Goal: Transaction & Acquisition: Book appointment/travel/reservation

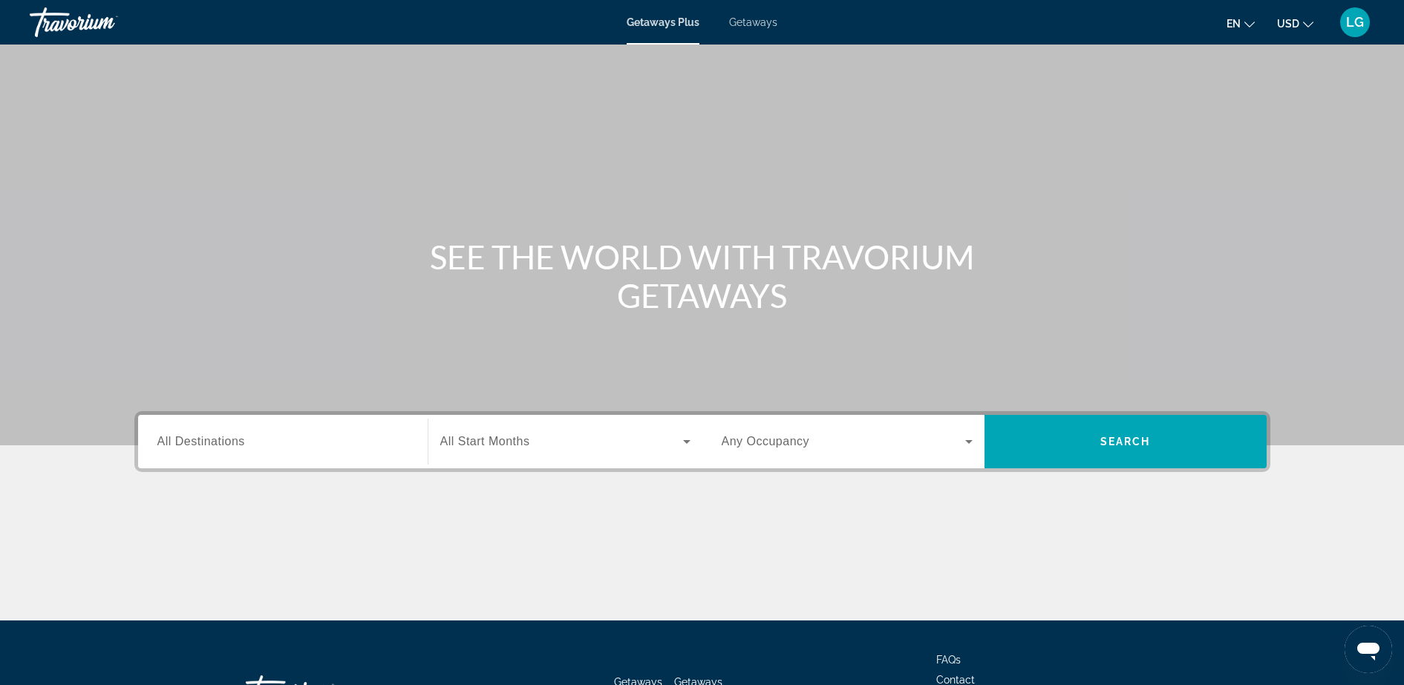
click at [171, 442] on span "All Destinations" at bounding box center [201, 441] width 88 height 13
click at [171, 442] on input "Destination All Destinations" at bounding box center [282, 443] width 251 height 18
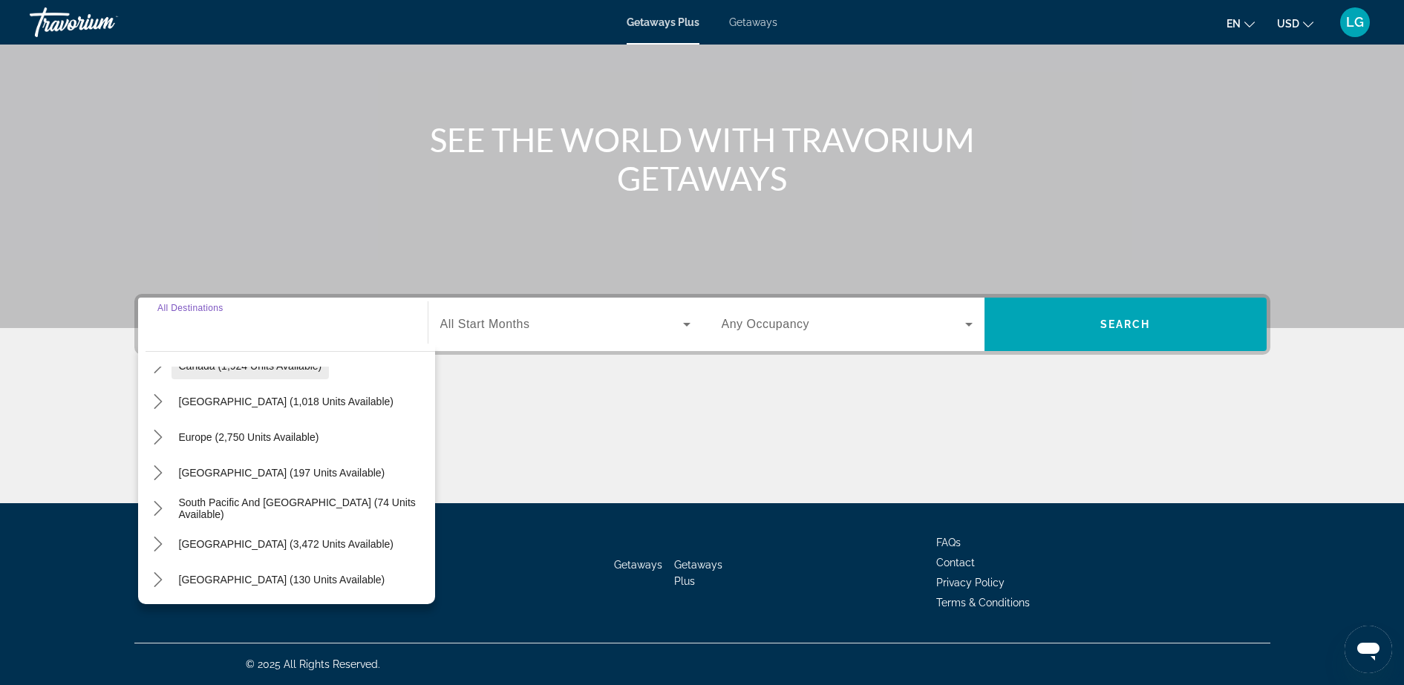
scroll to position [137, 0]
click at [247, 439] on span "Select destination: Europe (2,750 units available)" at bounding box center [248, 433] width 155 height 36
type input "**********"
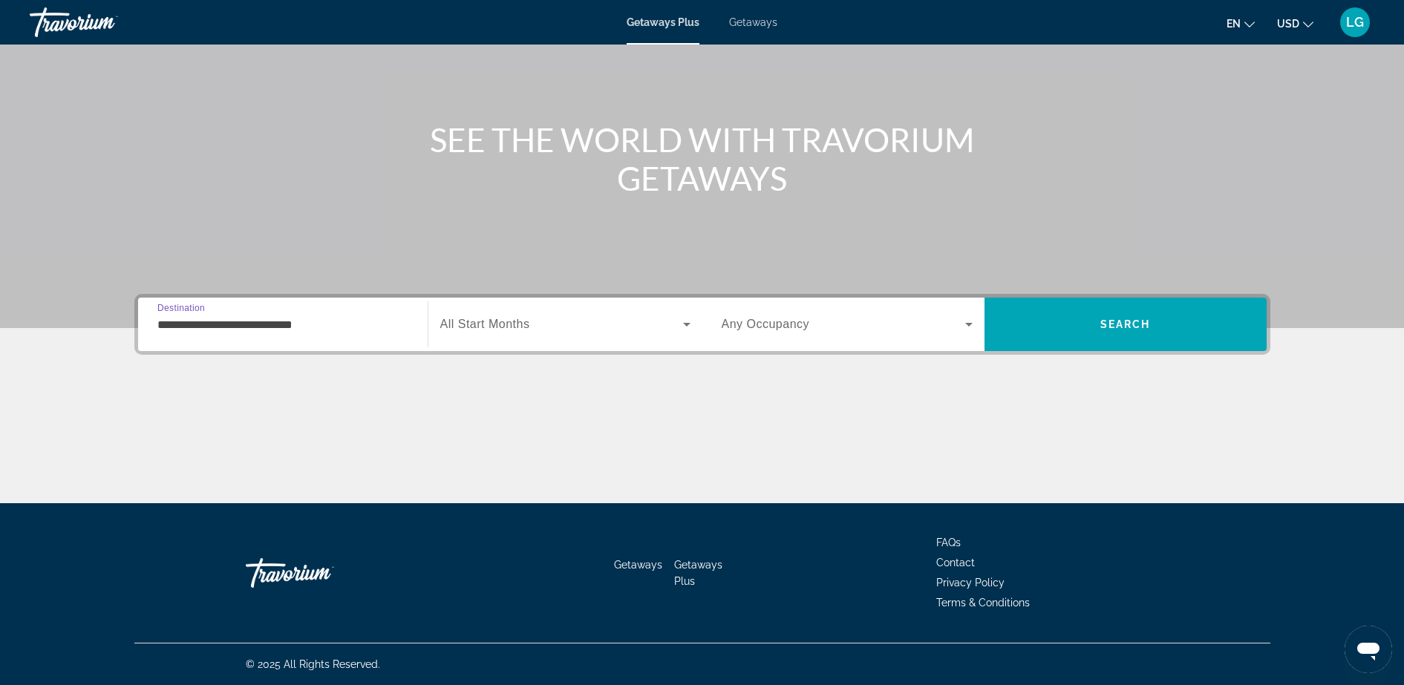
click at [158, 320] on input "**********" at bounding box center [282, 325] width 251 height 18
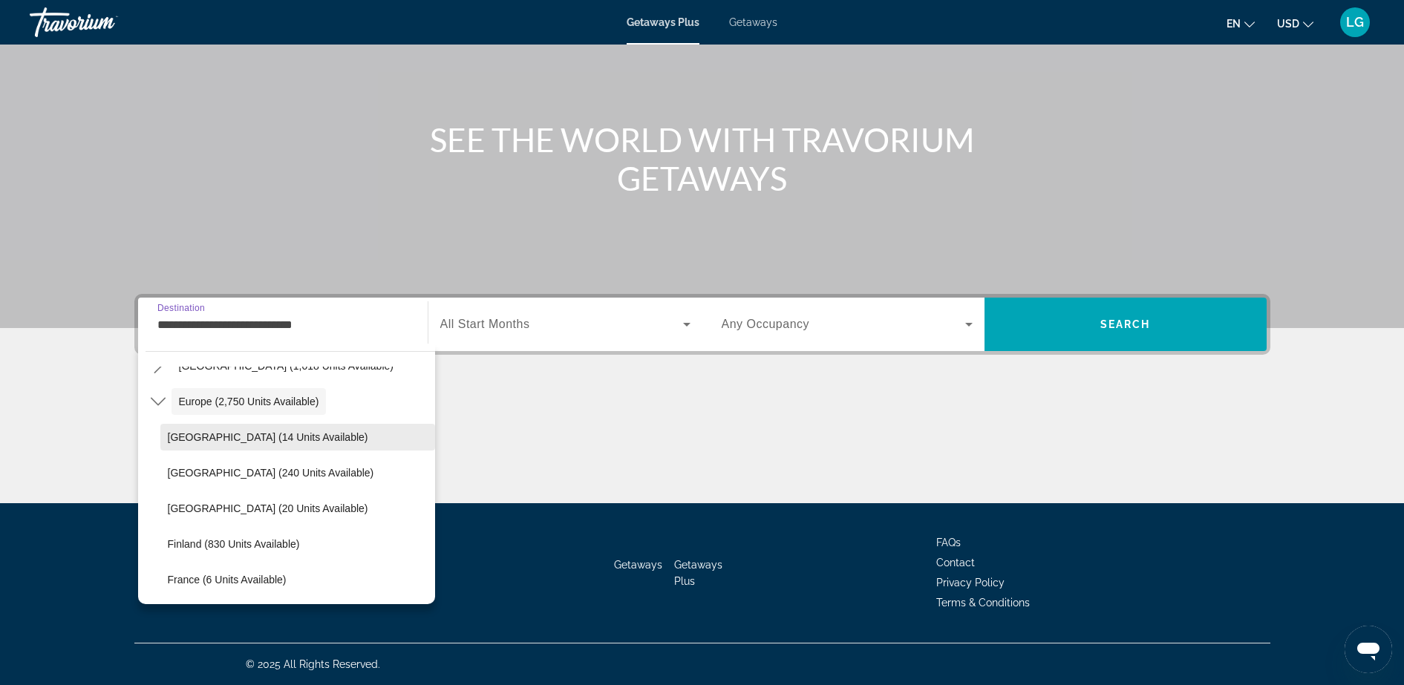
scroll to position [170, 0]
click at [956, 324] on span "Search widget" at bounding box center [843, 324] width 243 height 18
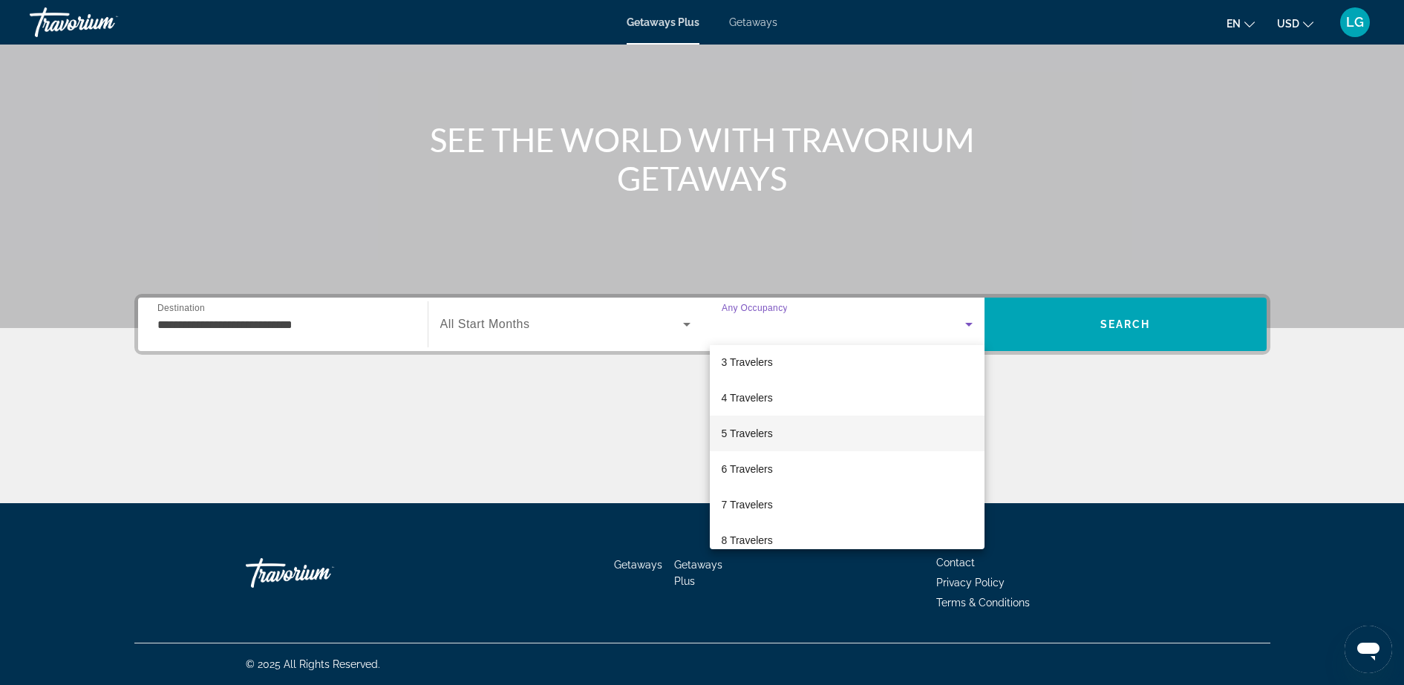
scroll to position [82, 0]
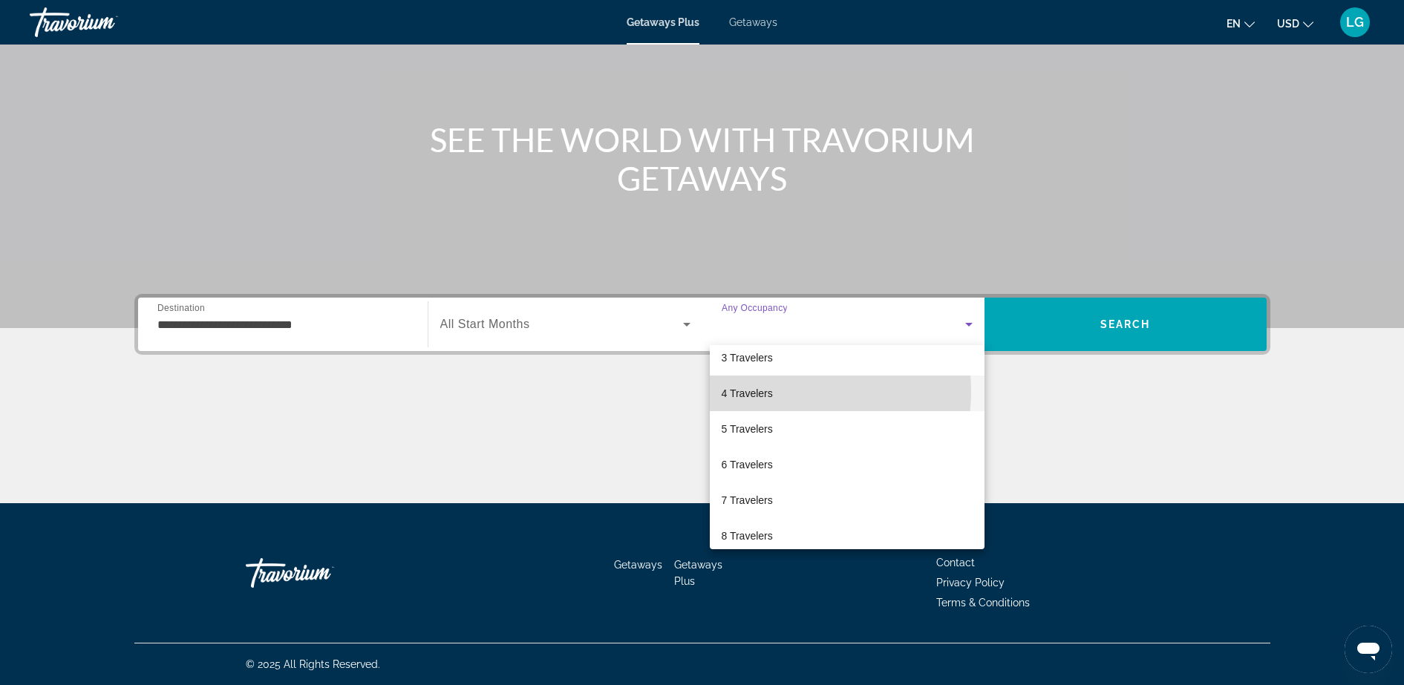
click at [783, 391] on mat-option "4 Travelers" at bounding box center [847, 394] width 275 height 36
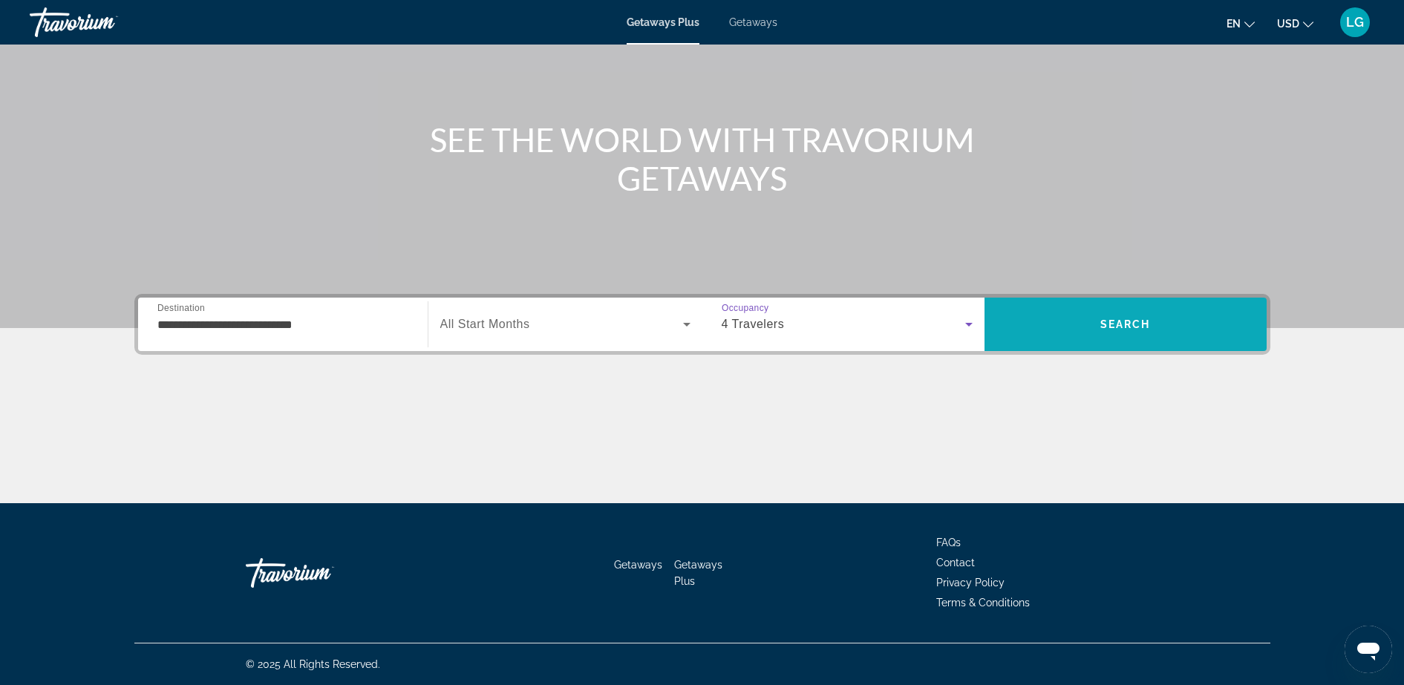
click at [1077, 323] on span "Search" at bounding box center [1125, 325] width 282 height 36
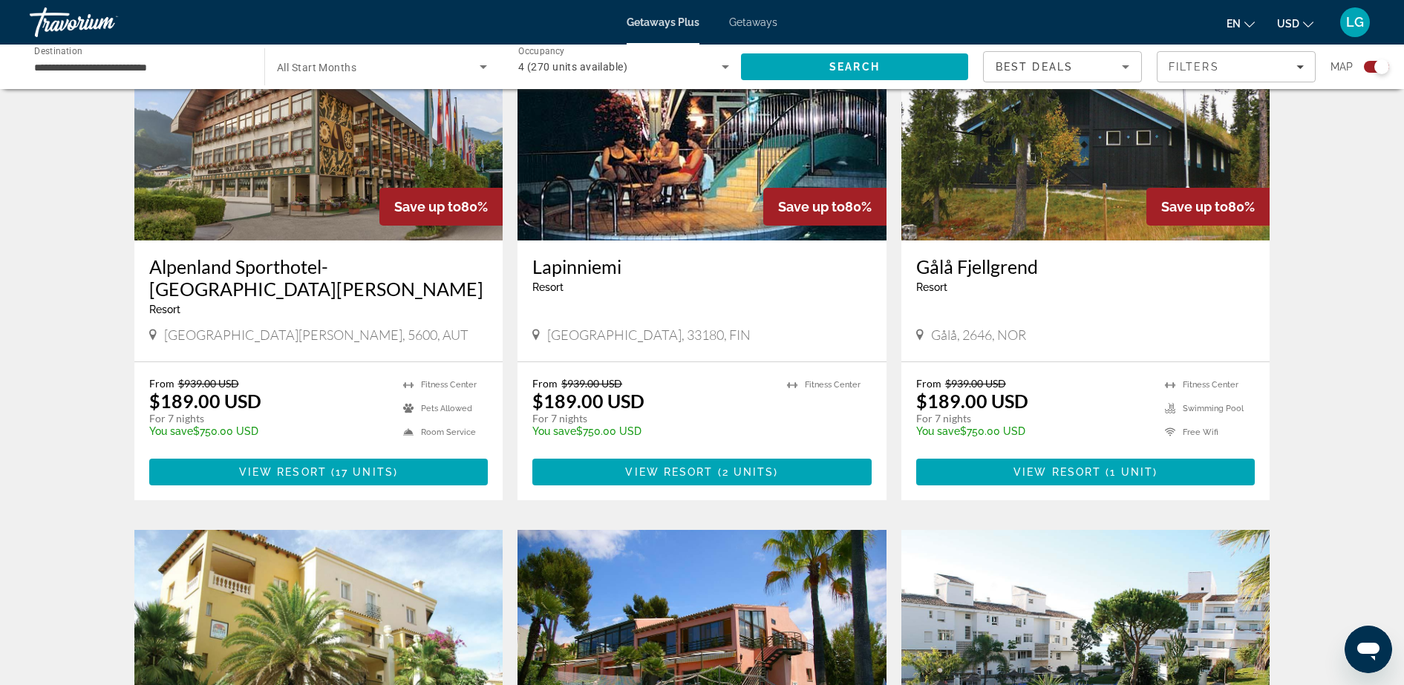
scroll to position [1537, 0]
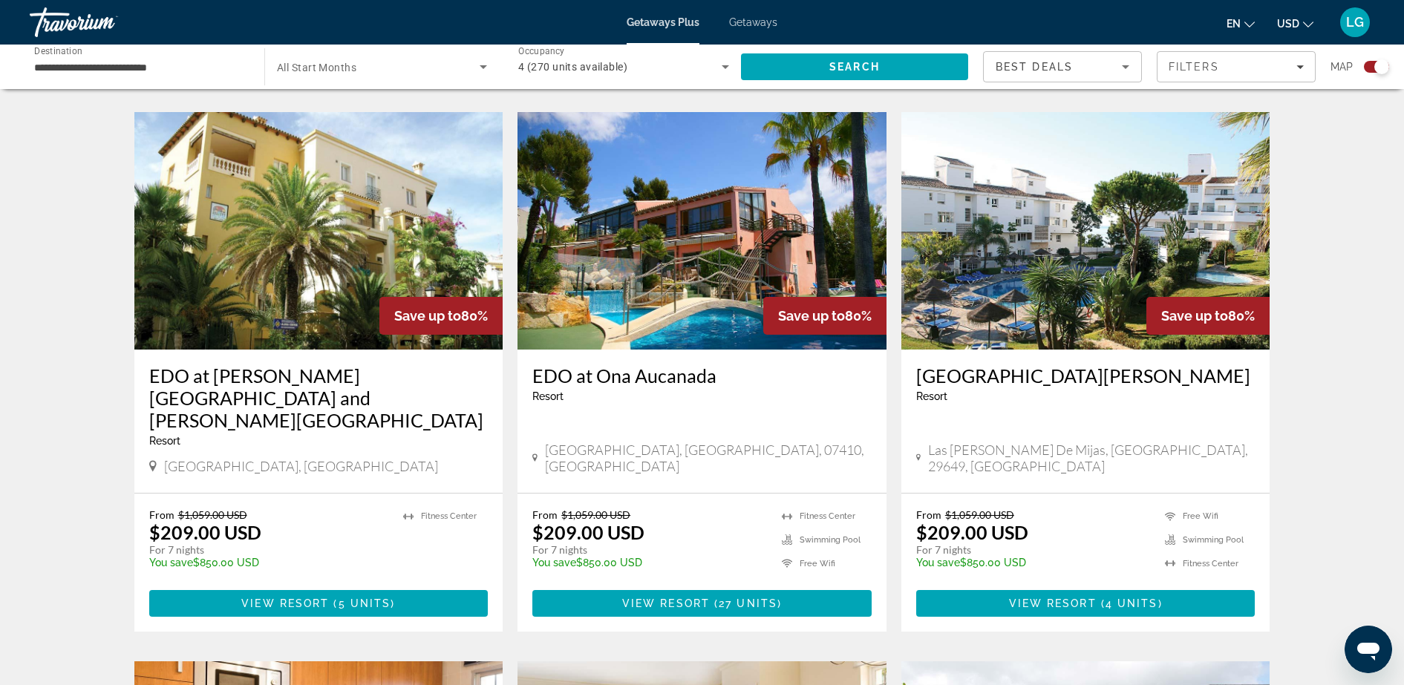
click at [614, 586] on span "Main content" at bounding box center [701, 604] width 339 height 36
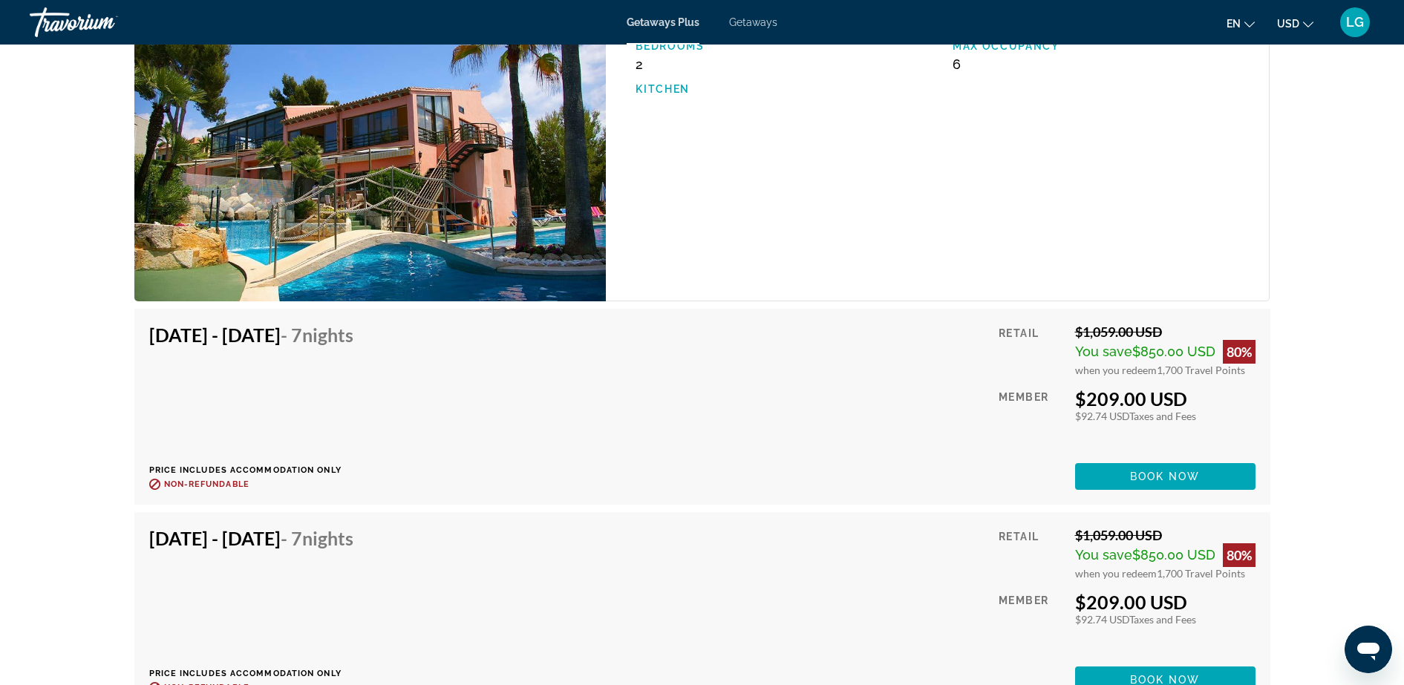
scroll to position [2475, 0]
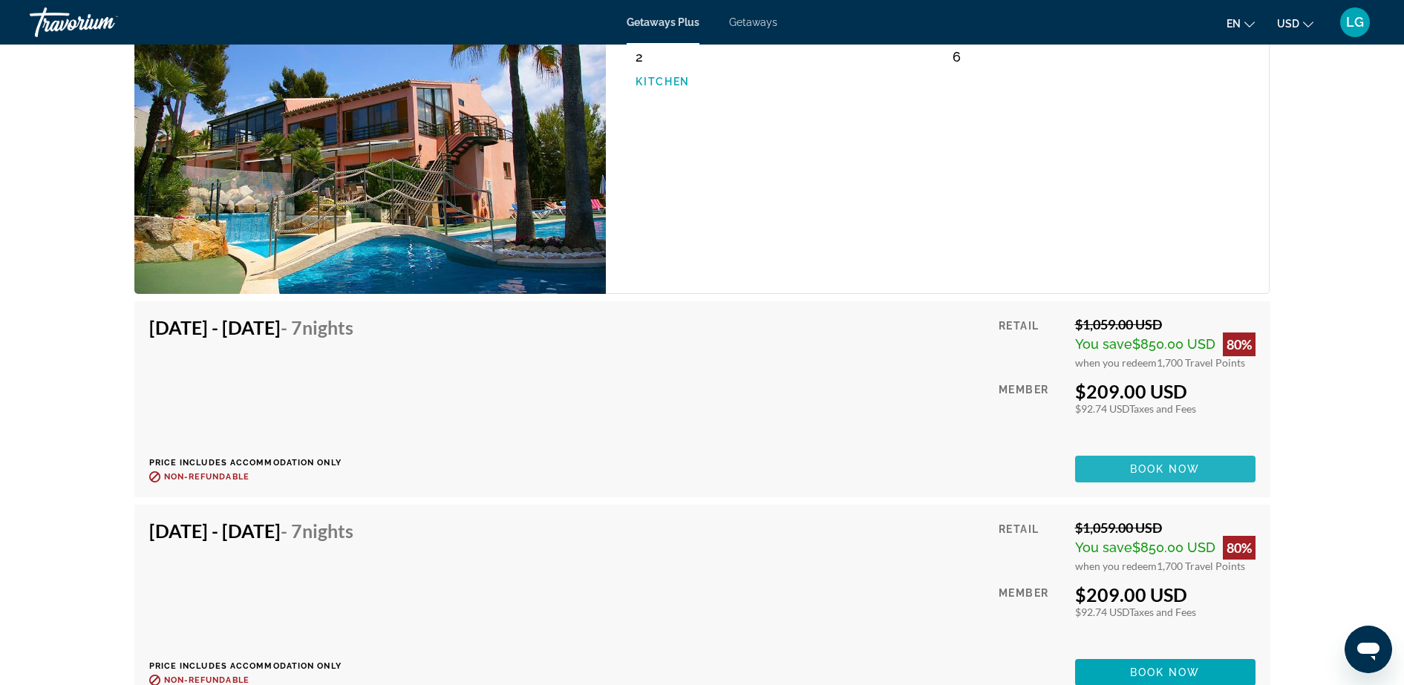
click at [1144, 462] on span "Main content" at bounding box center [1165, 469] width 180 height 36
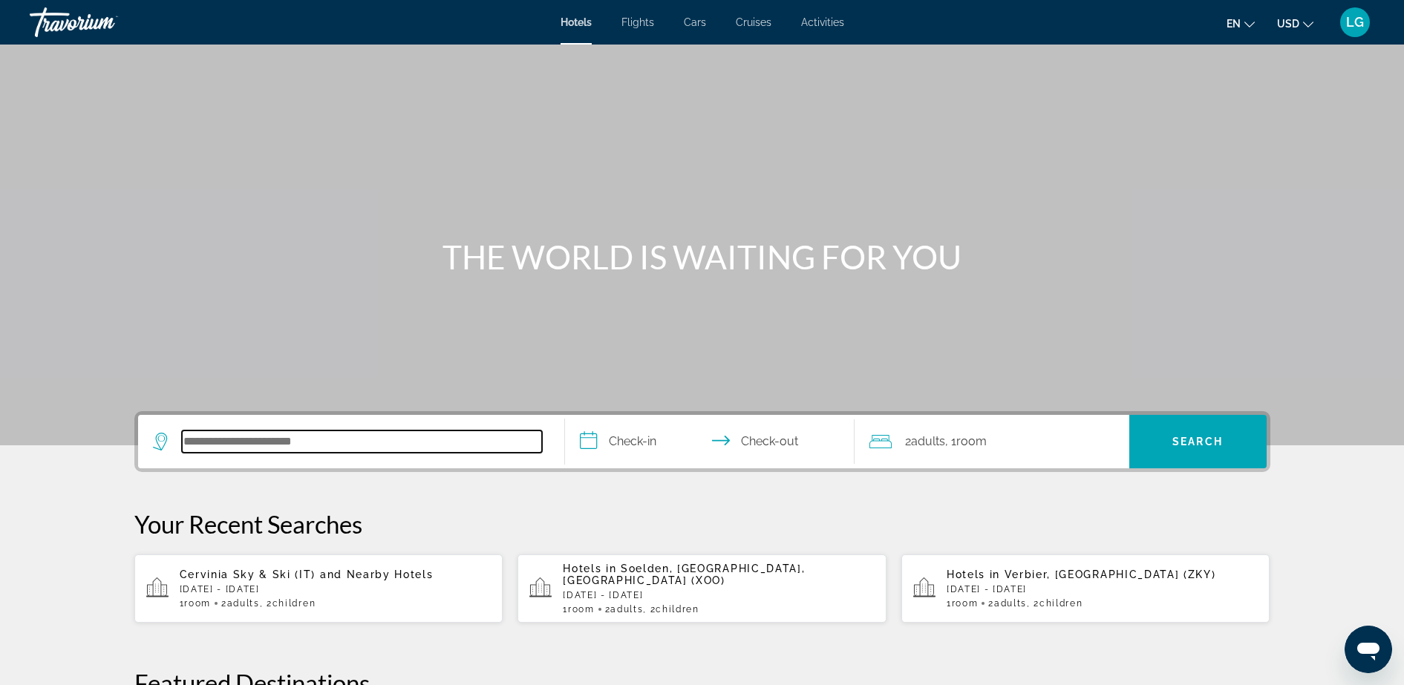
click at [220, 434] on input "Search hotel destination" at bounding box center [362, 442] width 360 height 22
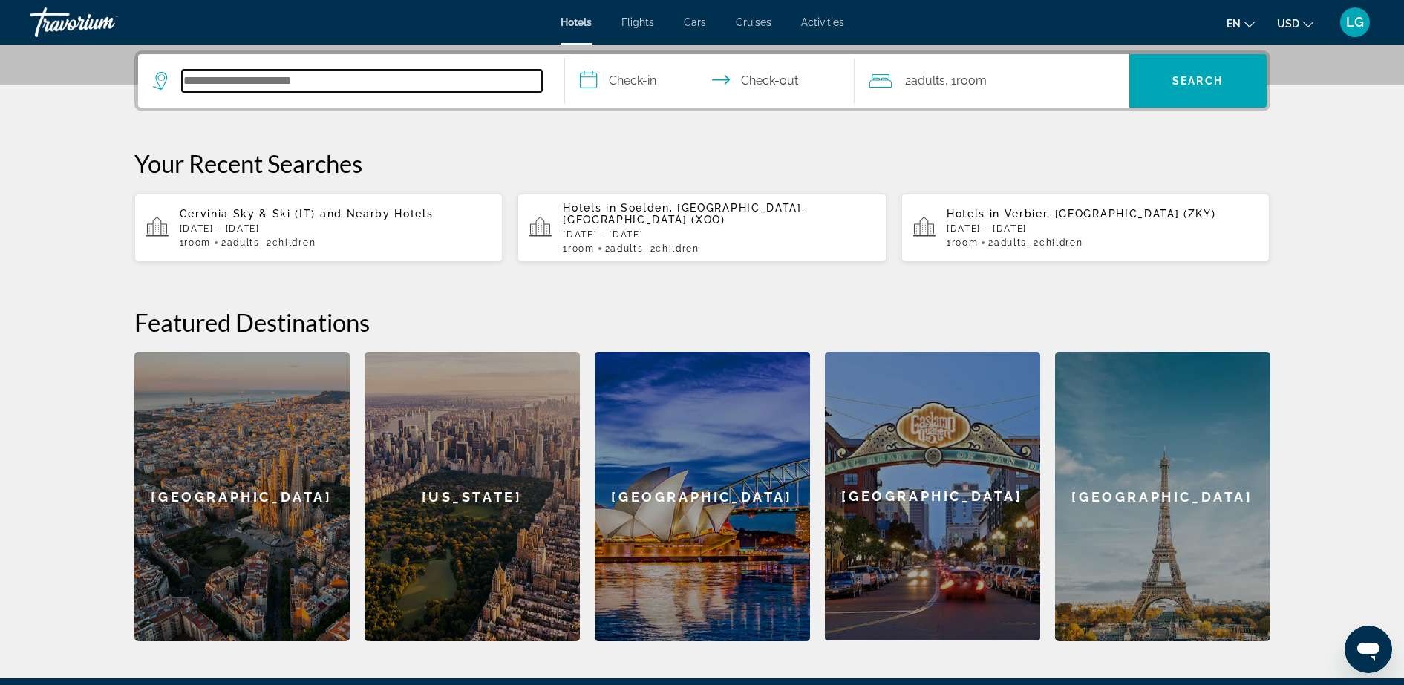
scroll to position [363, 0]
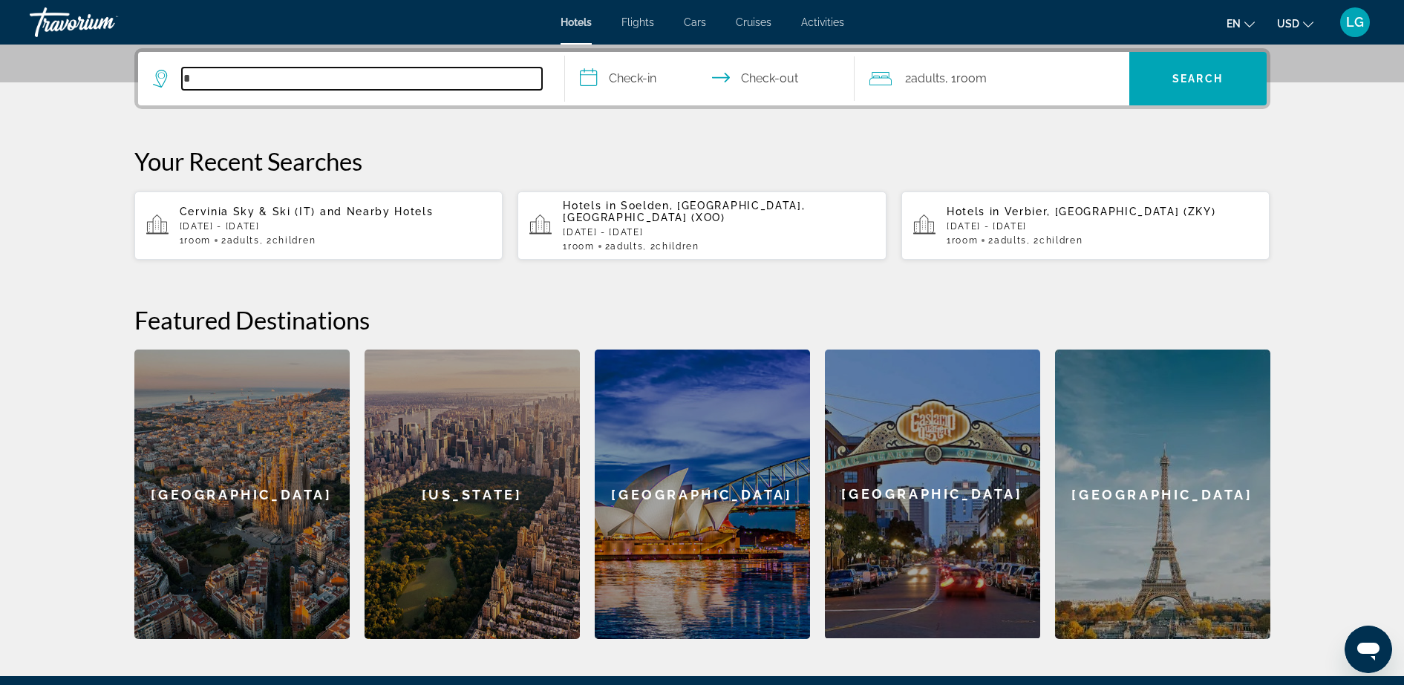
type input "*"
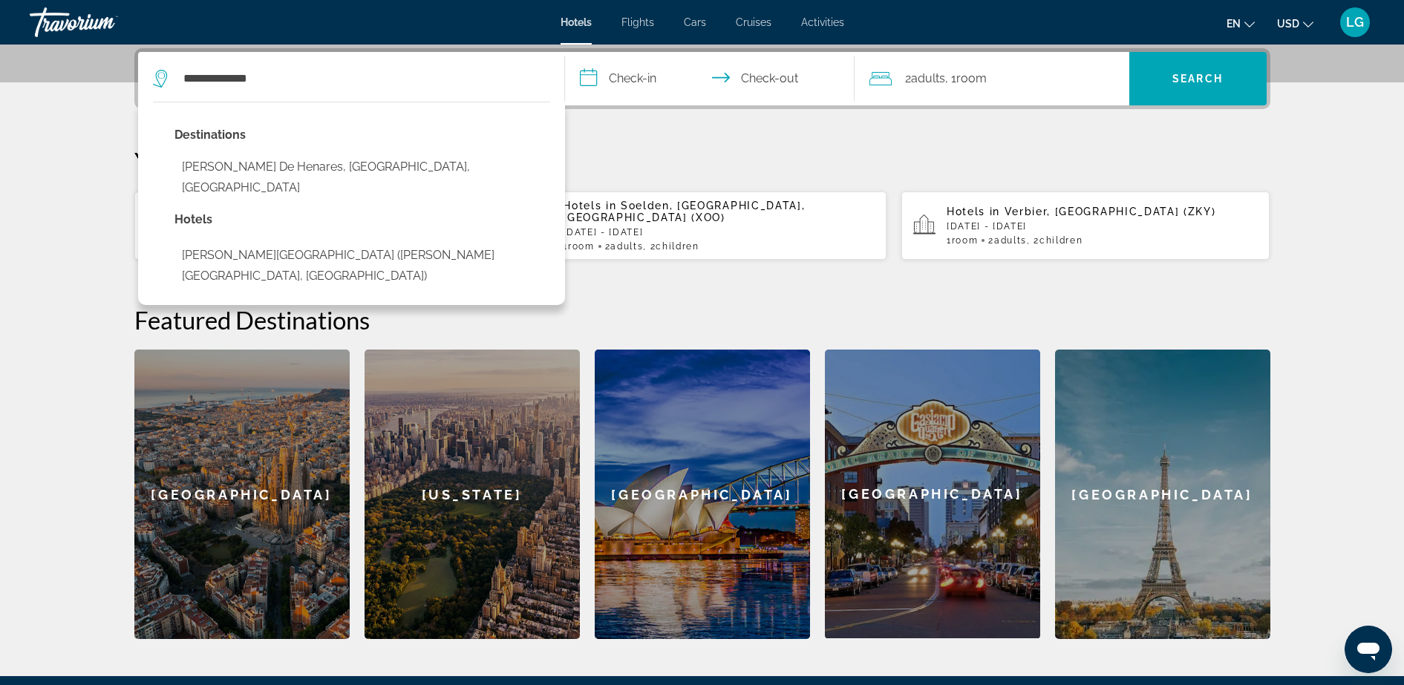
click at [245, 209] on p "Hotels" at bounding box center [362, 219] width 376 height 21
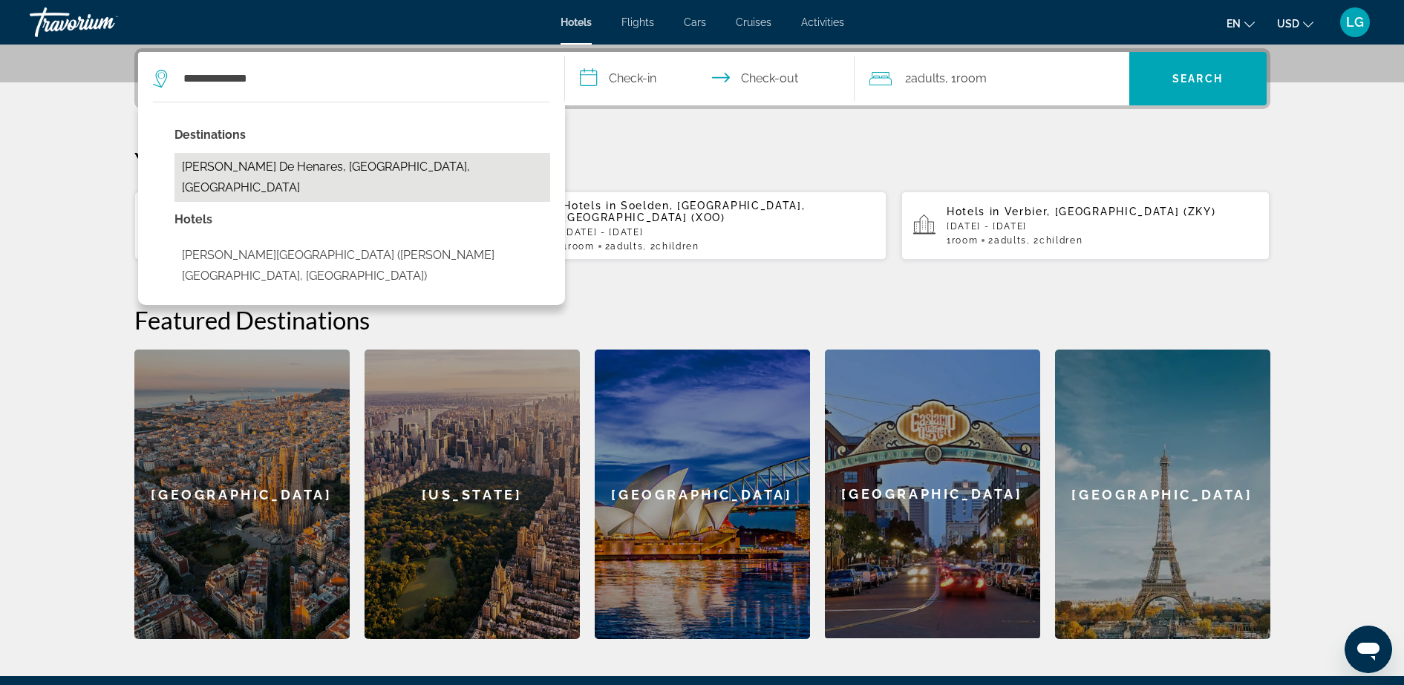
click at [247, 174] on button "[PERSON_NAME] De Henares, [GEOGRAPHIC_DATA], [GEOGRAPHIC_DATA]" at bounding box center [362, 177] width 376 height 49
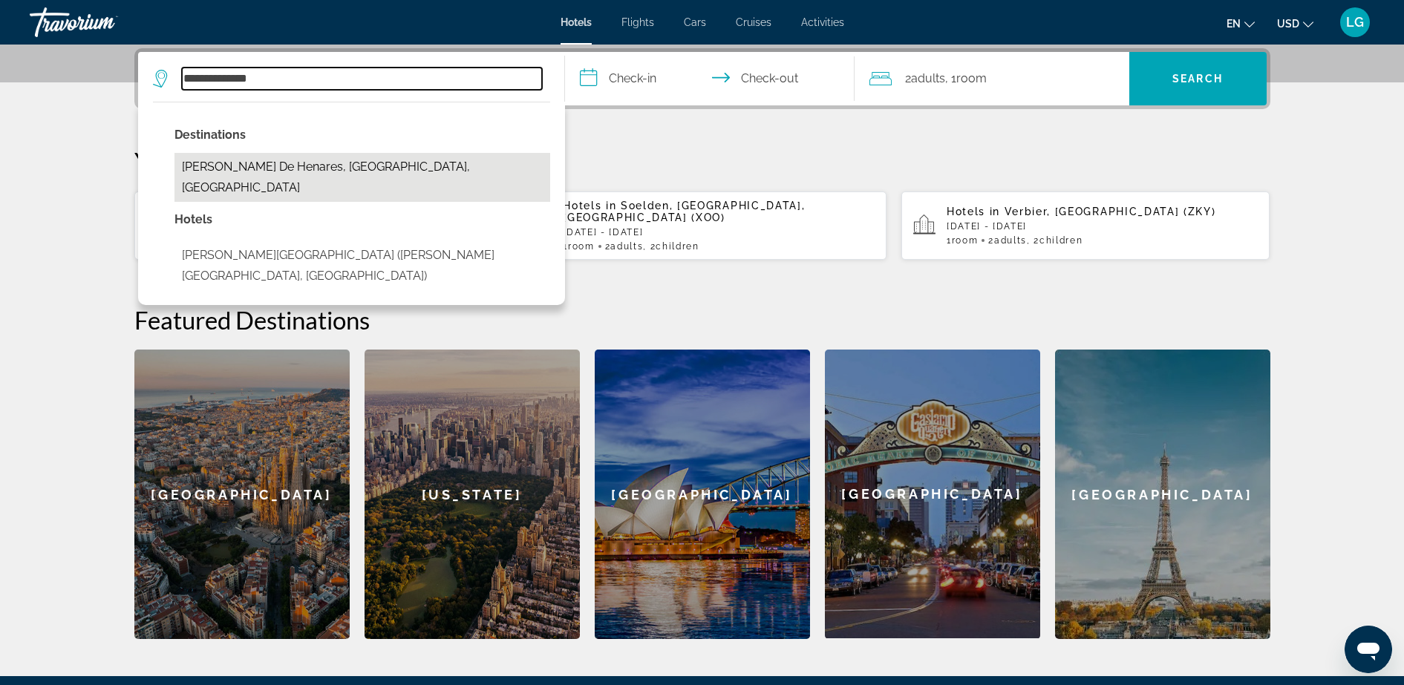
type input "**********"
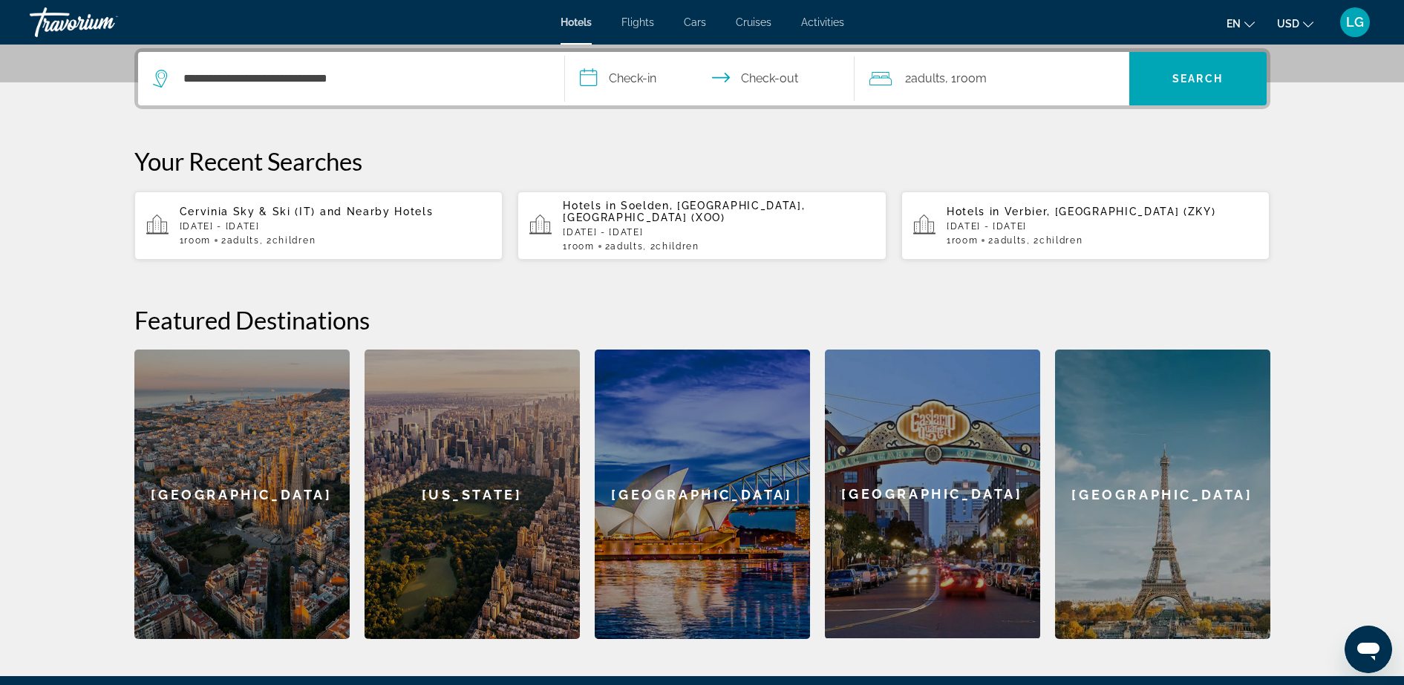
click at [592, 69] on input "**********" at bounding box center [712, 81] width 295 height 58
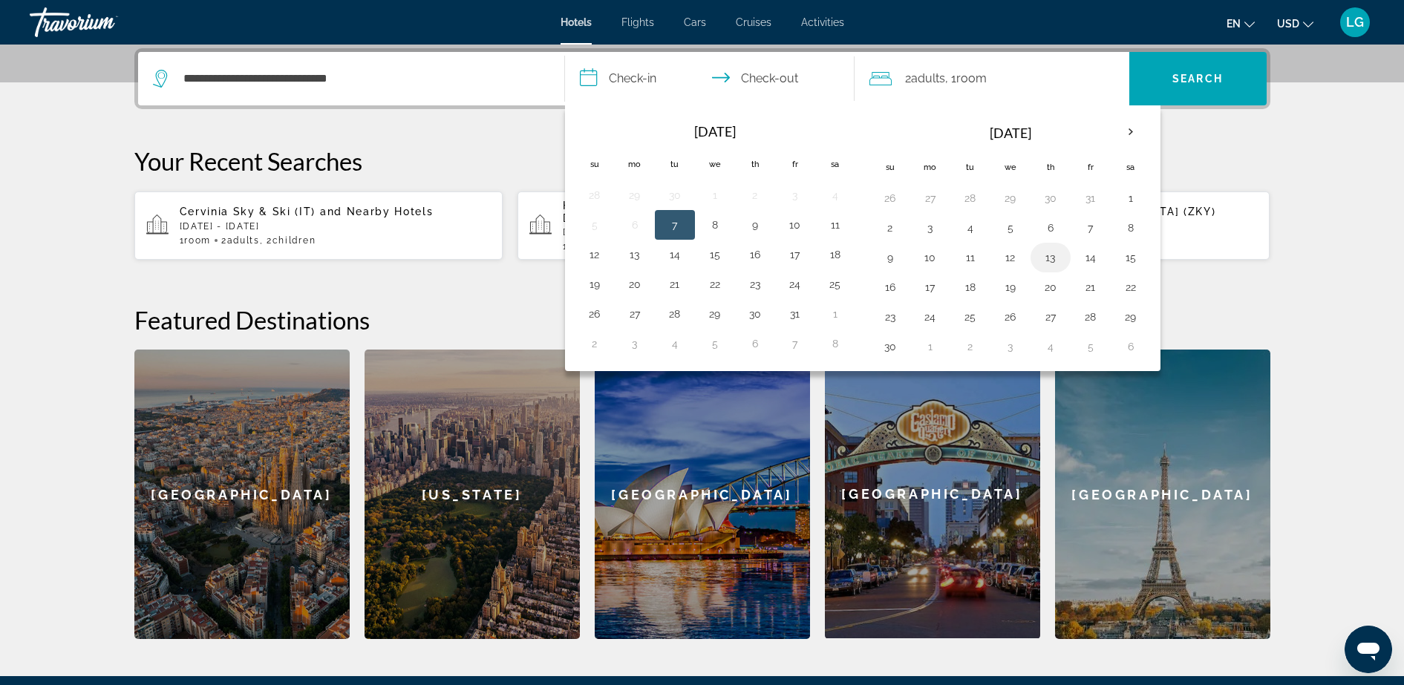
click at [1041, 245] on tbody "26 27 28 29 30 31 1 2 3 4 5 6 7 8 9 10 11 12 13 14 15 16 17 18 19 20 21 22 23 2…" at bounding box center [1010, 272] width 281 height 178
click at [1044, 307] on button "27" at bounding box center [1051, 317] width 24 height 21
click at [1043, 298] on td "20" at bounding box center [1050, 287] width 40 height 30
click at [1050, 292] on button "20" at bounding box center [1051, 287] width 24 height 21
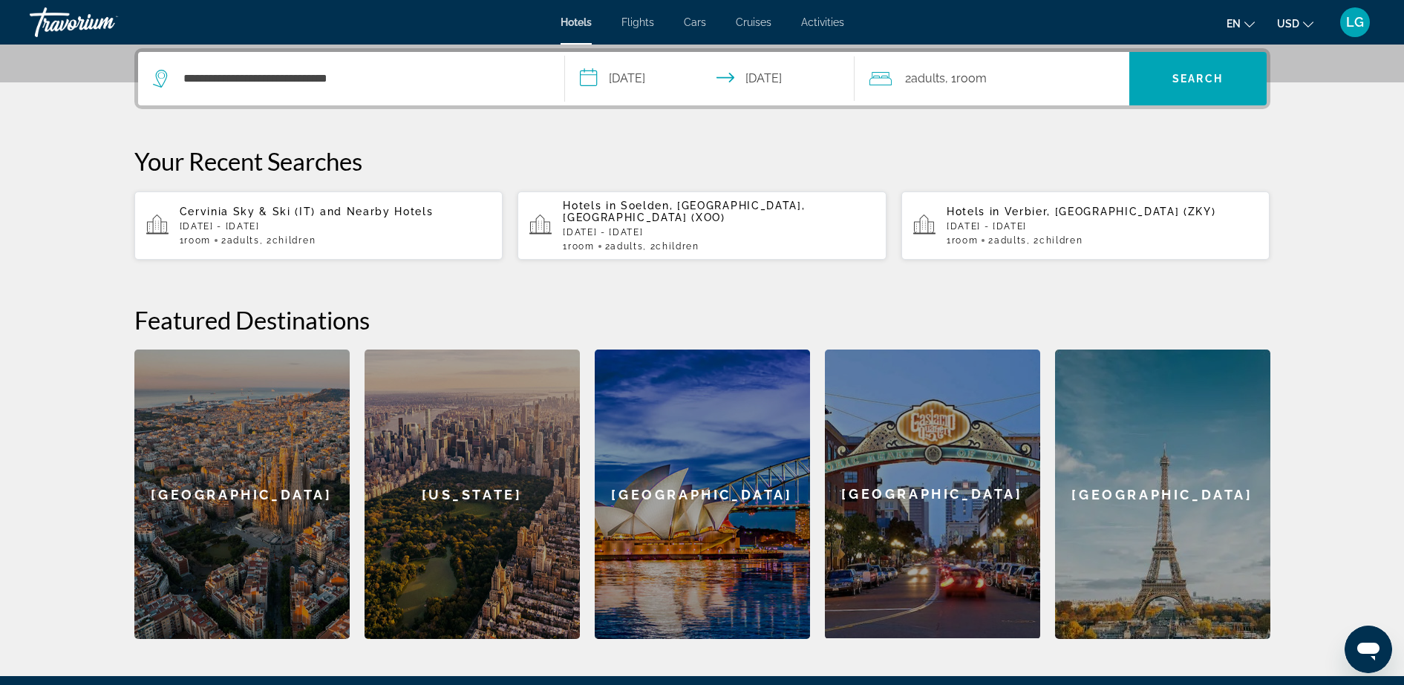
click at [776, 76] on input "**********" at bounding box center [712, 81] width 295 height 58
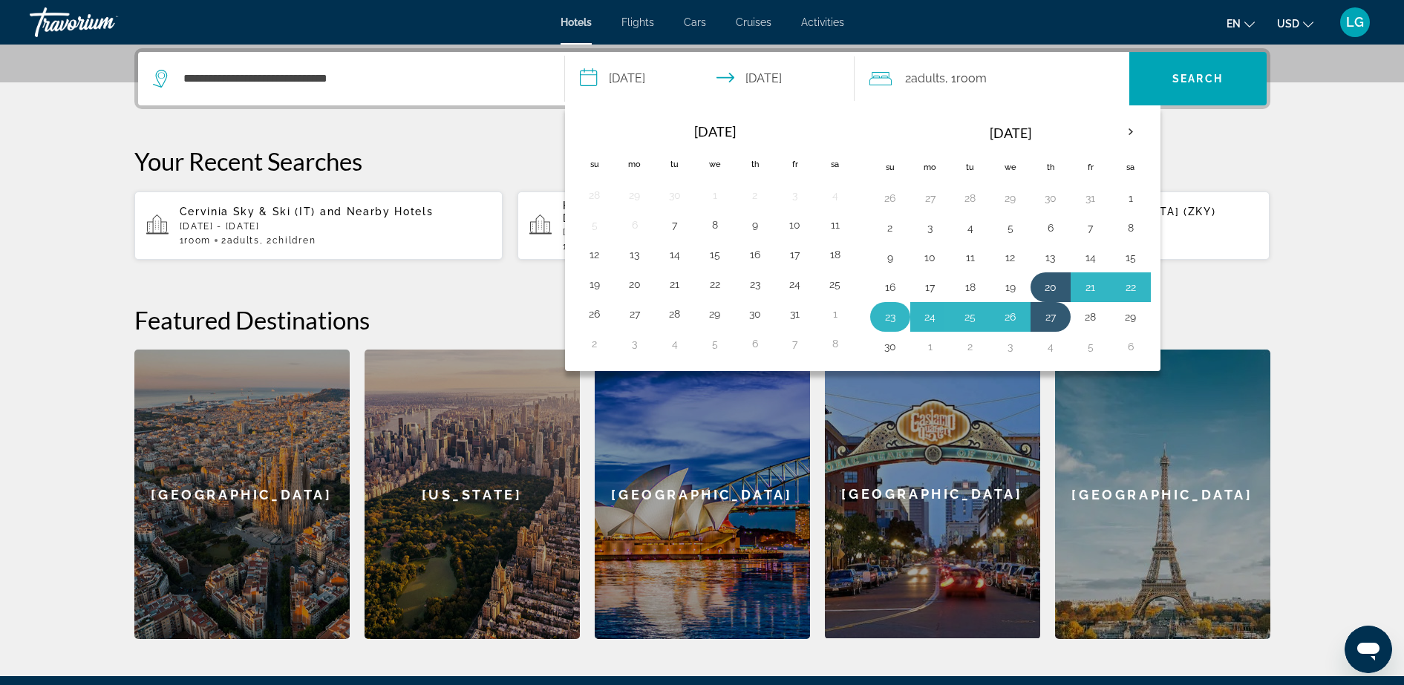
click at [880, 312] on button "23" at bounding box center [890, 317] width 24 height 21
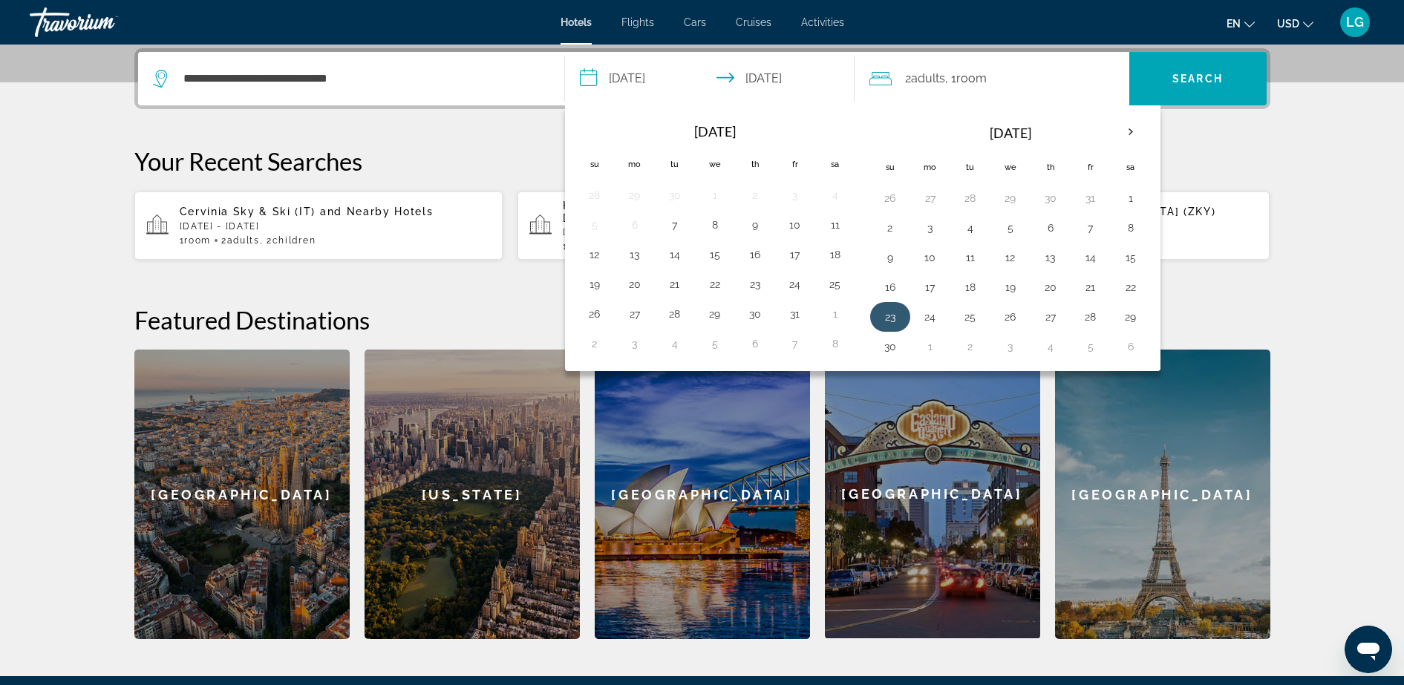
click at [903, 313] on td "23" at bounding box center [890, 317] width 40 height 30
click at [891, 308] on button "23" at bounding box center [890, 317] width 24 height 21
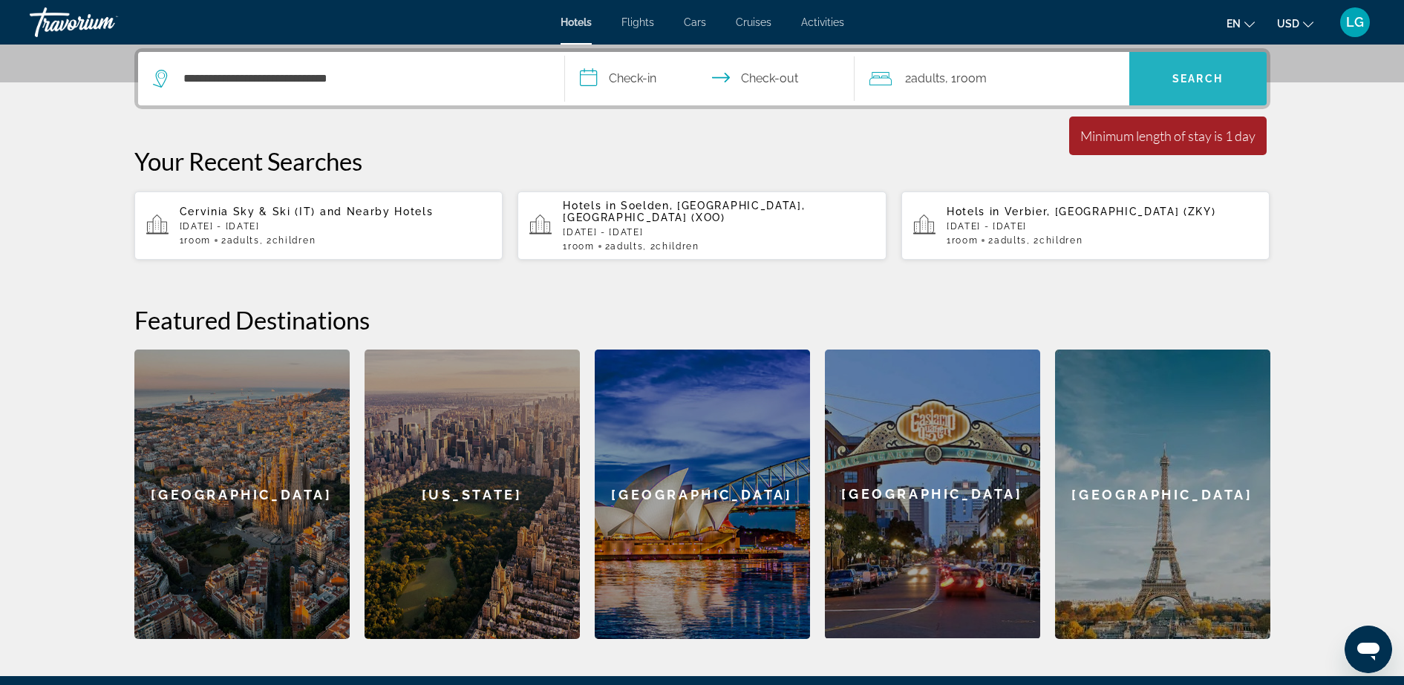
click at [1162, 70] on span "Search" at bounding box center [1197, 79] width 137 height 36
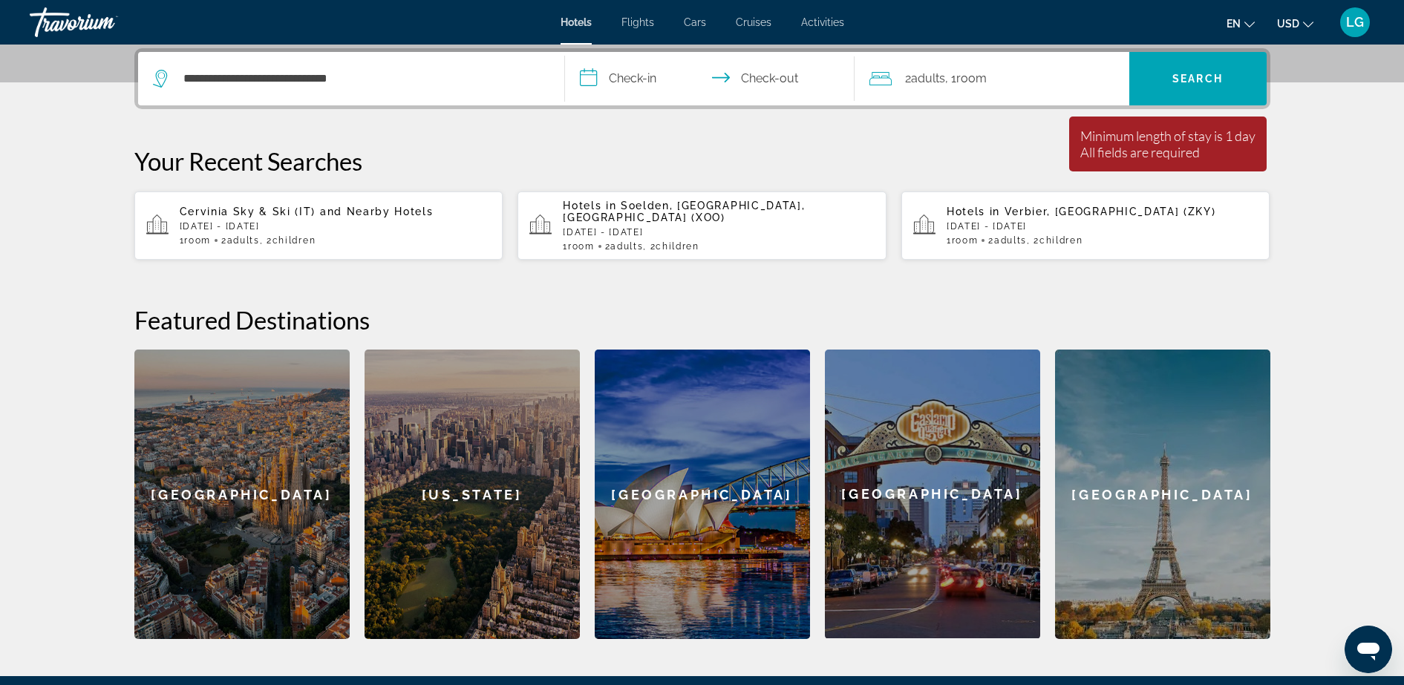
click at [596, 77] on input "**********" at bounding box center [712, 81] width 295 height 58
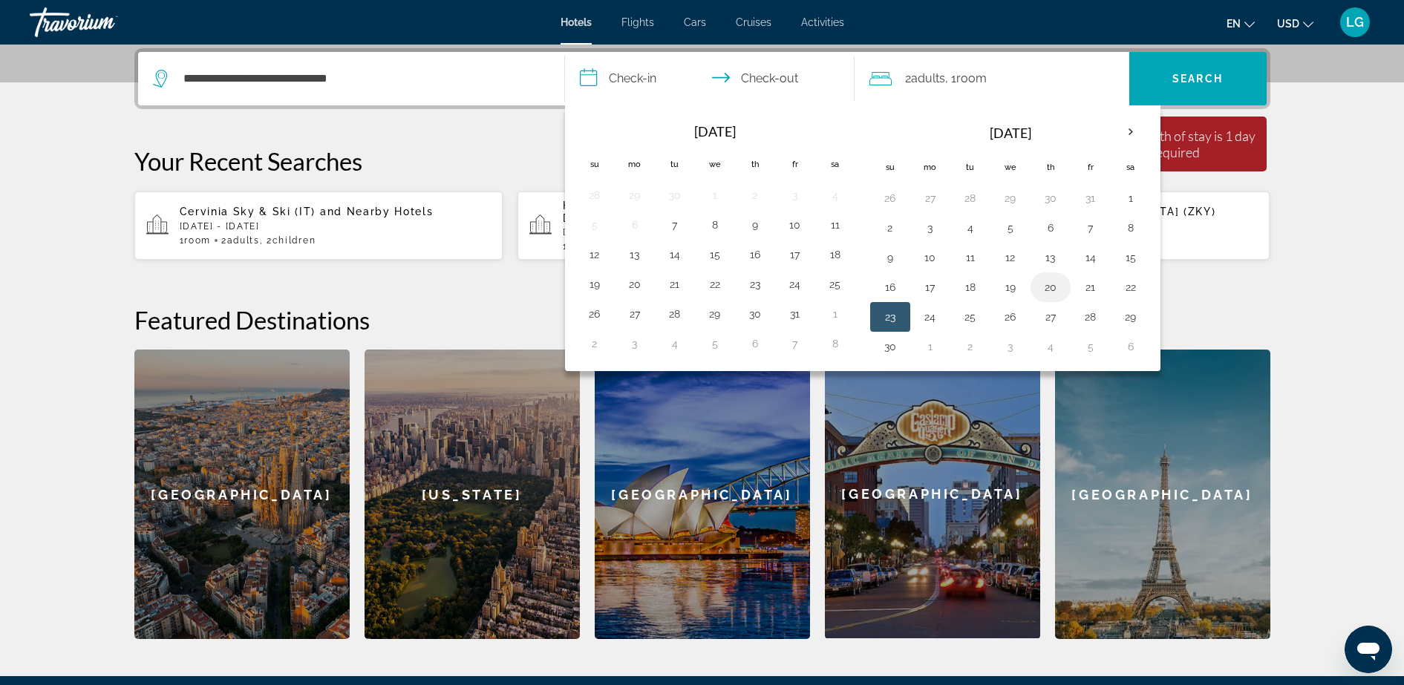
click at [1060, 294] on button "20" at bounding box center [1051, 287] width 24 height 21
click at [886, 325] on button "23" at bounding box center [890, 317] width 24 height 21
type input "**********"
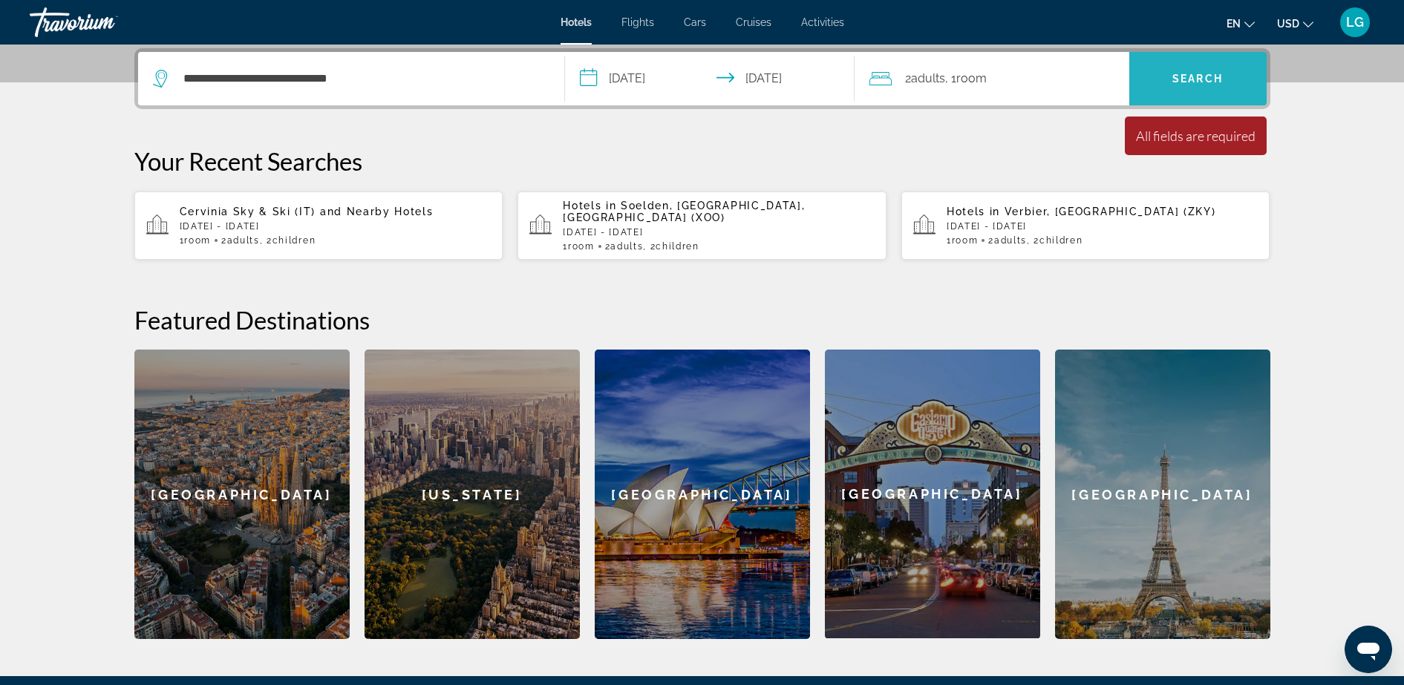
click at [1157, 83] on span "Search" at bounding box center [1197, 79] width 137 height 36
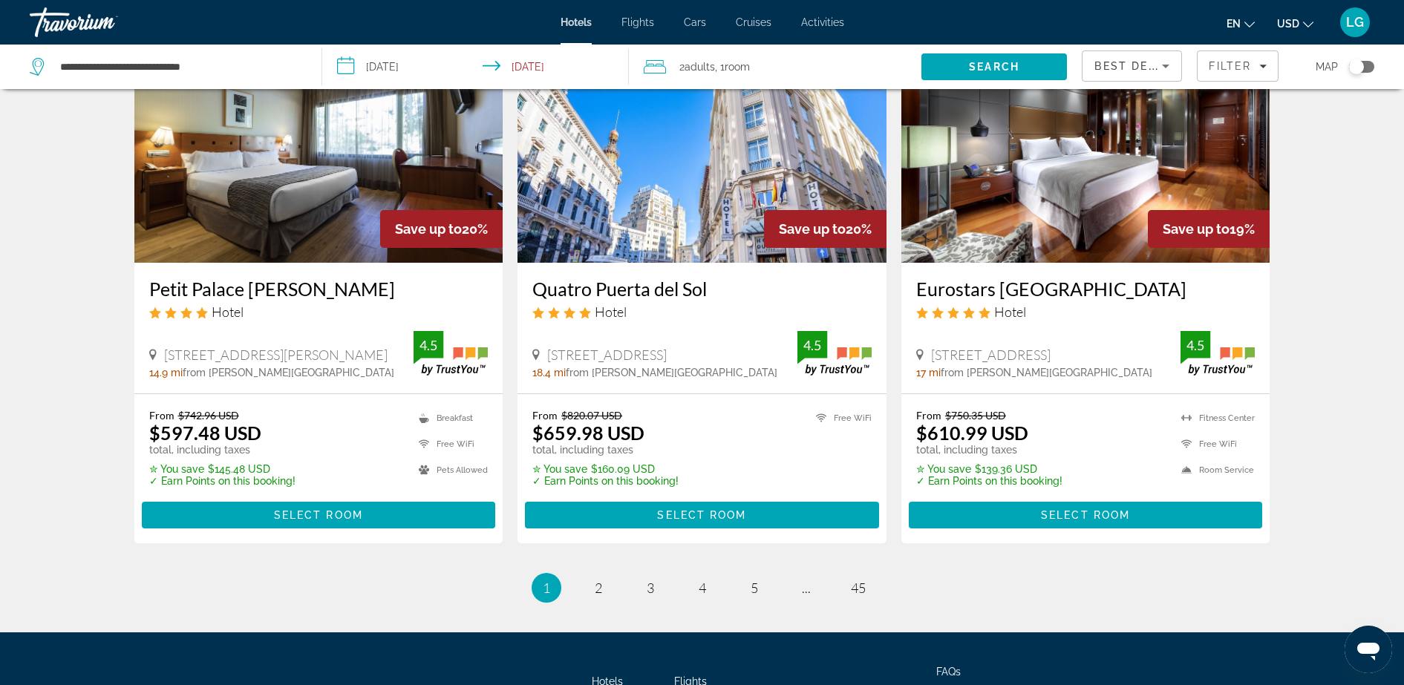
scroll to position [1808, 0]
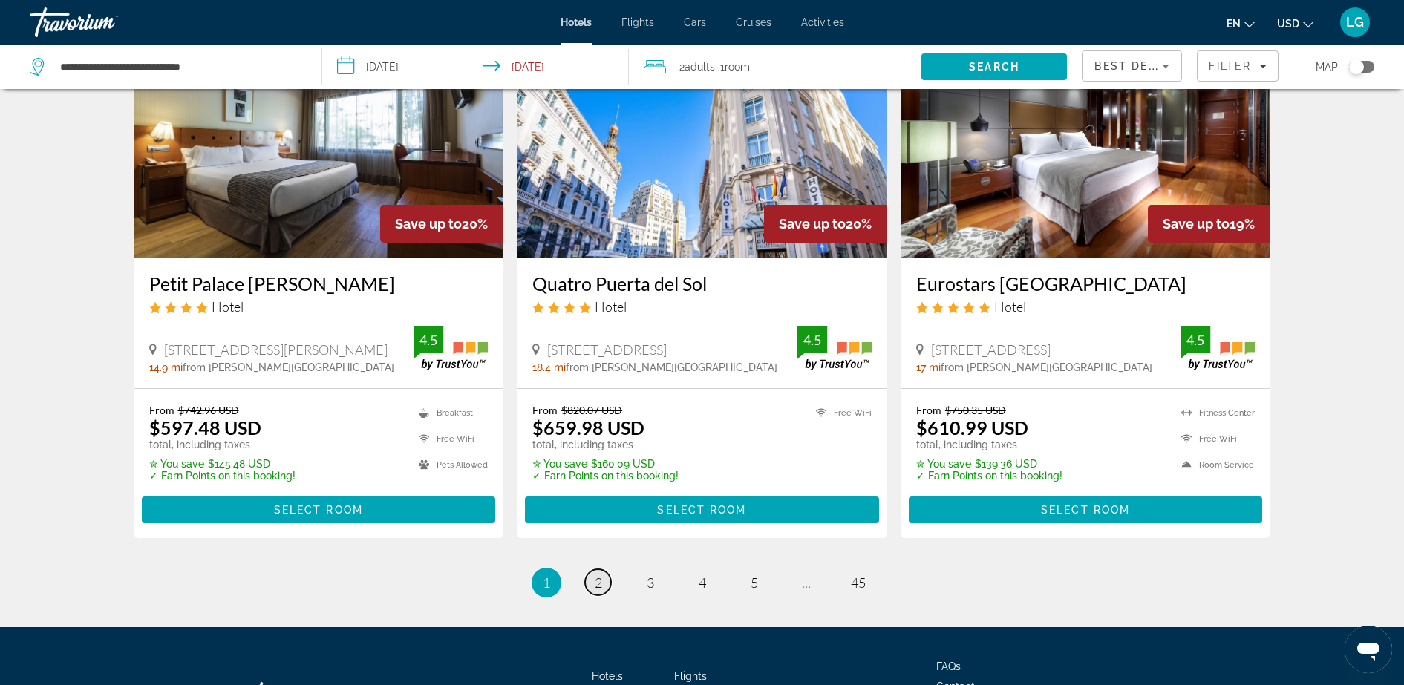
click at [593, 576] on link "page 2" at bounding box center [598, 582] width 26 height 26
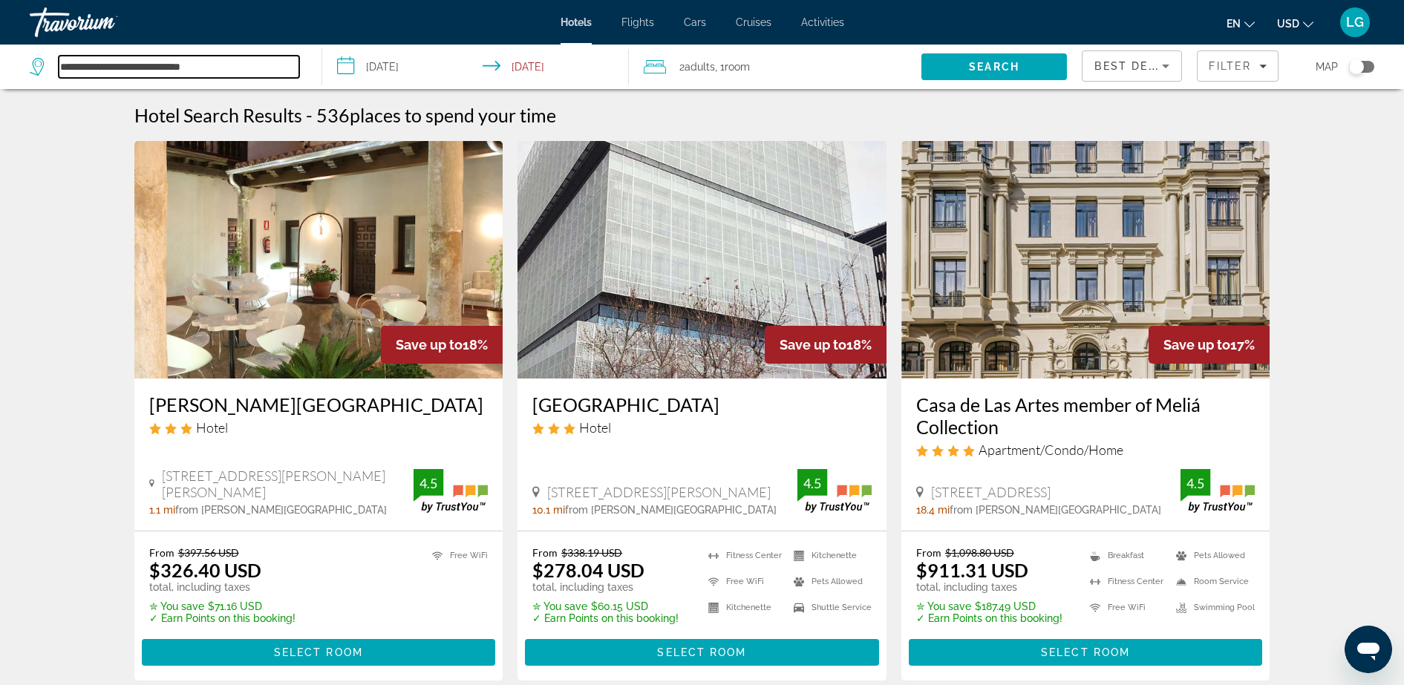
click at [105, 70] on input "**********" at bounding box center [179, 67] width 241 height 22
click at [117, 65] on input "**********" at bounding box center [179, 67] width 241 height 22
click at [42, 67] on icon "Search widget" at bounding box center [37, 67] width 14 height 18
click at [39, 67] on icon "Search widget" at bounding box center [39, 67] width 18 height 18
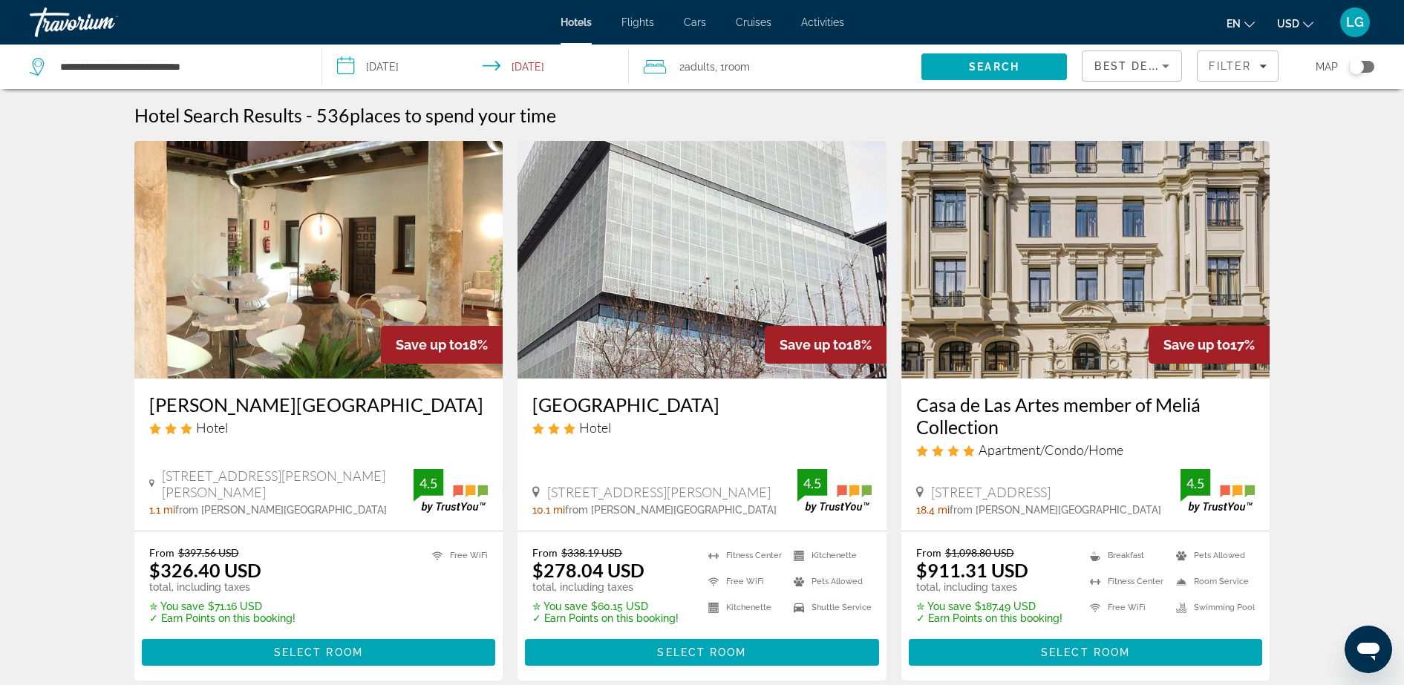
click at [39, 67] on icon "Search widget" at bounding box center [39, 67] width 18 height 18
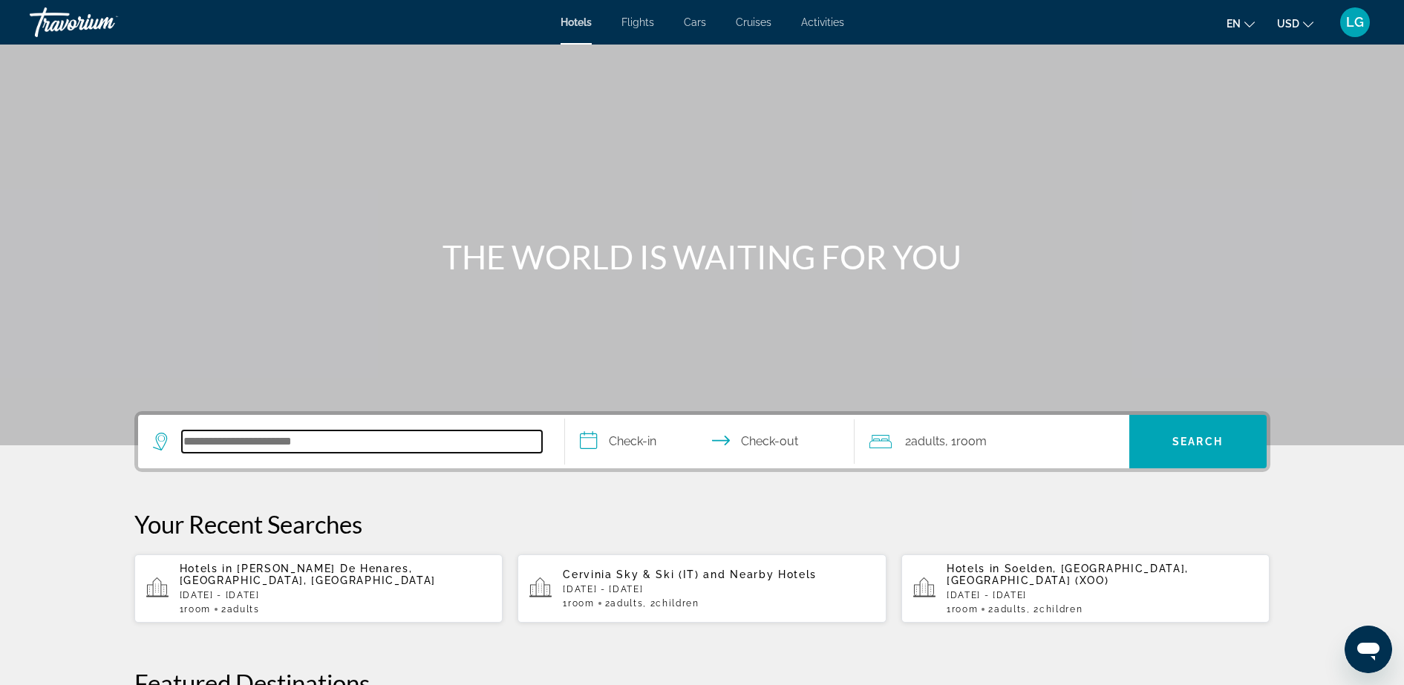
click at [373, 439] on input "Search hotel destination" at bounding box center [362, 442] width 360 height 22
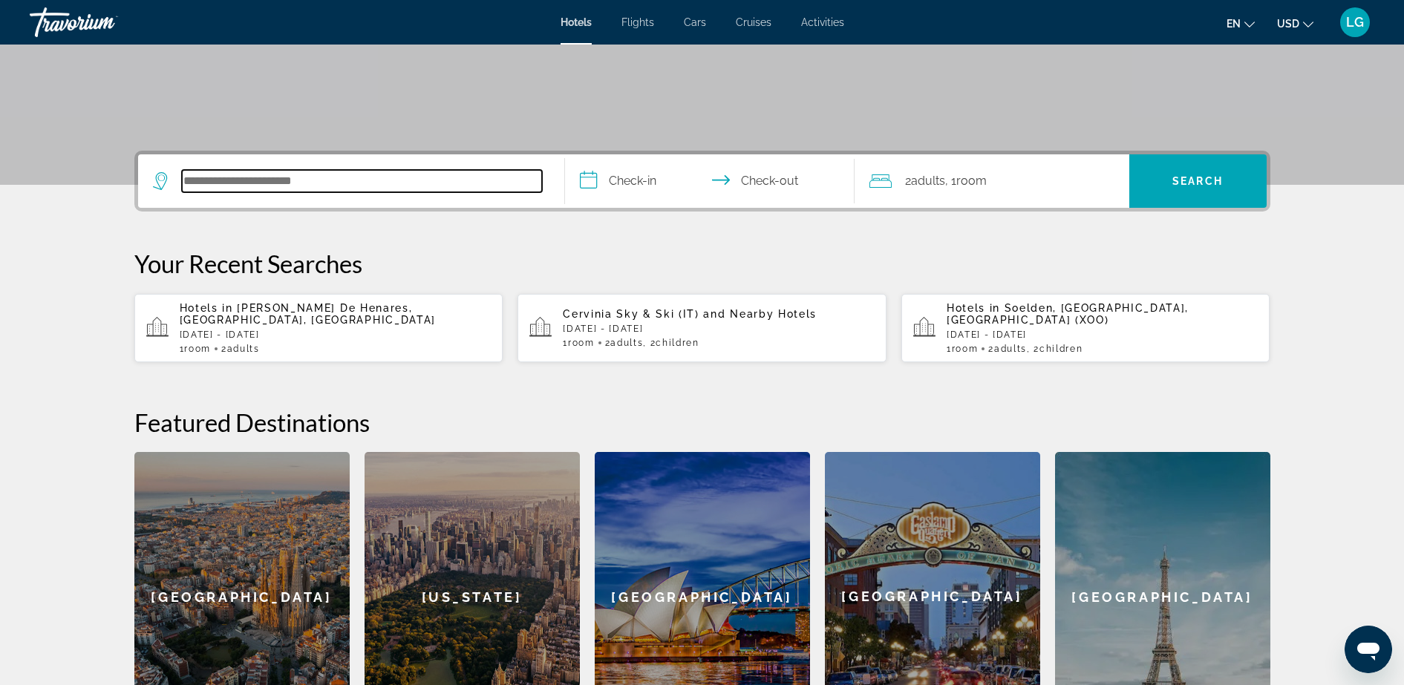
scroll to position [363, 0]
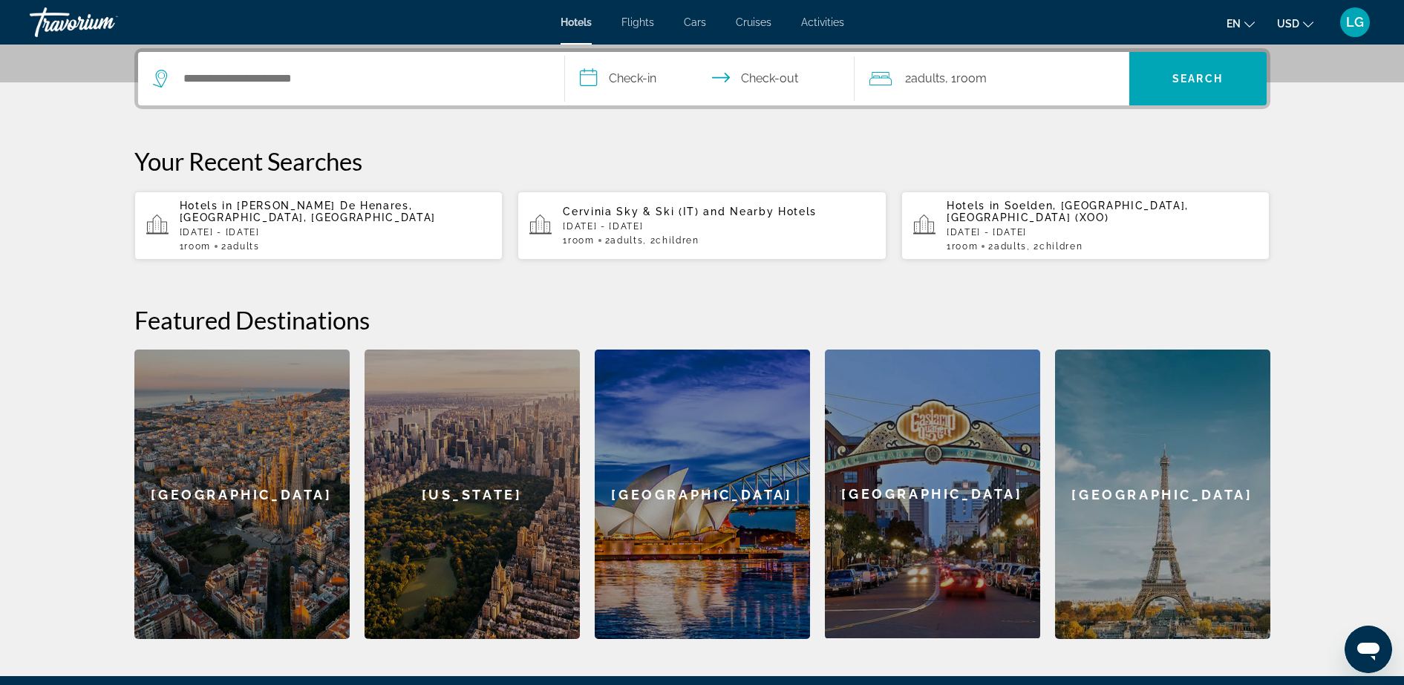
click at [155, 76] on icon "Search widget" at bounding box center [162, 79] width 18 height 18
click at [157, 76] on icon "Search widget" at bounding box center [162, 79] width 18 height 18
click at [163, 79] on icon "Search widget" at bounding box center [162, 79] width 18 height 18
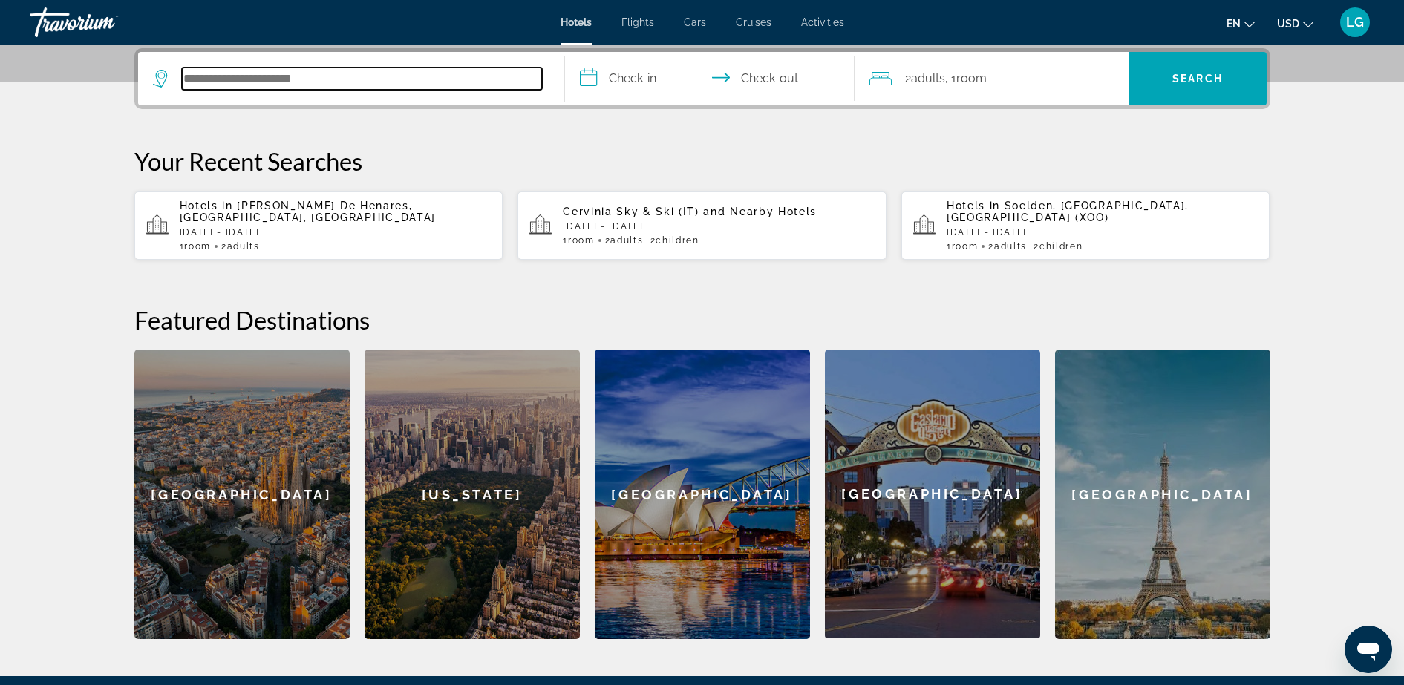
click at [202, 80] on input "Search hotel destination" at bounding box center [362, 79] width 360 height 22
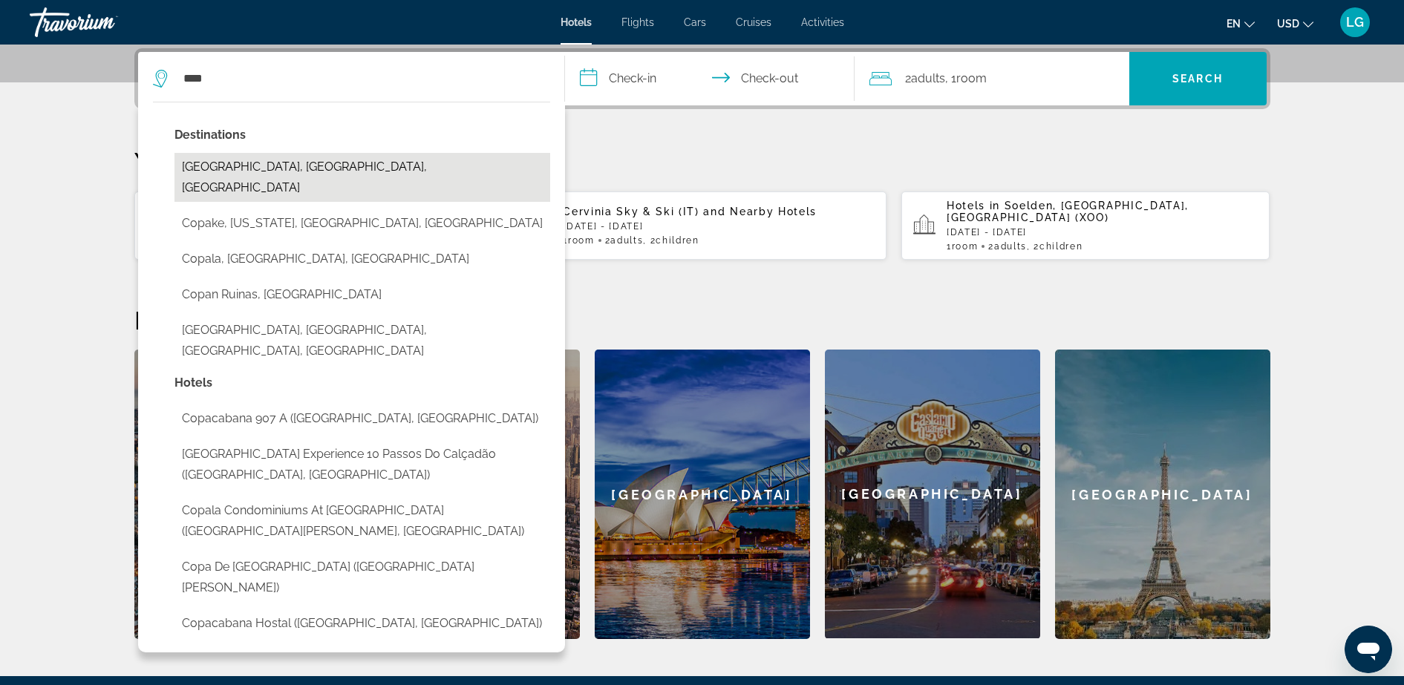
click at [232, 161] on button "Copacabana Beach, Rio De Janeiro, Brazil" at bounding box center [362, 177] width 376 height 49
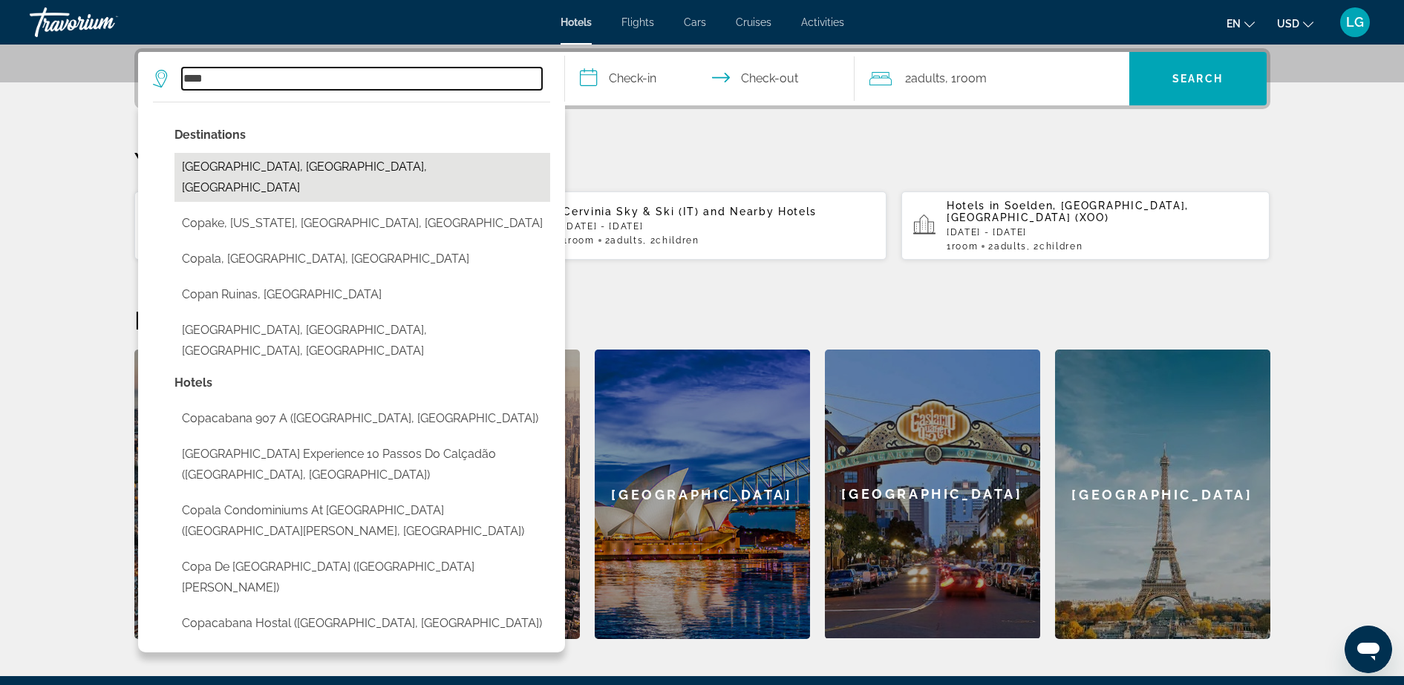
type input "**********"
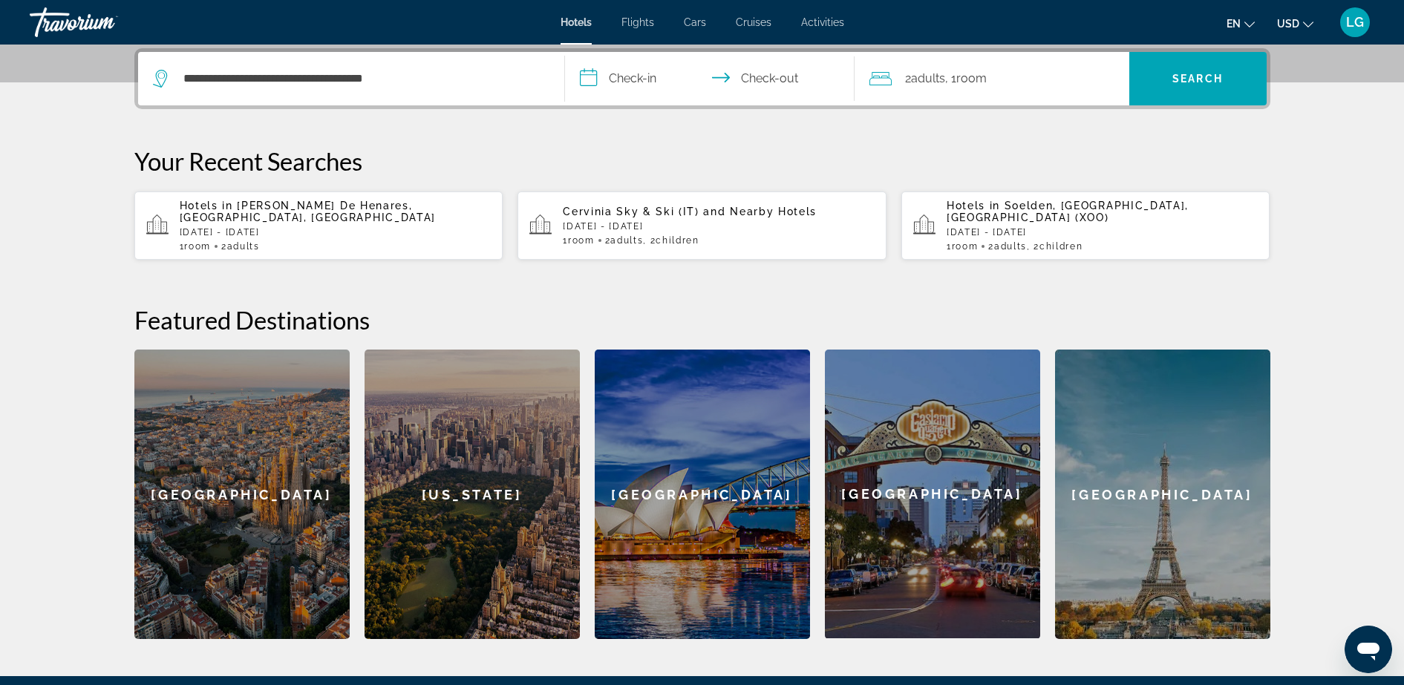
click at [644, 72] on input "**********" at bounding box center [712, 81] width 295 height 58
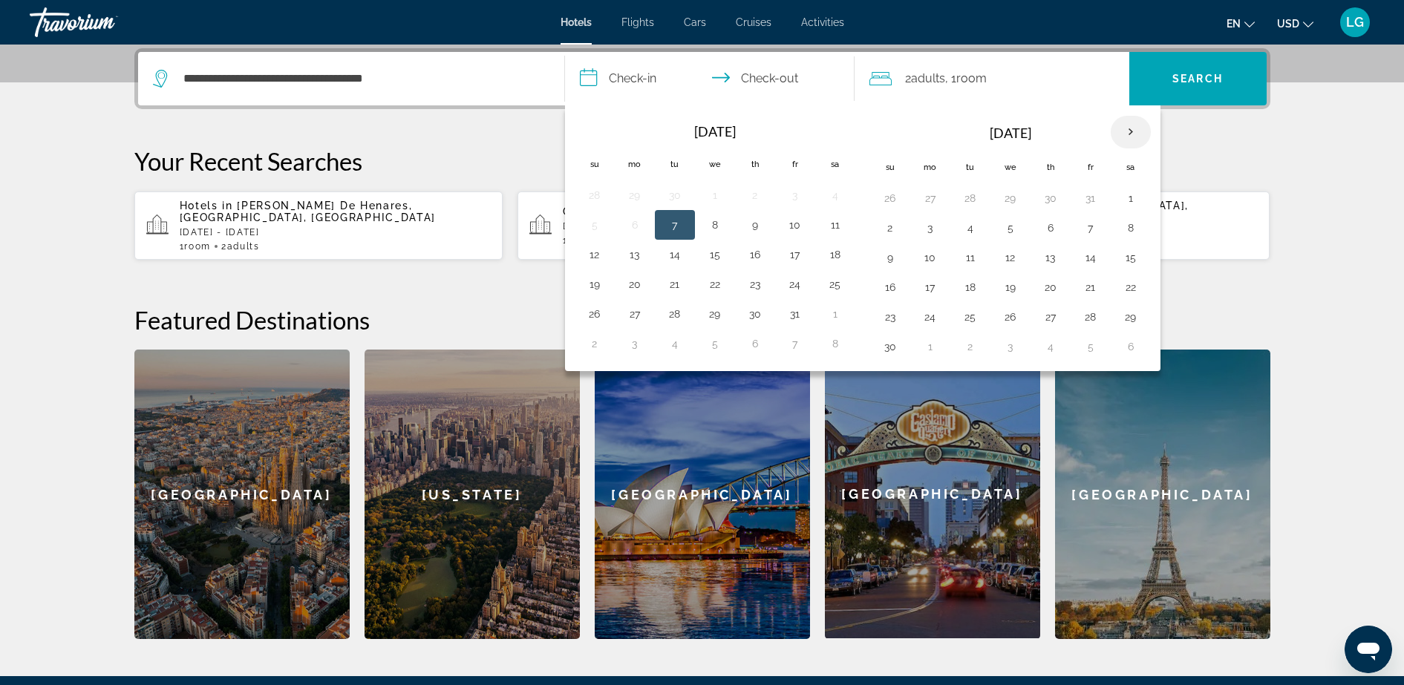
click at [1125, 136] on th "Next month" at bounding box center [1131, 132] width 40 height 33
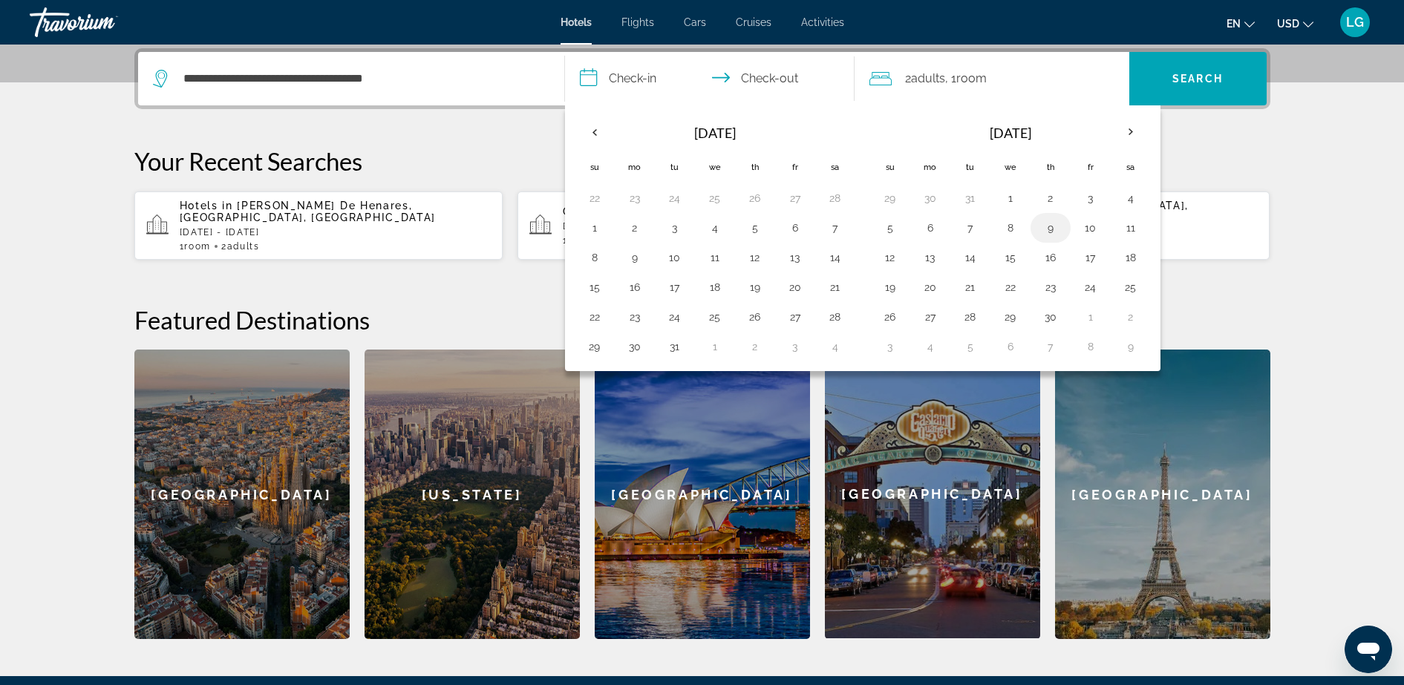
click at [1041, 235] on button "9" at bounding box center [1051, 228] width 24 height 21
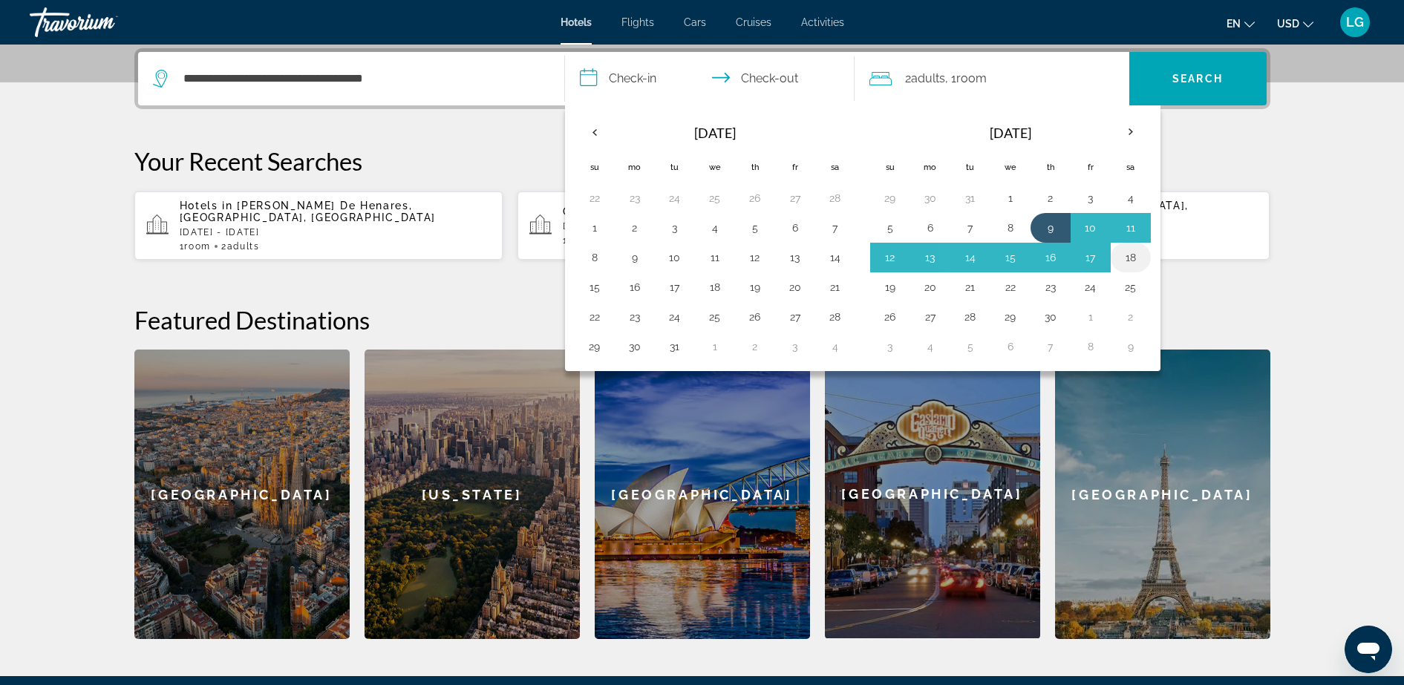
click at [1131, 256] on button "18" at bounding box center [1131, 257] width 24 height 21
type input "**********"
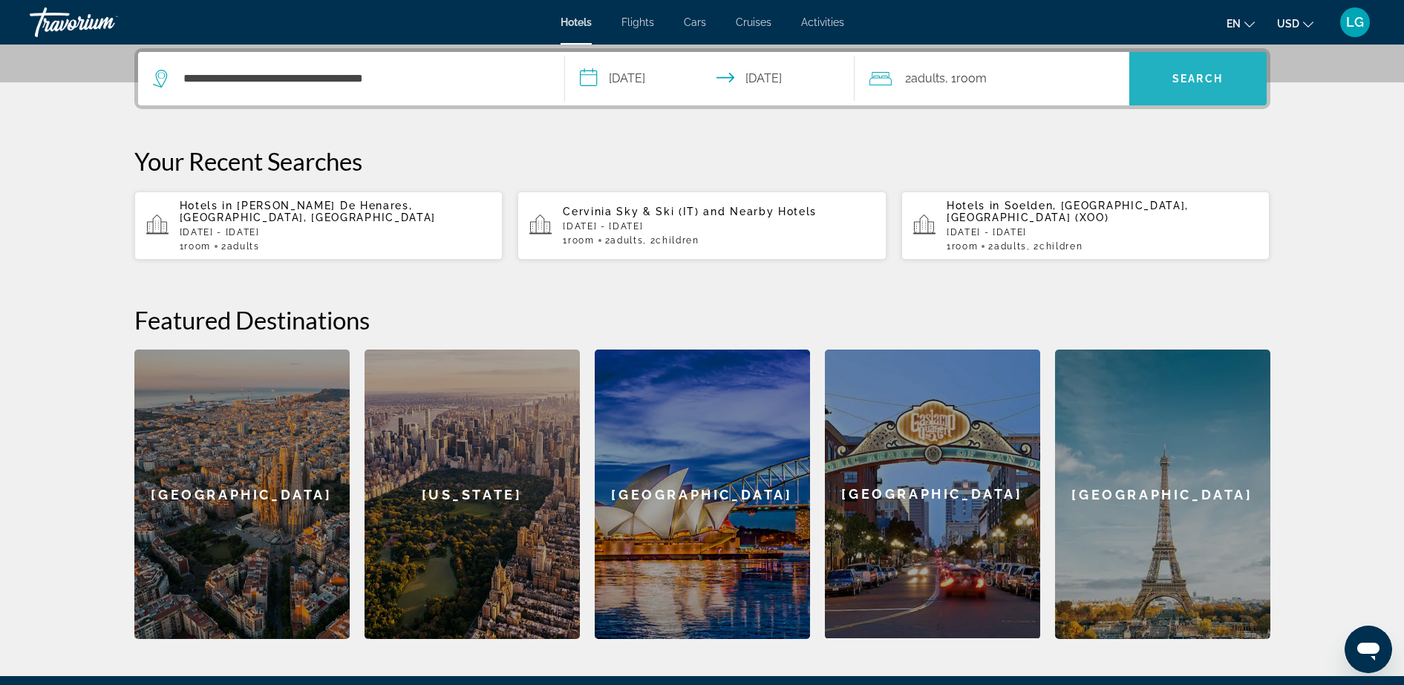
click at [1156, 98] on span "Search" at bounding box center [1197, 78] width 137 height 53
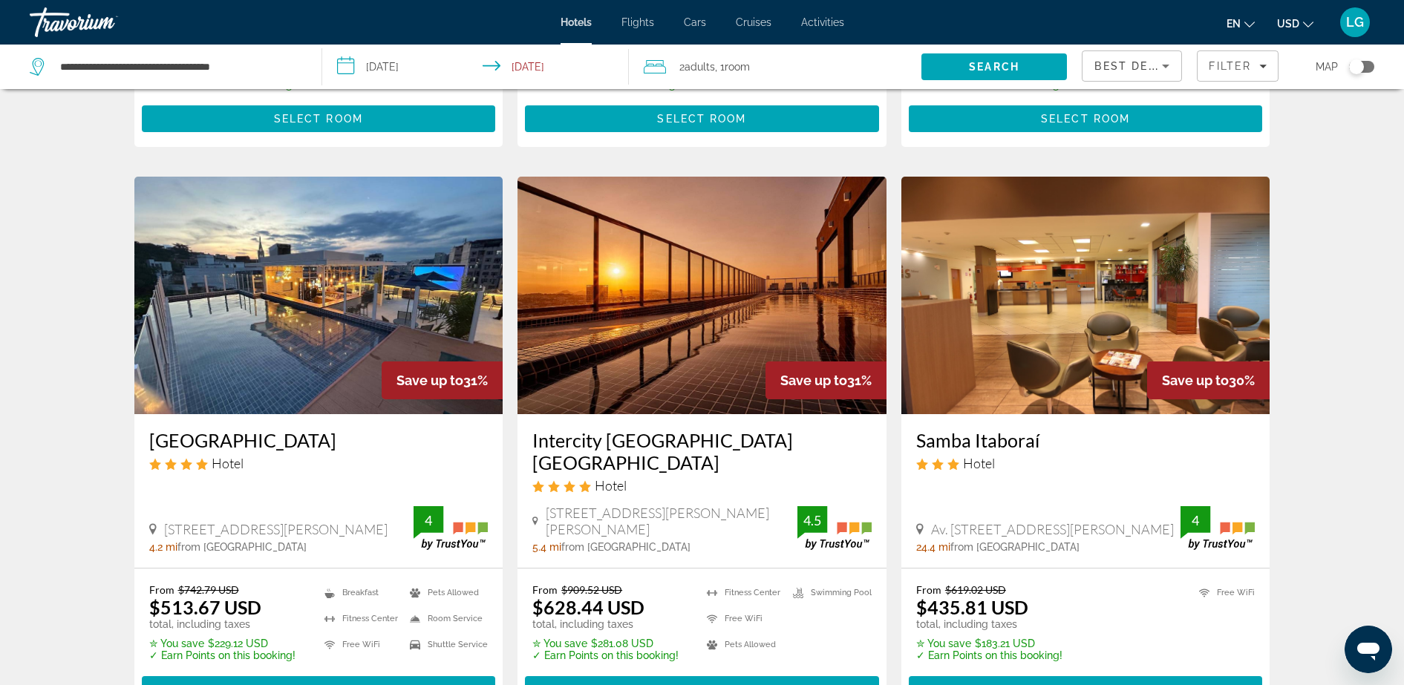
scroll to position [1633, 0]
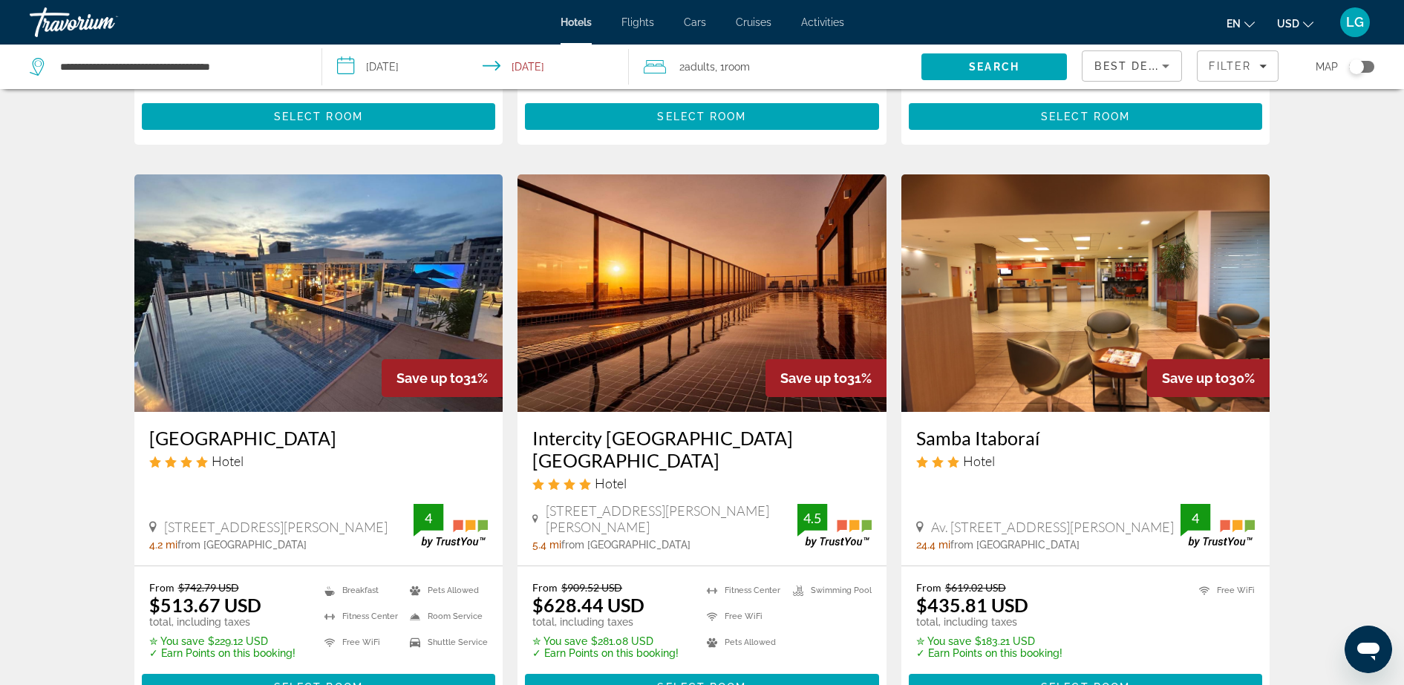
click at [256, 427] on h3 "Arosa Rio Hotel" at bounding box center [318, 438] width 339 height 22
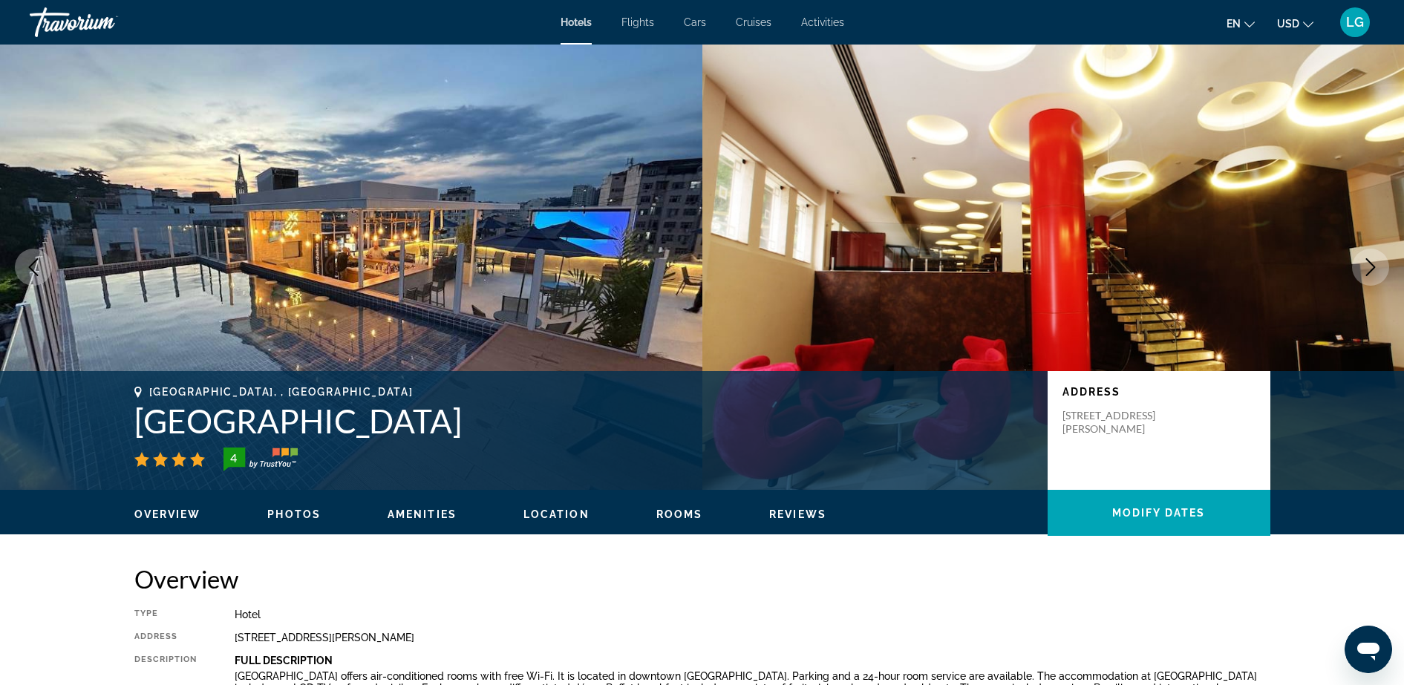
drag, startPoint x: 1308, startPoint y: 24, endPoint x: 1298, endPoint y: 19, distance: 10.6
click at [1298, 19] on span "USD" at bounding box center [1288, 24] width 22 height 12
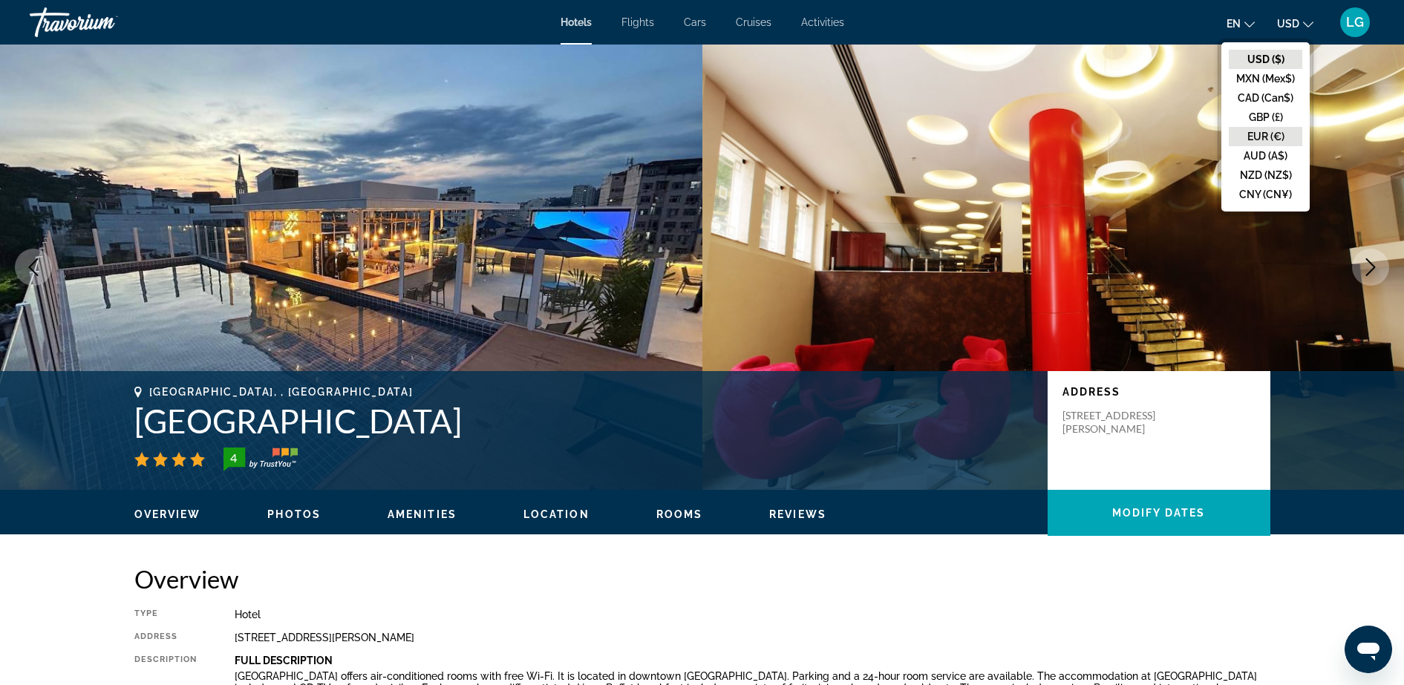
click at [1270, 136] on button "EUR (€)" at bounding box center [1265, 136] width 73 height 19
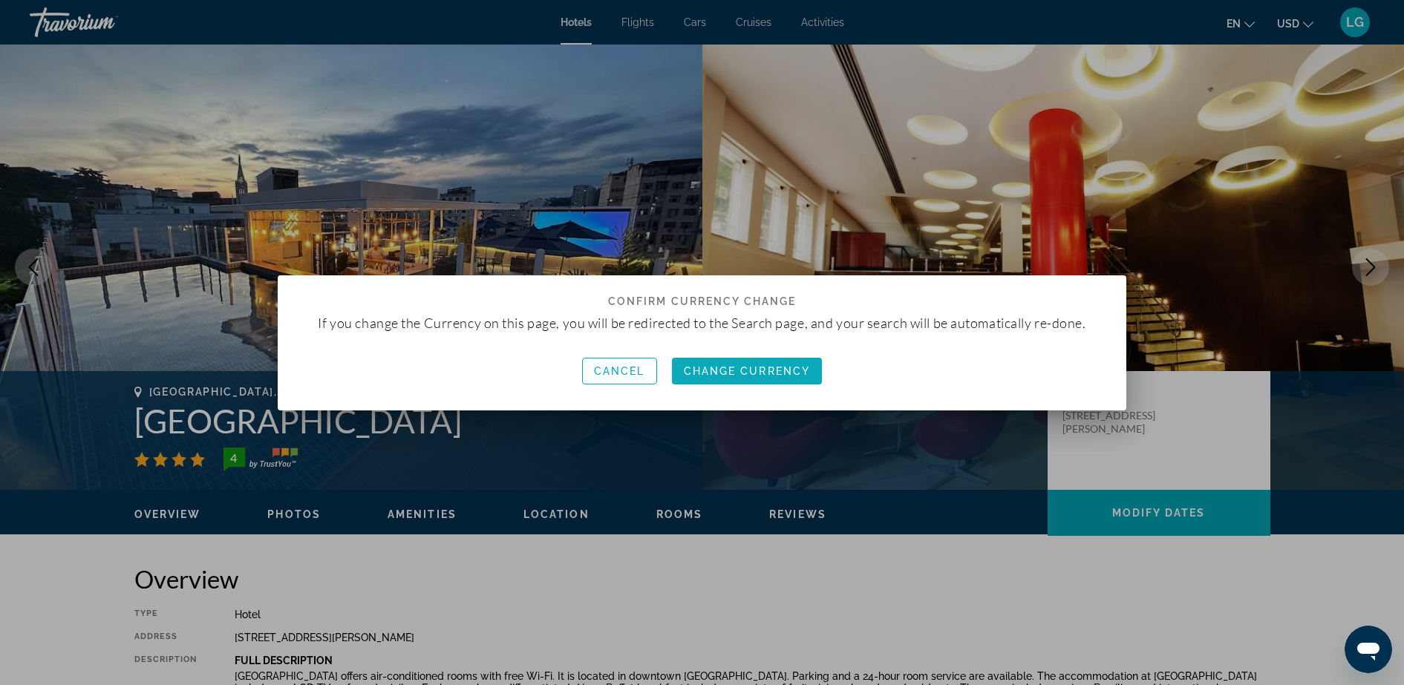
click at [696, 385] on span "button" at bounding box center [747, 371] width 151 height 36
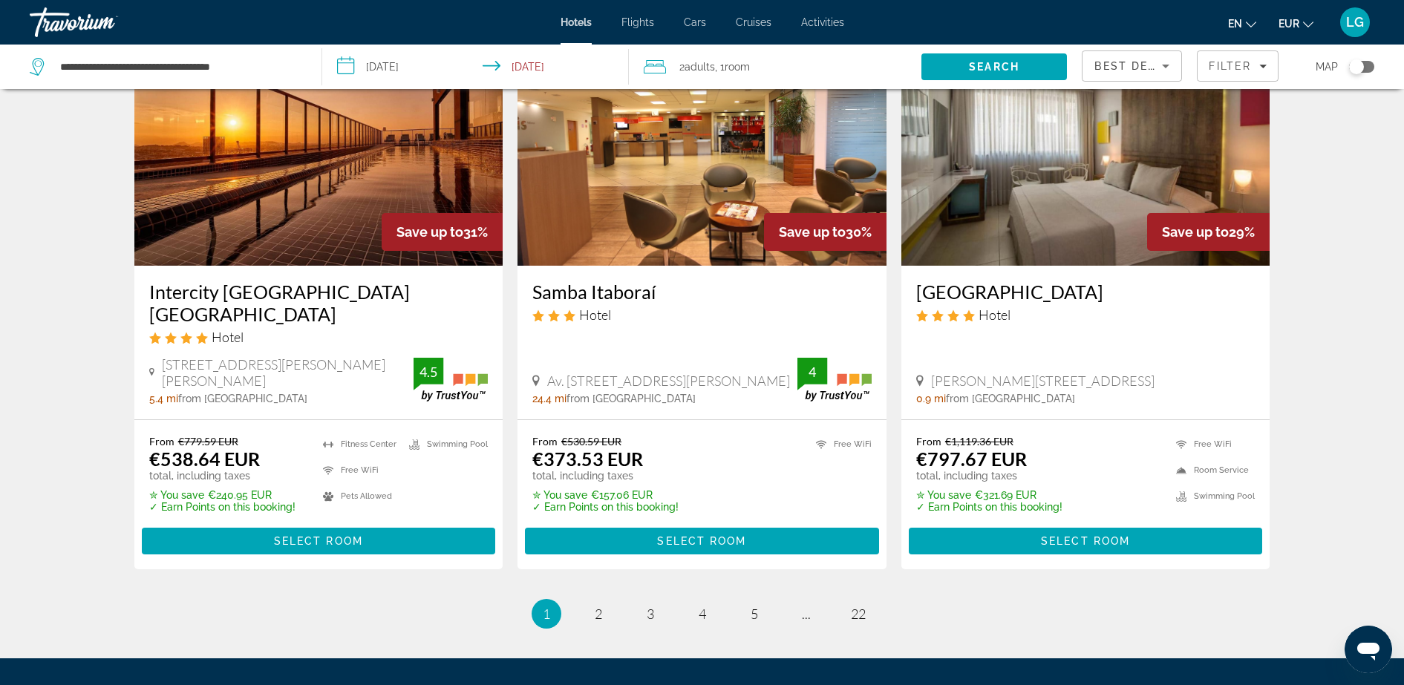
scroll to position [1782, 0]
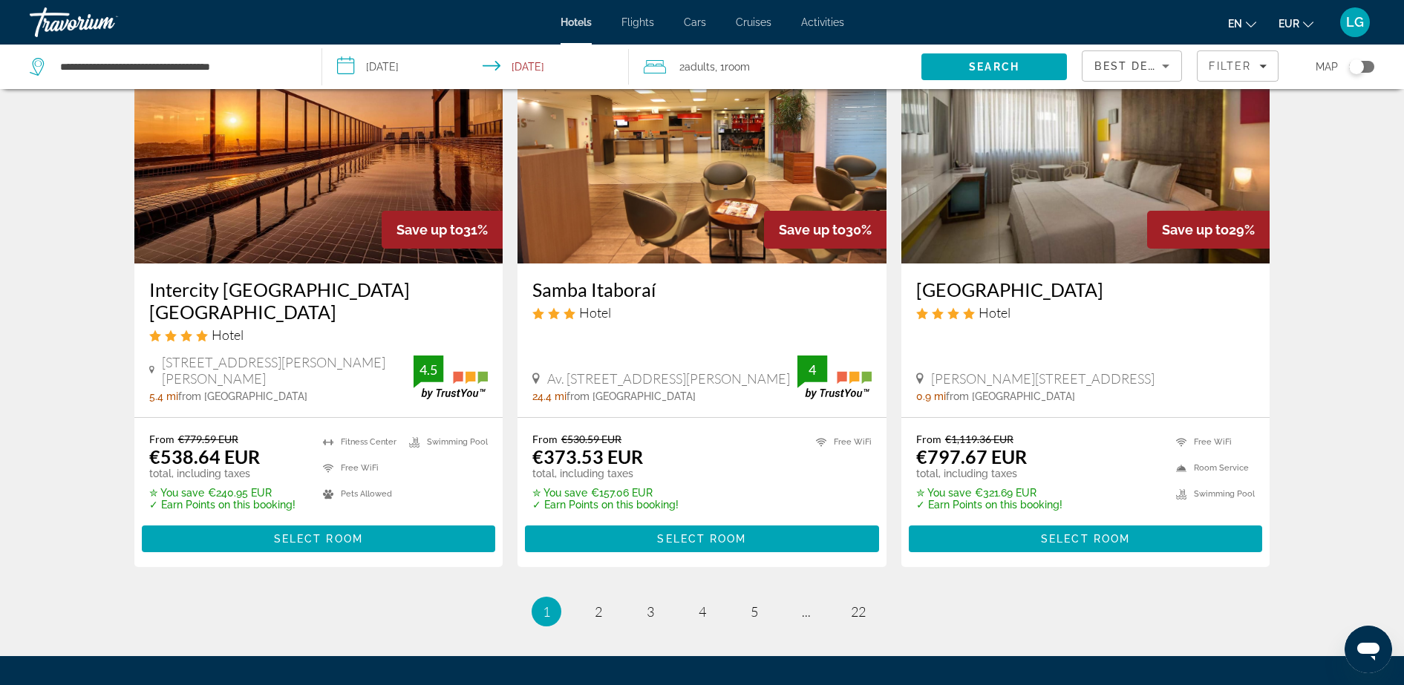
click at [445, 278] on h3 "Intercity Rio de Janeiro Porto Maravilha" at bounding box center [318, 300] width 339 height 45
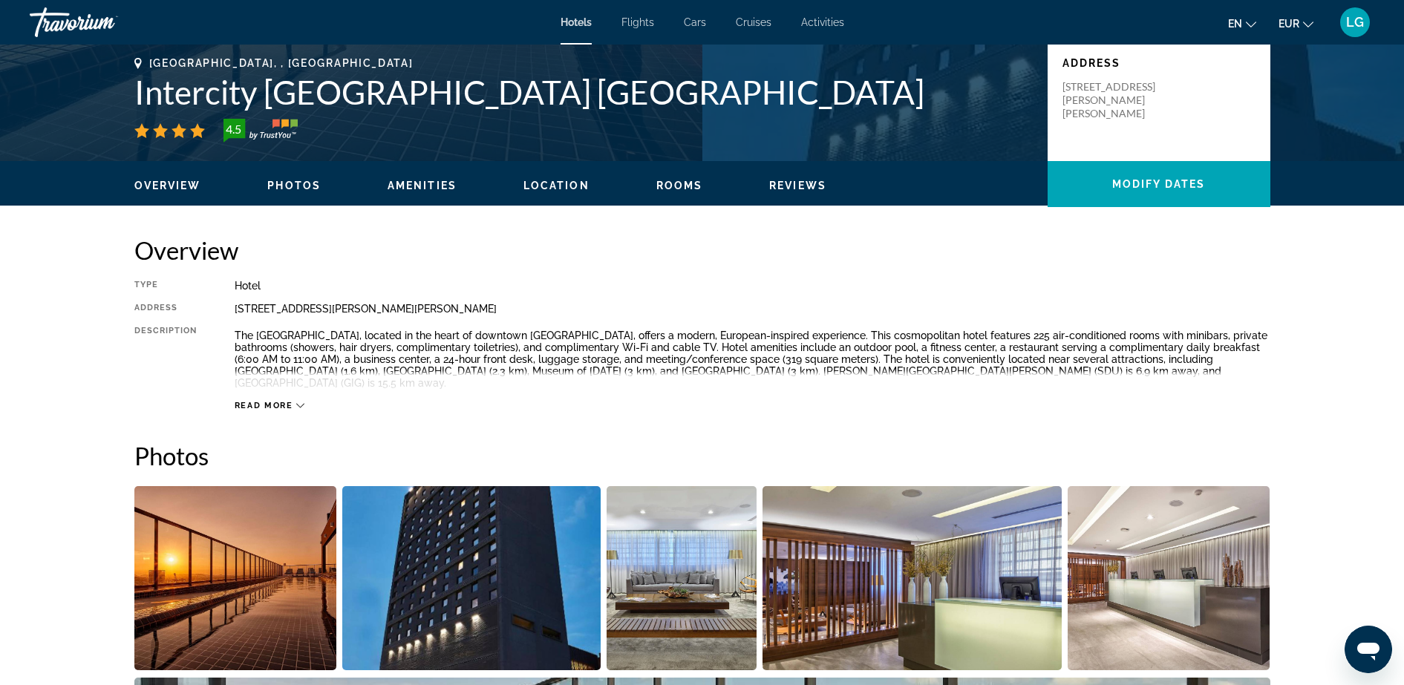
scroll to position [334, 0]
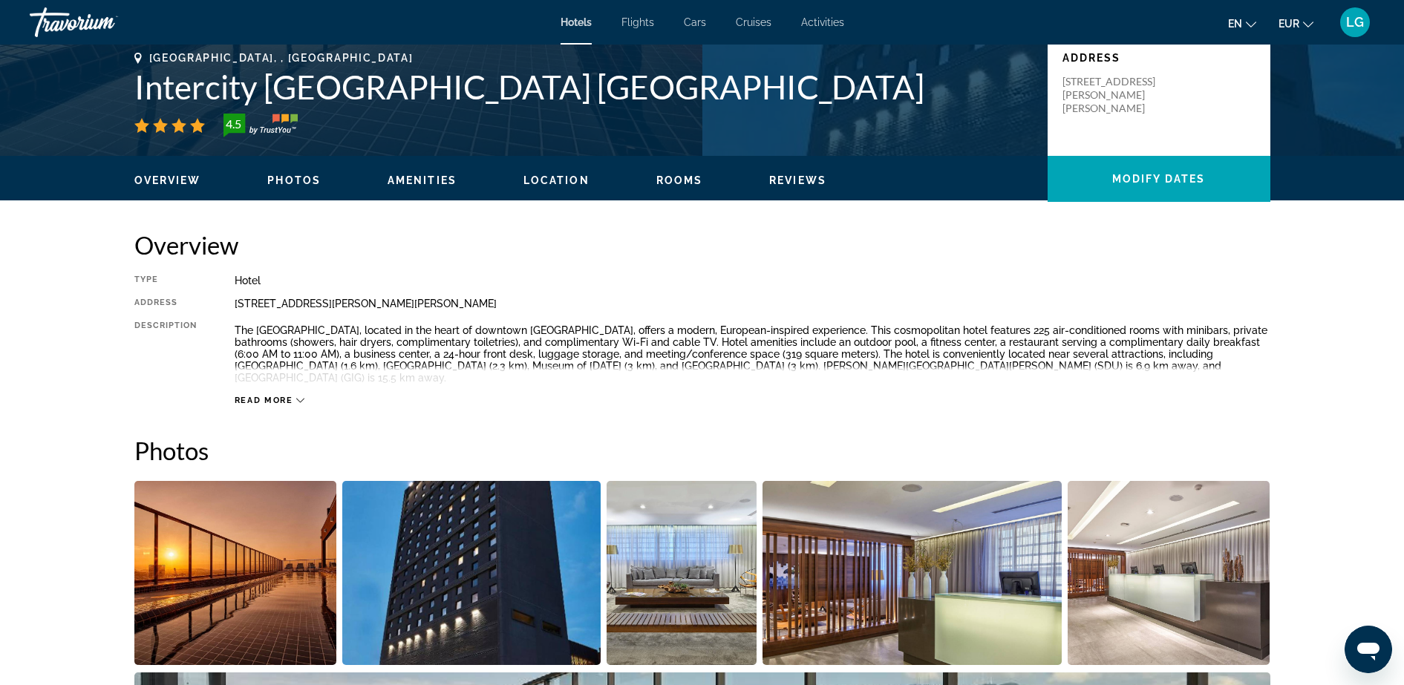
click at [300, 399] on icon "Main content" at bounding box center [300, 401] width 8 height 4
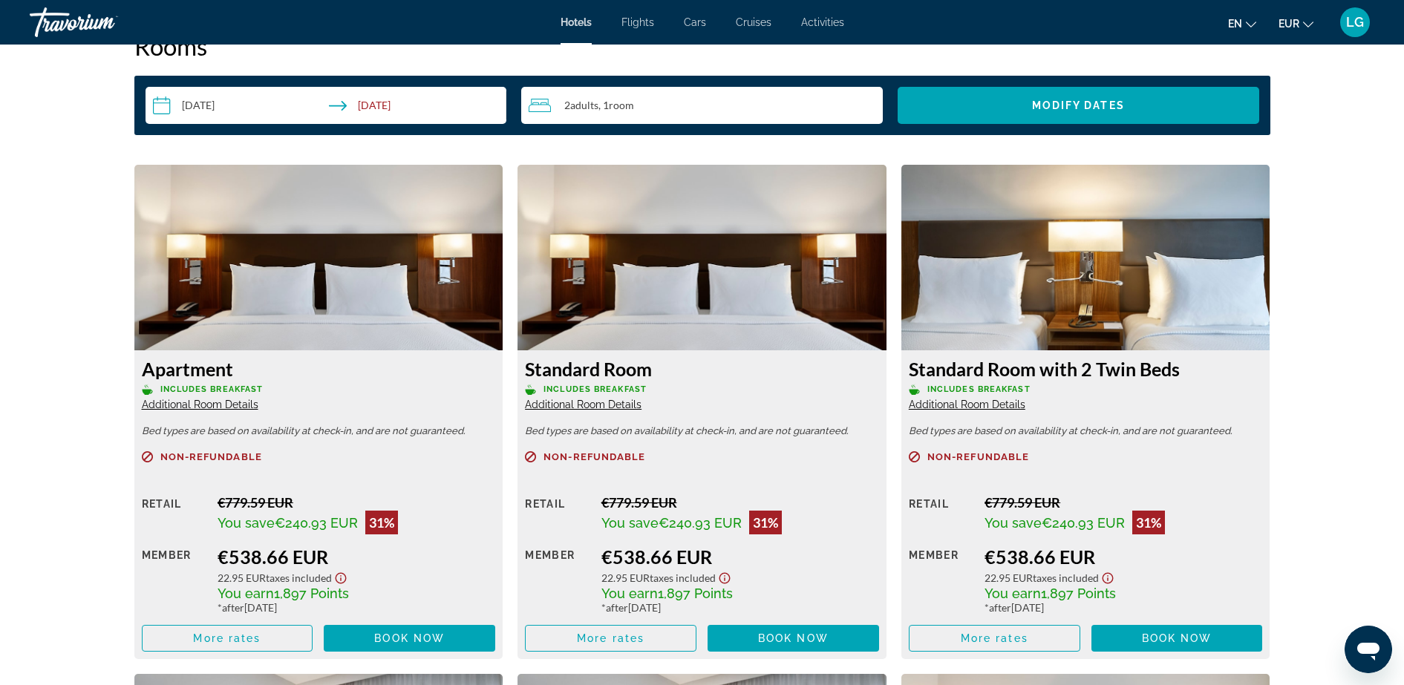
scroll to position [1893, 0]
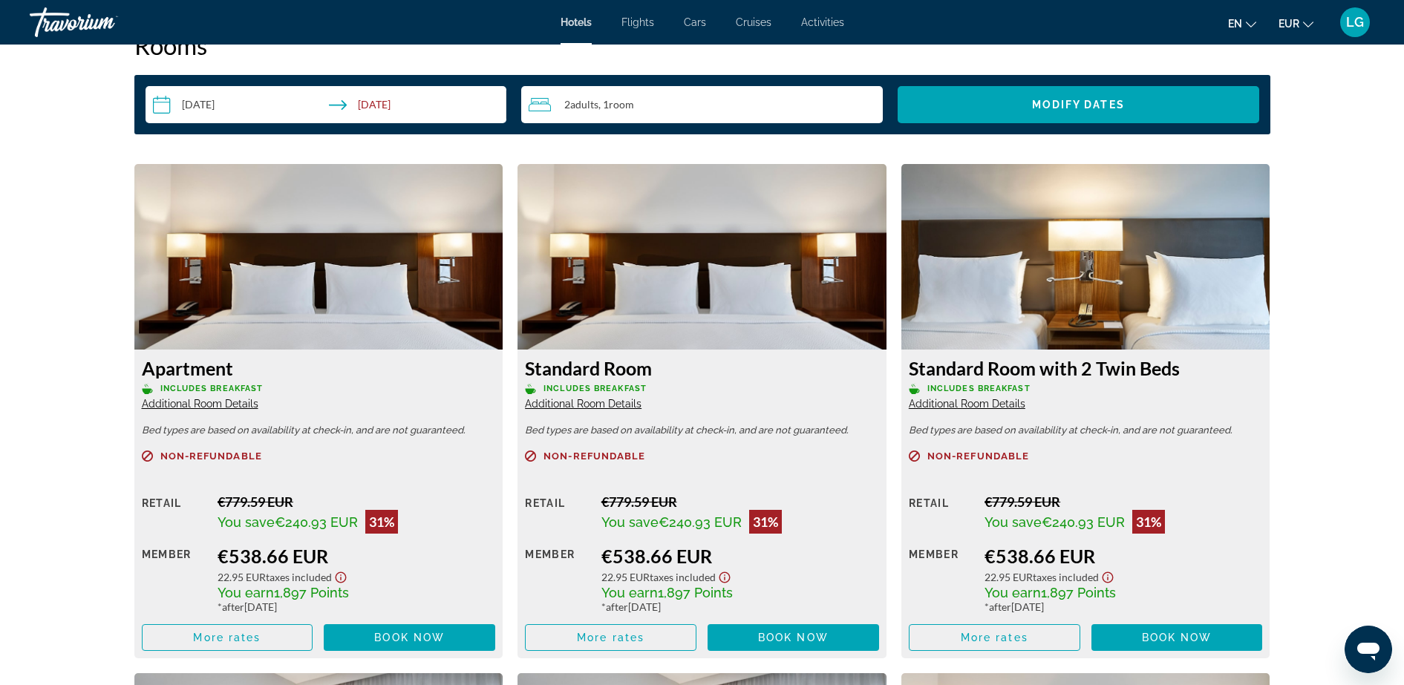
click at [615, 98] on span "Room" at bounding box center [621, 104] width 25 height 13
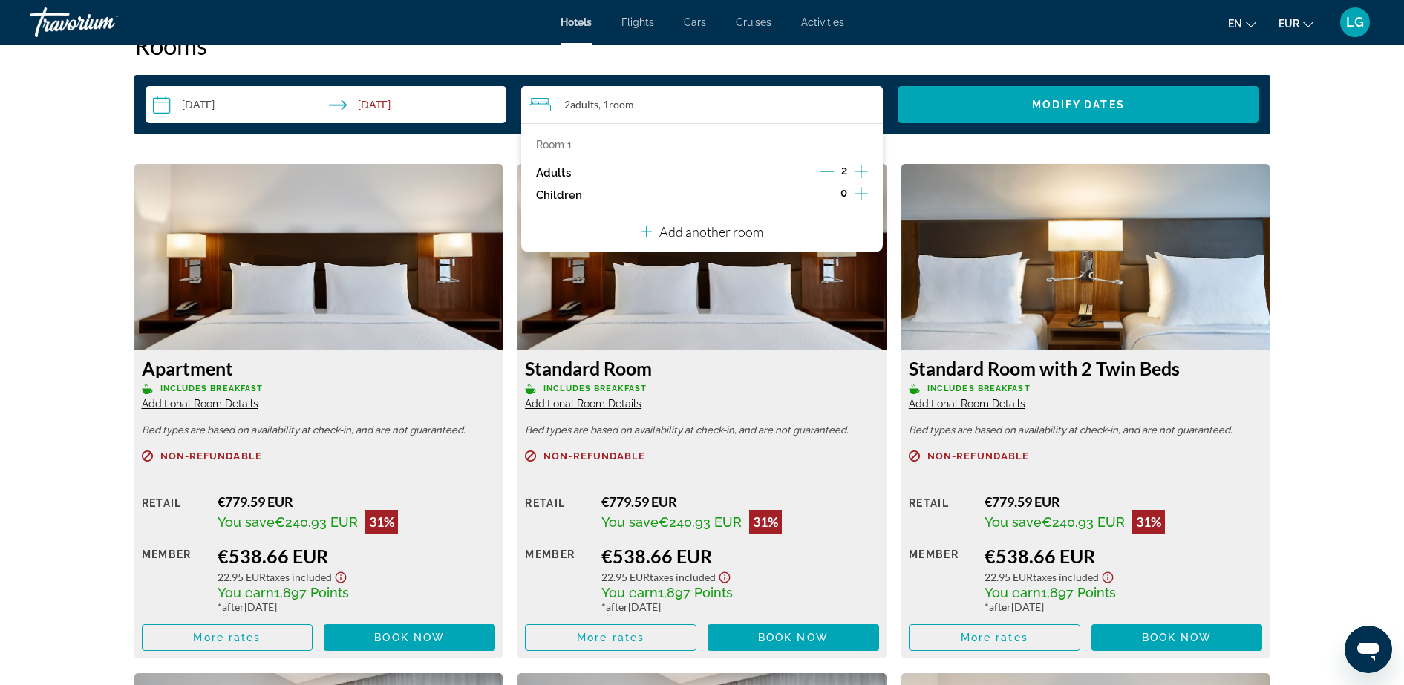
click at [862, 165] on icon "Increment adults" at bounding box center [860, 171] width 13 height 13
click at [987, 94] on span "Search widget" at bounding box center [1078, 105] width 362 height 36
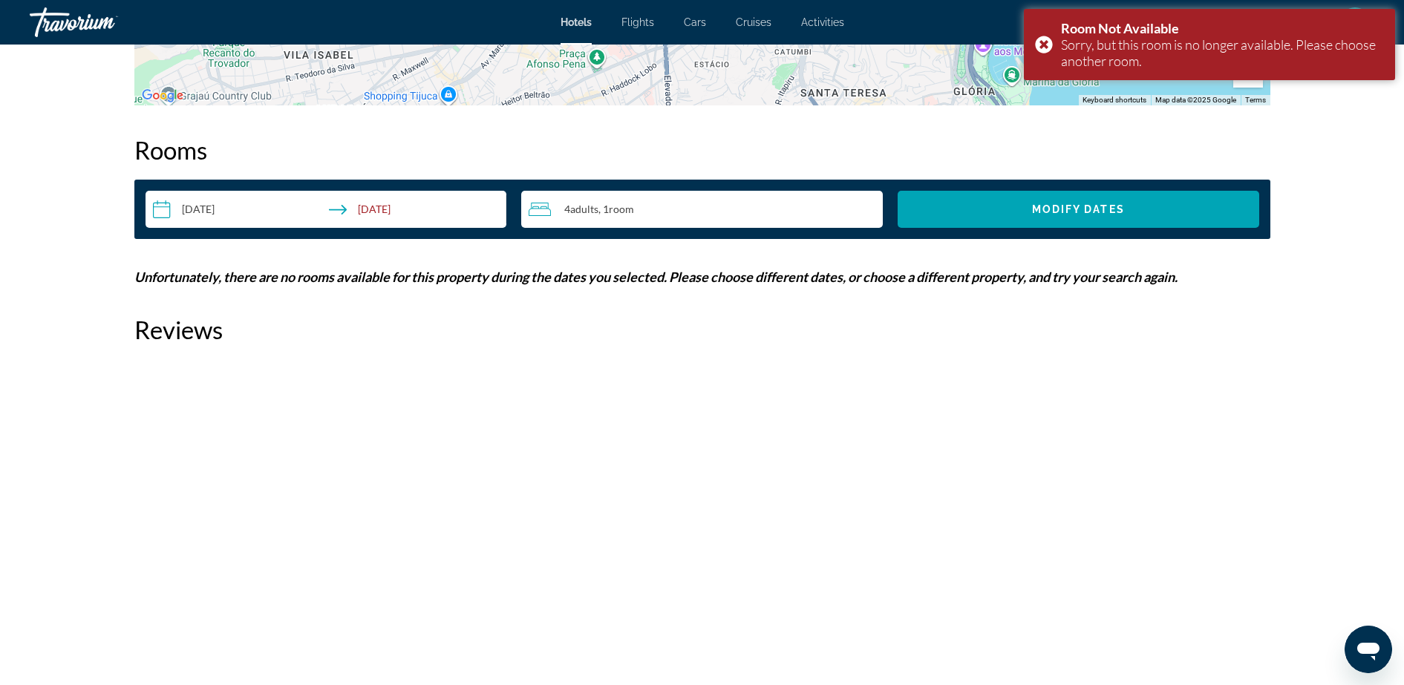
scroll to position [1702, 0]
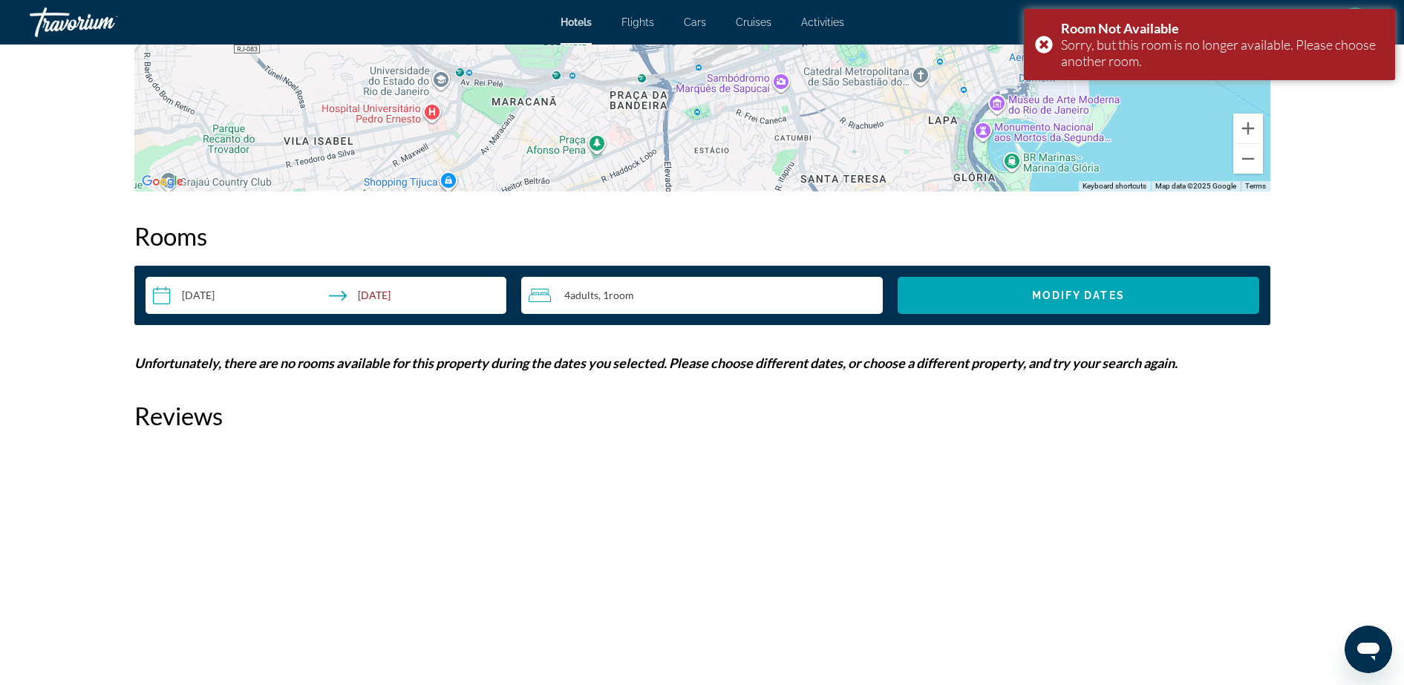
click at [622, 289] on span "Room" at bounding box center [621, 295] width 25 height 13
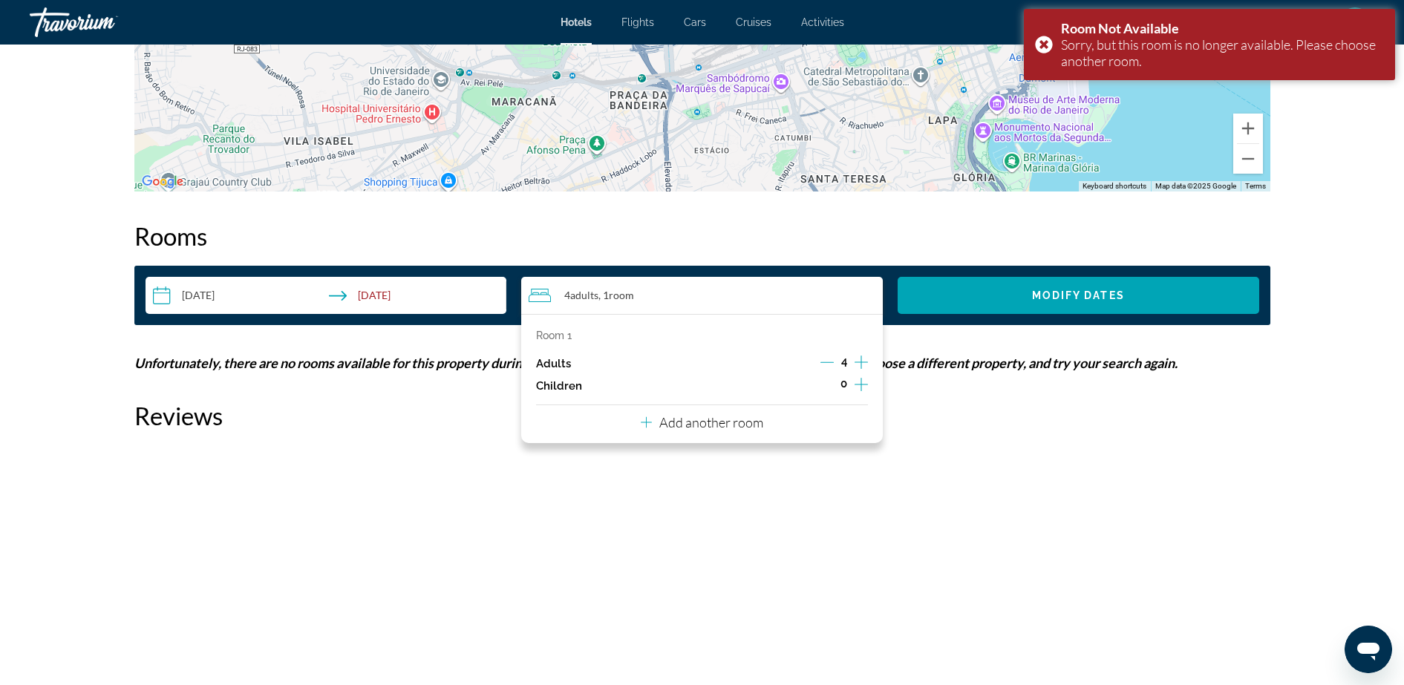
click at [821, 356] on icon "Decrement adults" at bounding box center [826, 362] width 13 height 13
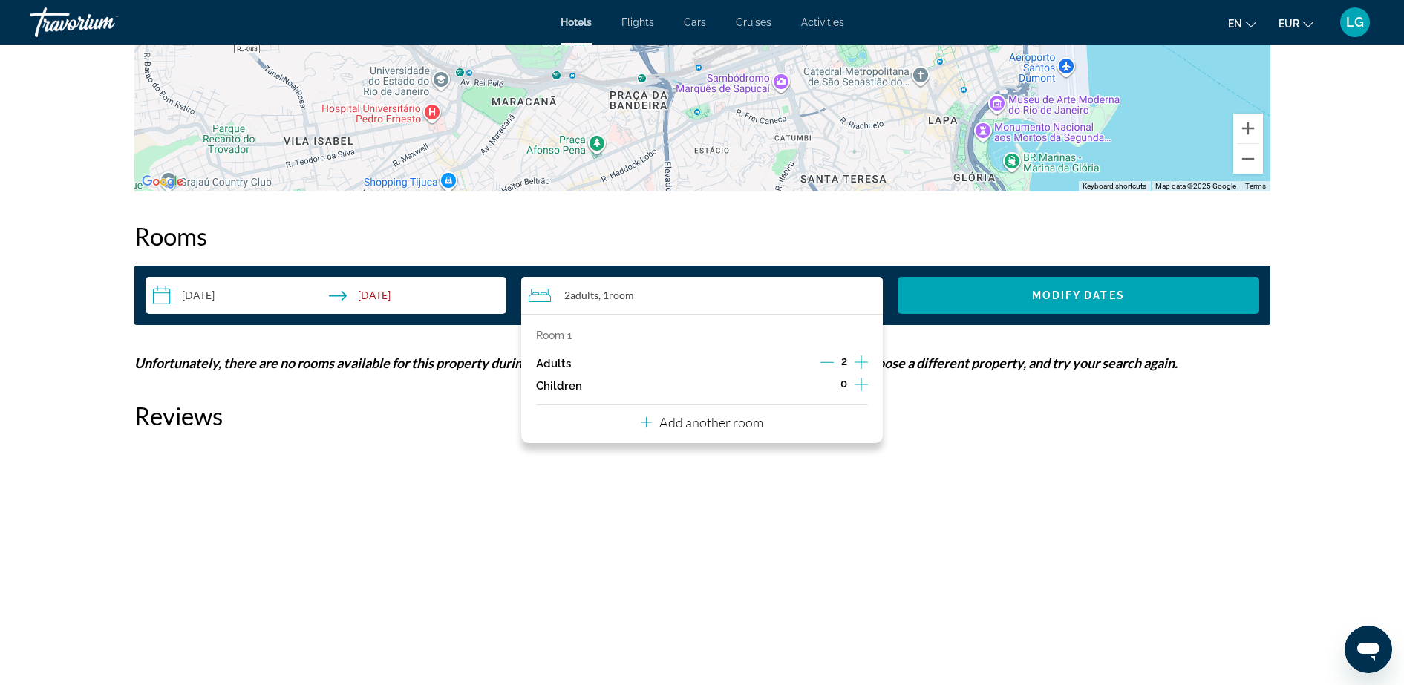
click at [745, 415] on p "Add another room" at bounding box center [711, 422] width 104 height 16
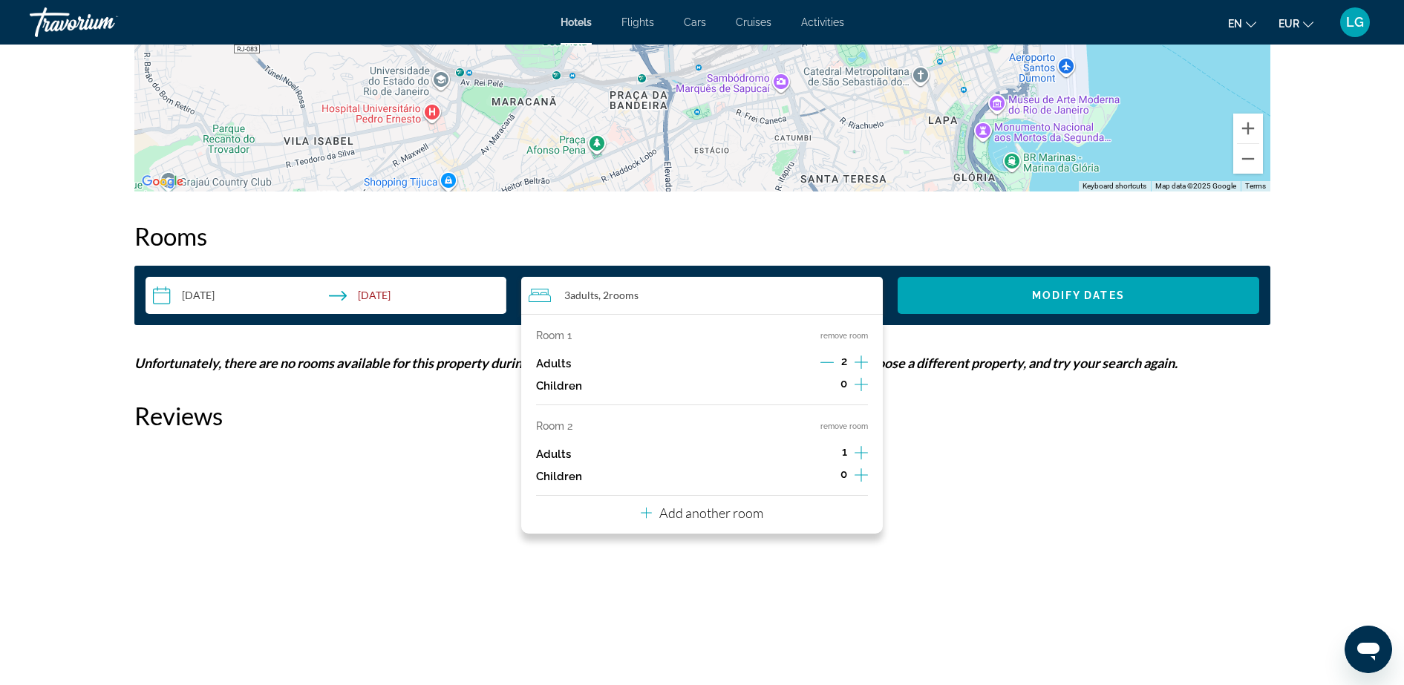
click at [857, 444] on icon "Increment adults" at bounding box center [860, 453] width 13 height 18
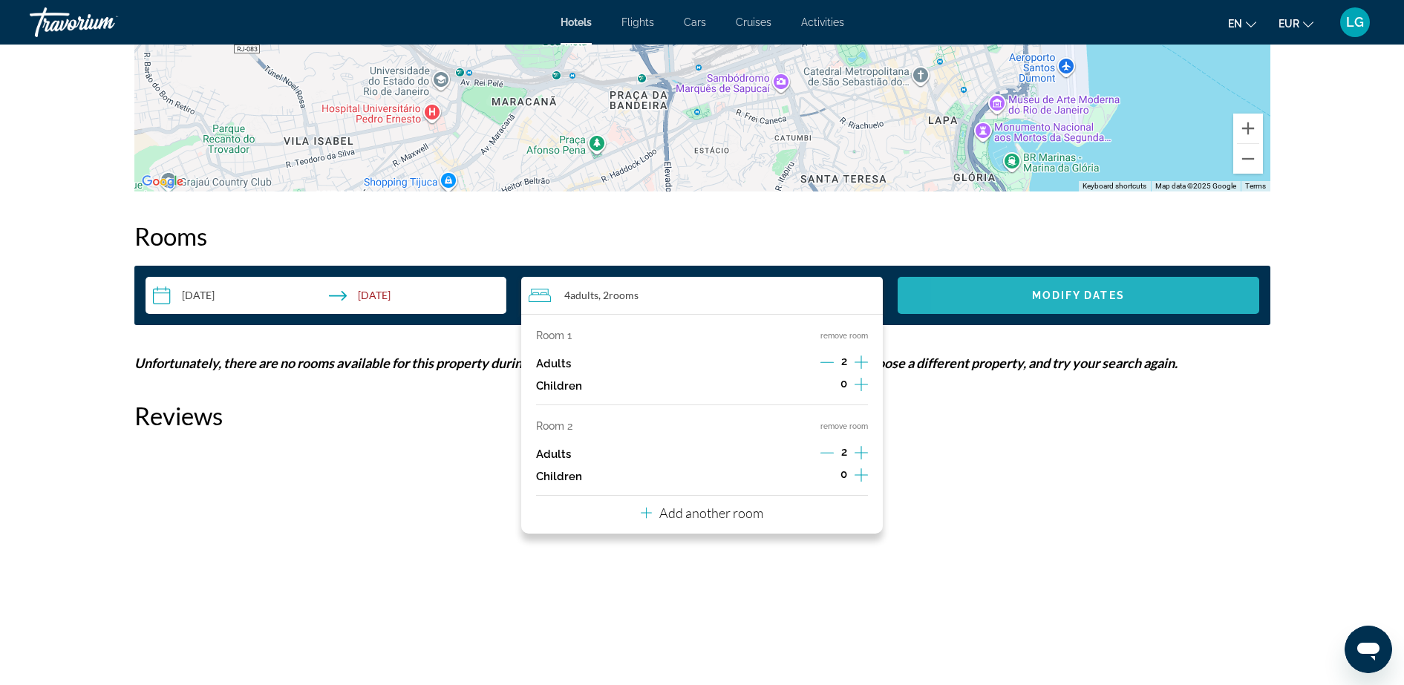
click at [1001, 287] on span "Search widget" at bounding box center [1078, 296] width 362 height 36
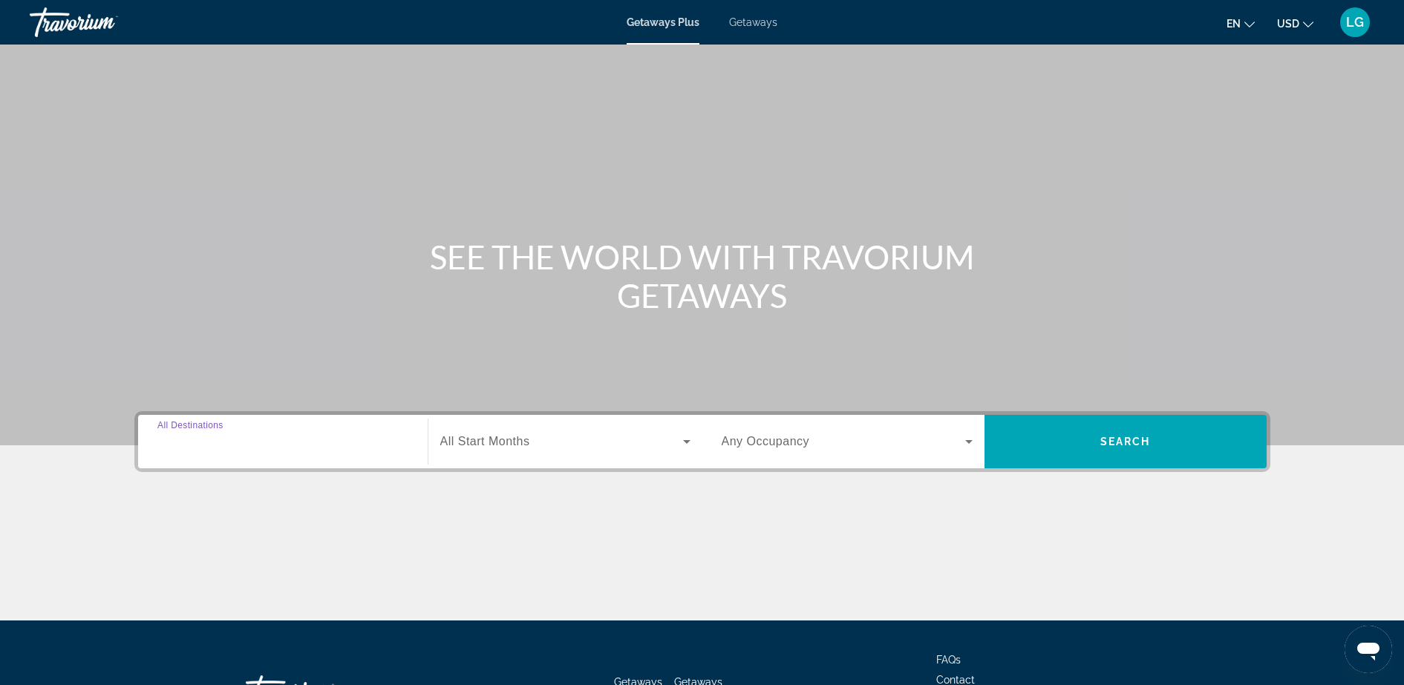
click at [229, 449] on input "Destination All Destinations" at bounding box center [282, 443] width 251 height 18
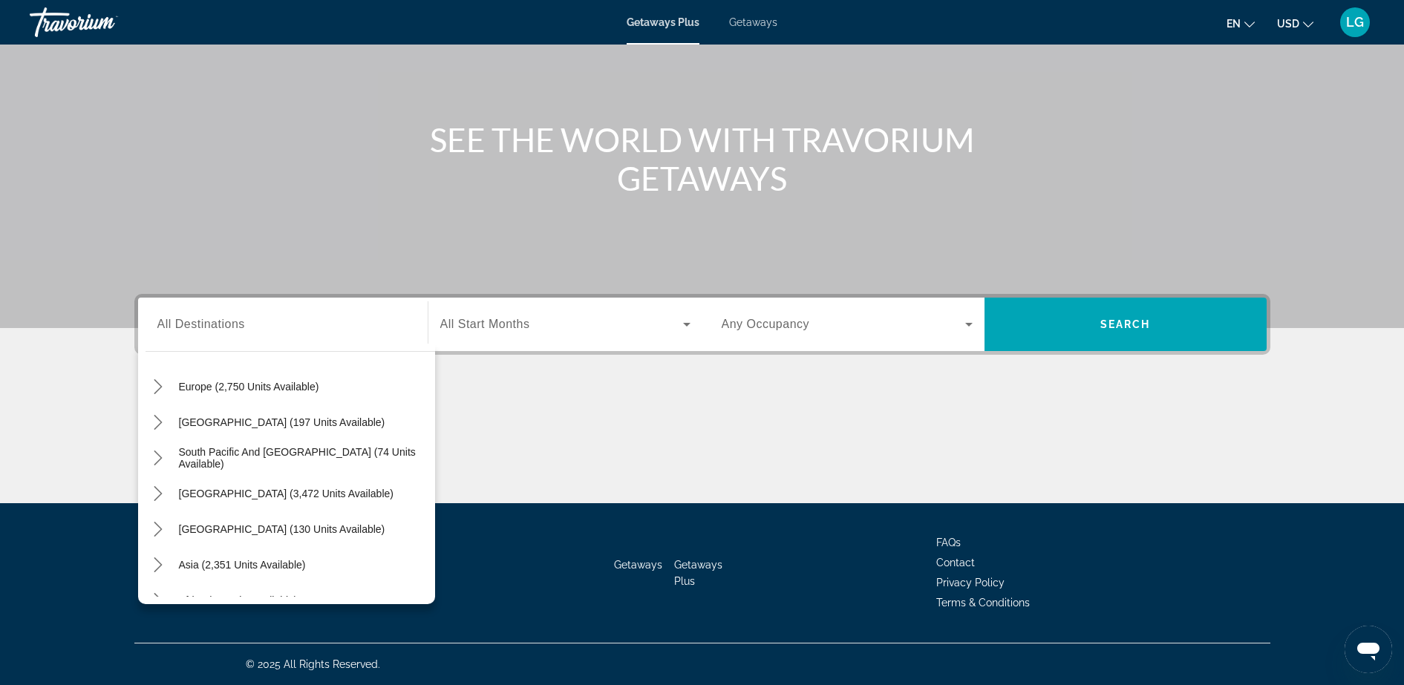
scroll to position [186, 0]
click at [286, 492] on span "South America (3,472 units available)" at bounding box center [286, 491] width 215 height 12
type input "**********"
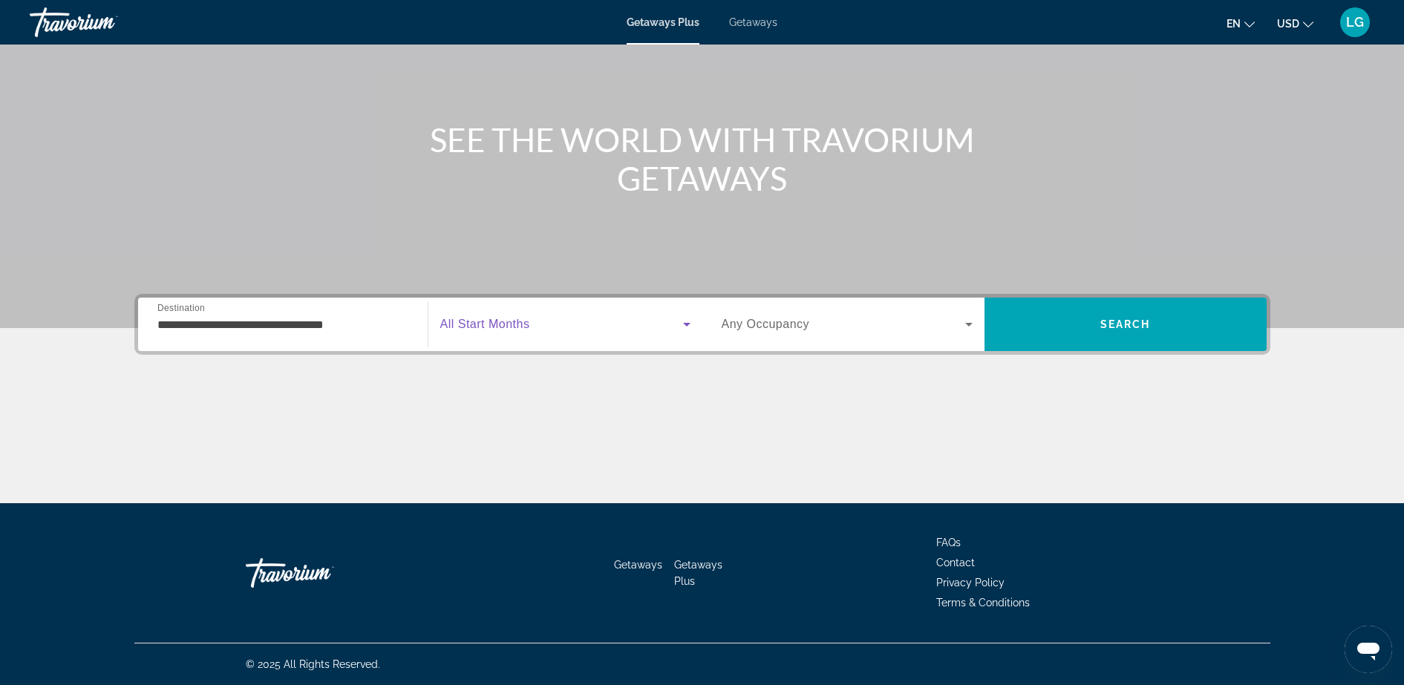
click at [557, 333] on span "Search widget" at bounding box center [561, 324] width 243 height 18
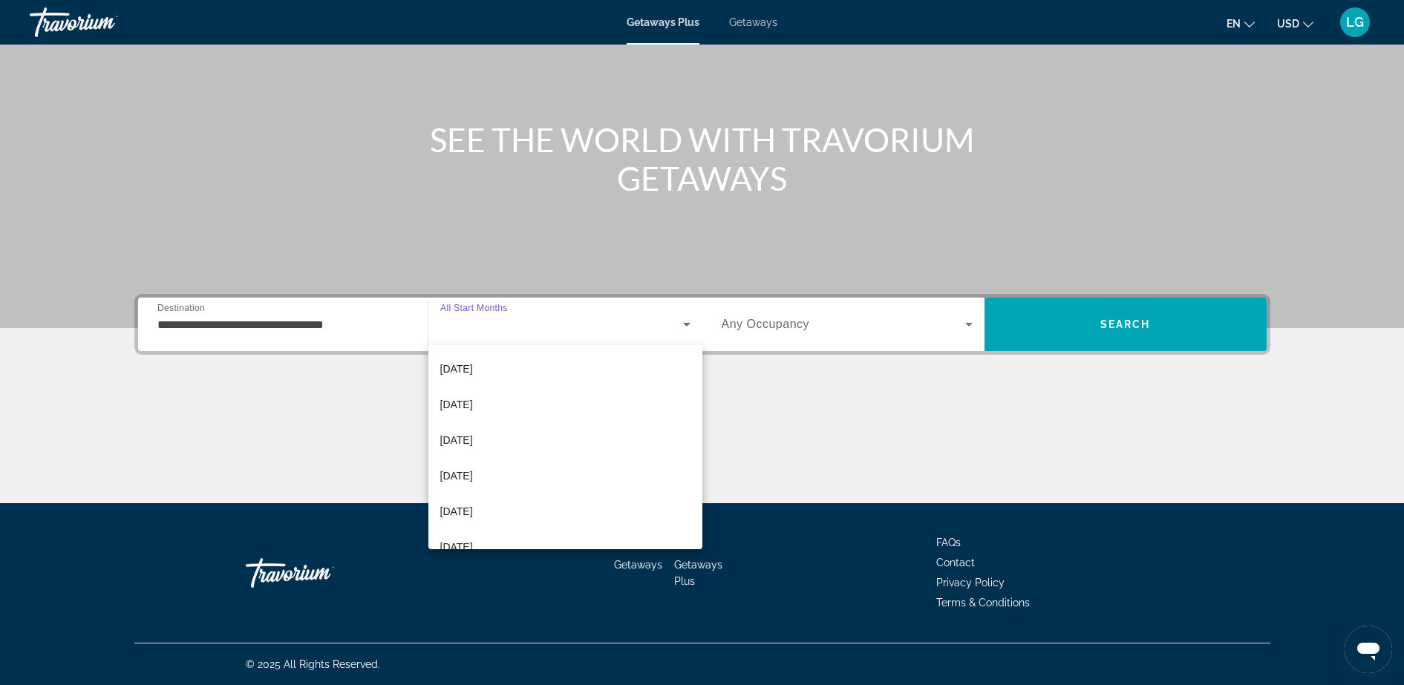
scroll to position [145, 0]
click at [635, 464] on mat-option "April 2026" at bounding box center [565, 474] width 274 height 36
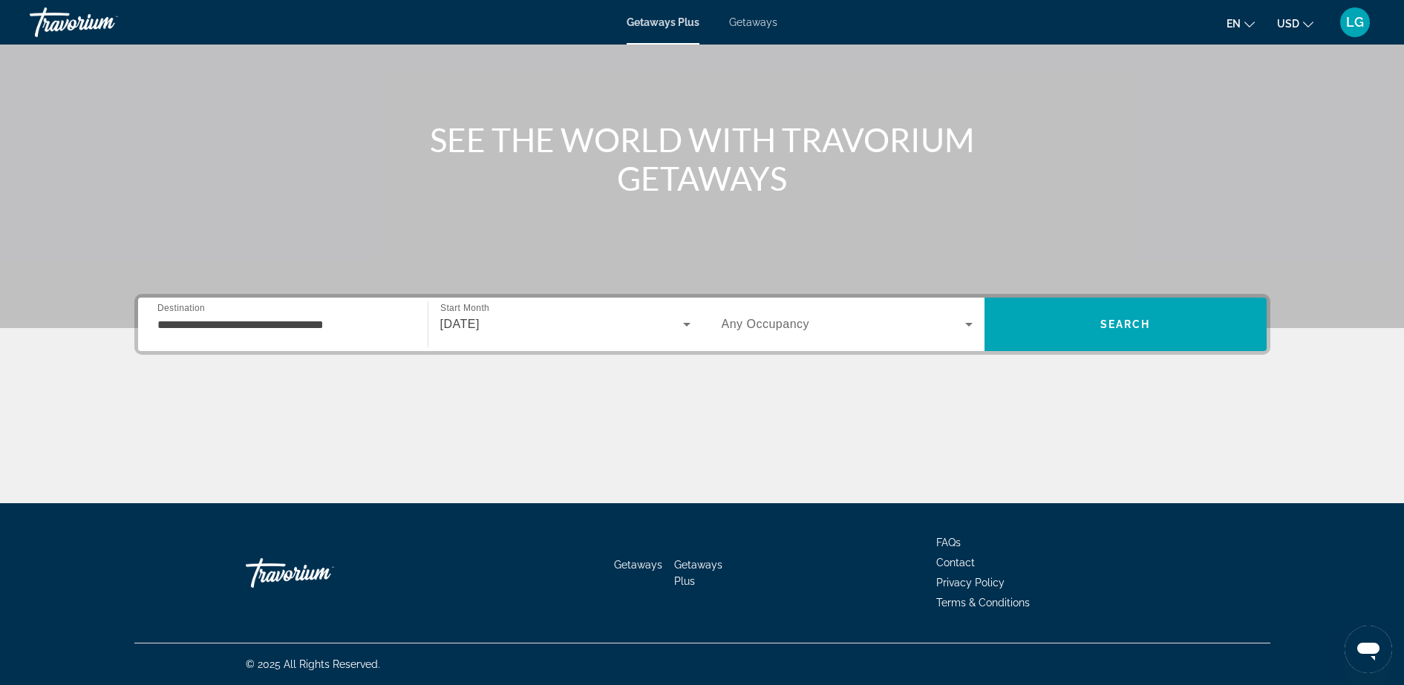
click at [803, 301] on div "Occupancy Any Occupancy" at bounding box center [847, 324] width 275 height 53
click at [808, 325] on span "Search widget" at bounding box center [843, 324] width 243 height 18
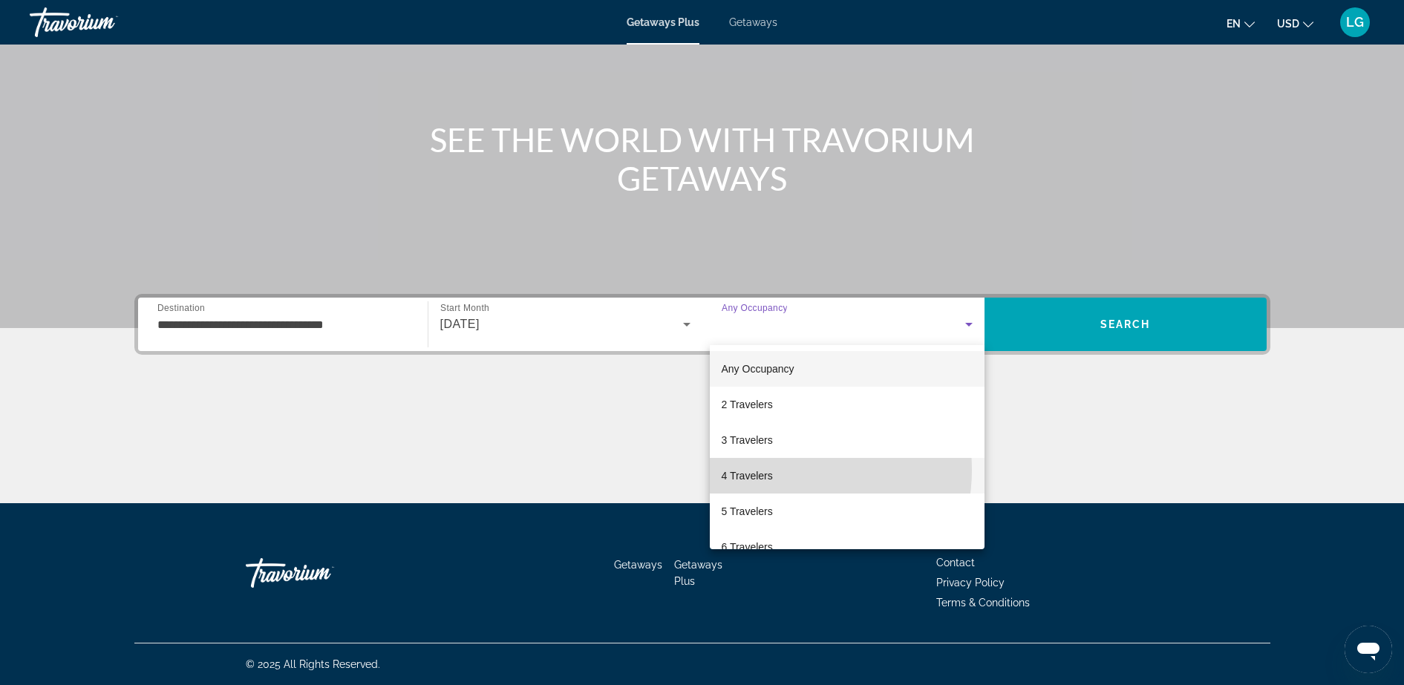
click at [784, 470] on mat-option "4 Travelers" at bounding box center [847, 476] width 275 height 36
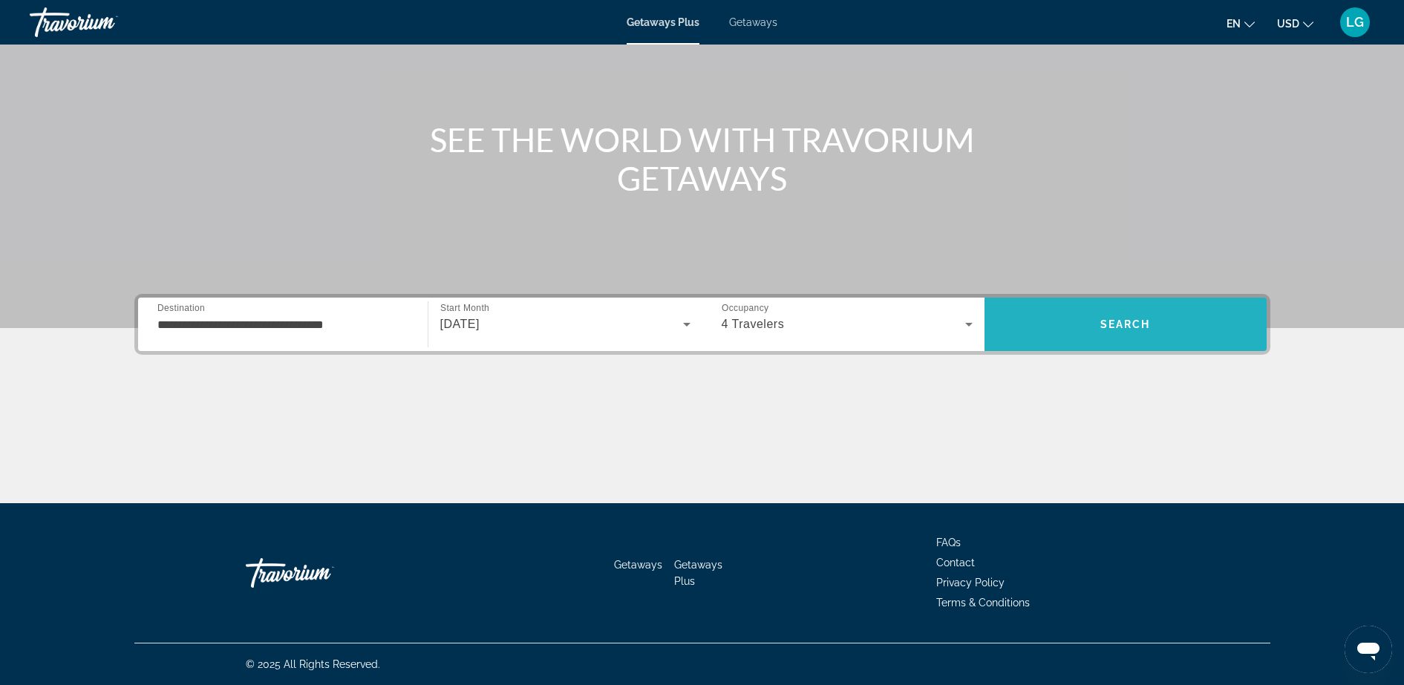
click at [1051, 339] on span "Search" at bounding box center [1125, 325] width 282 height 36
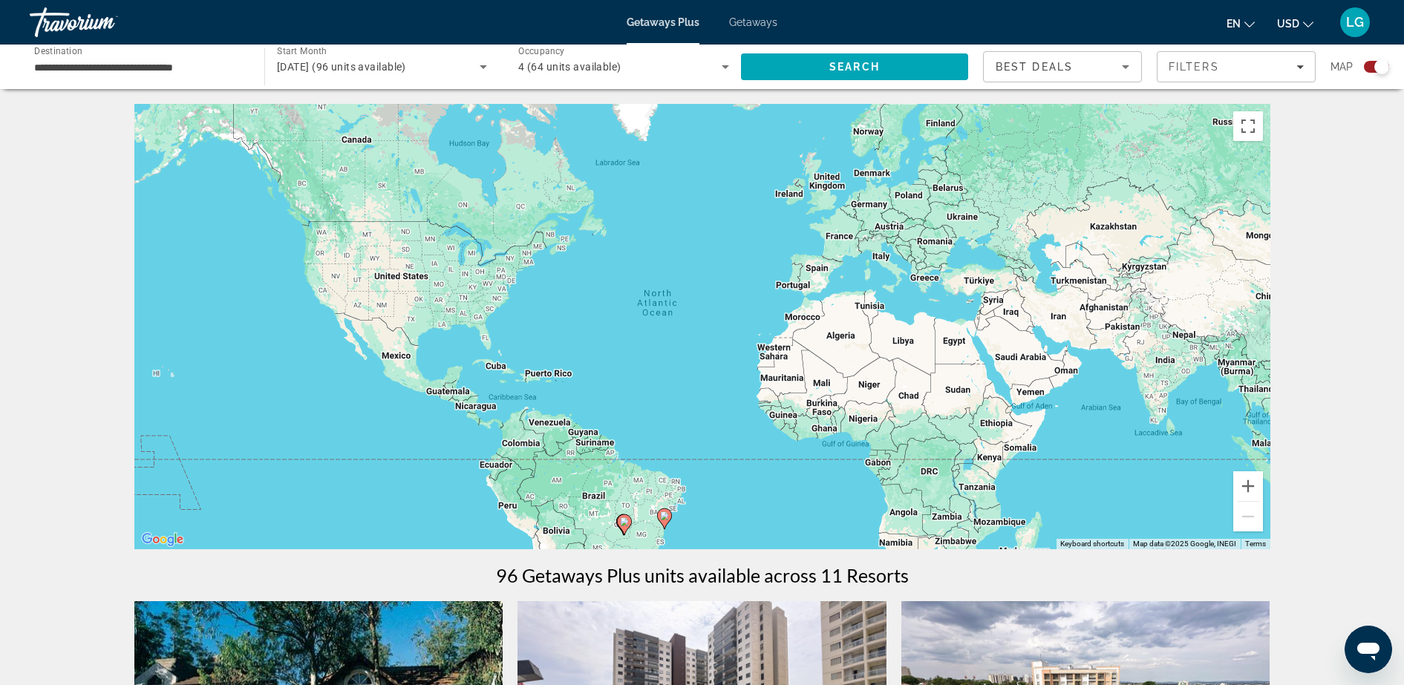
click at [664, 514] on image "Main content" at bounding box center [664, 515] width 9 height 9
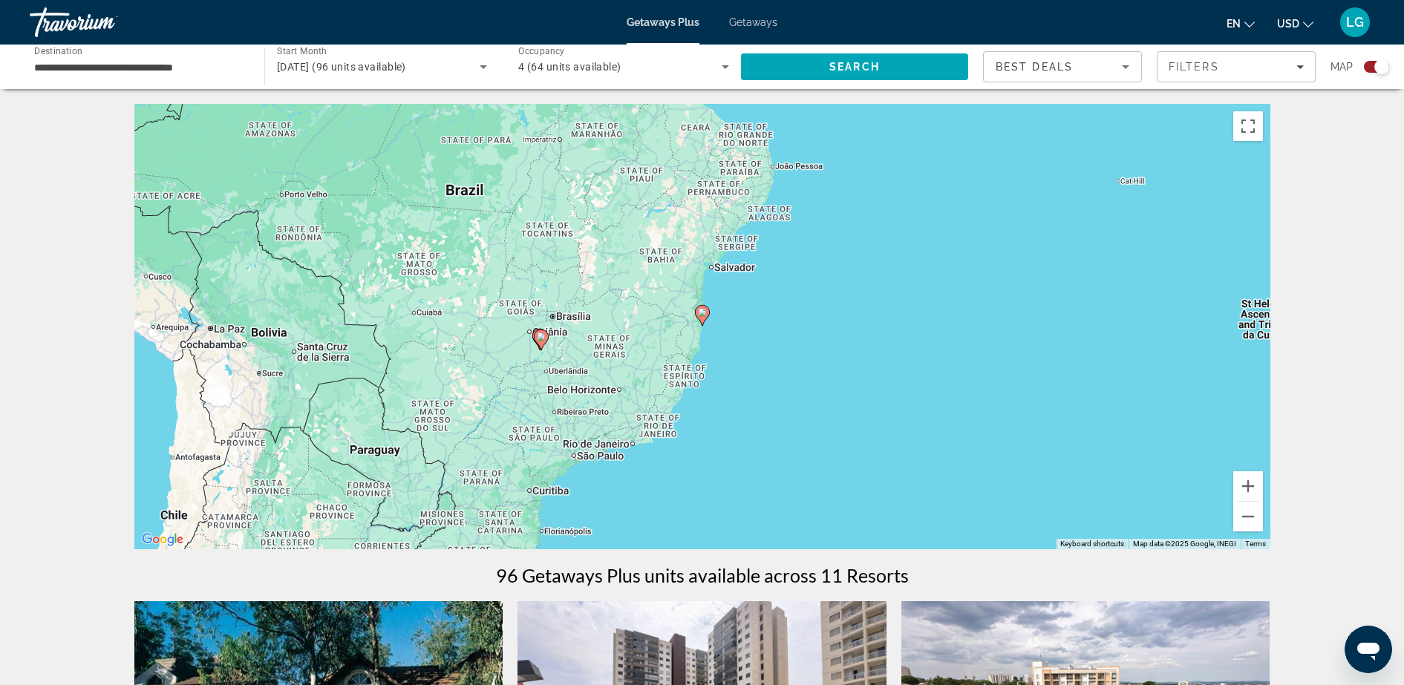
click at [700, 314] on image "Main content" at bounding box center [702, 312] width 9 height 9
type input "**********"
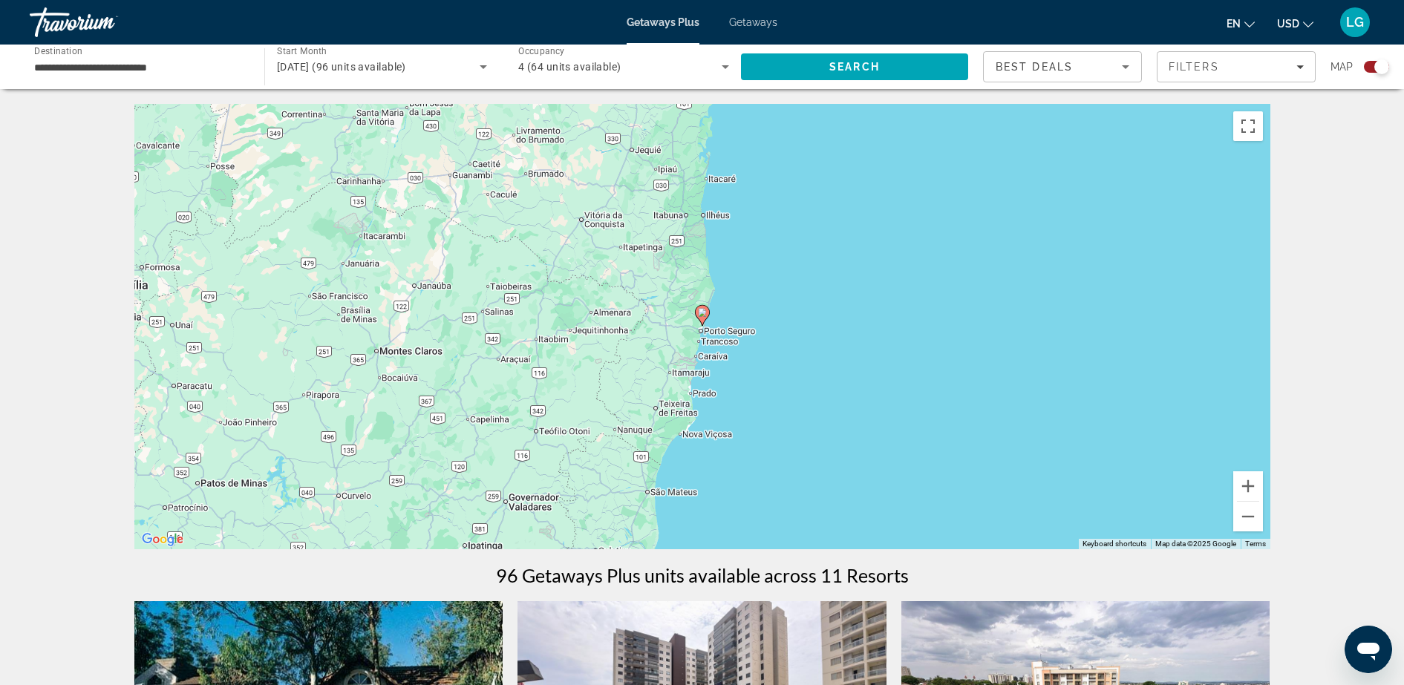
click at [700, 314] on image "Main content" at bounding box center [702, 312] width 9 height 9
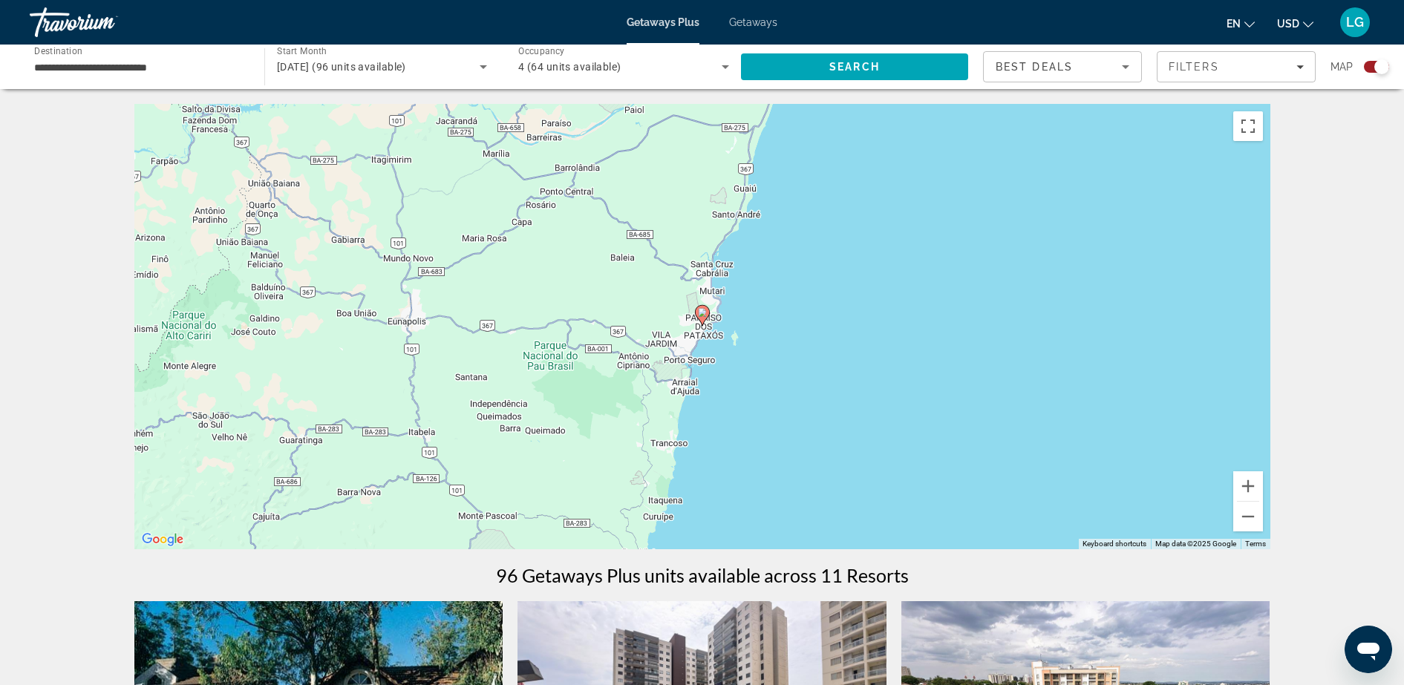
click at [700, 314] on image "Main content" at bounding box center [702, 312] width 9 height 9
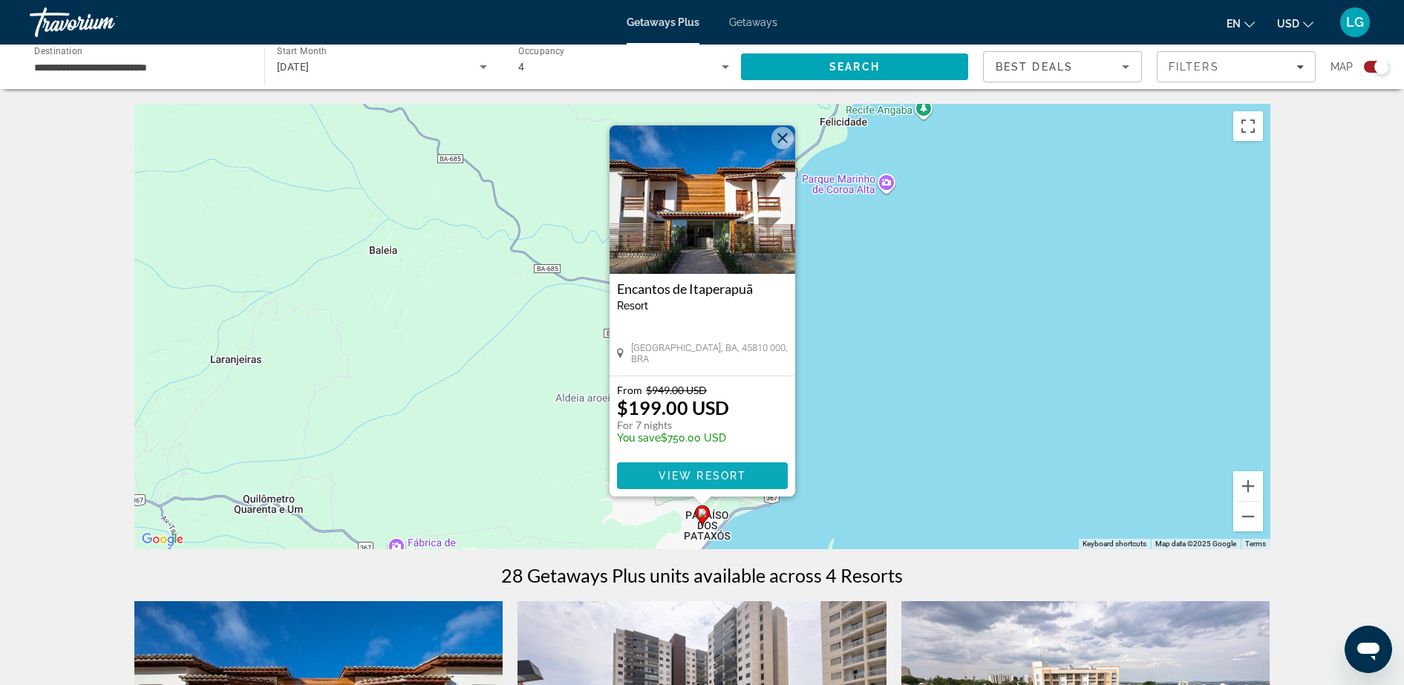
click at [681, 477] on span "View Resort" at bounding box center [702, 476] width 88 height 12
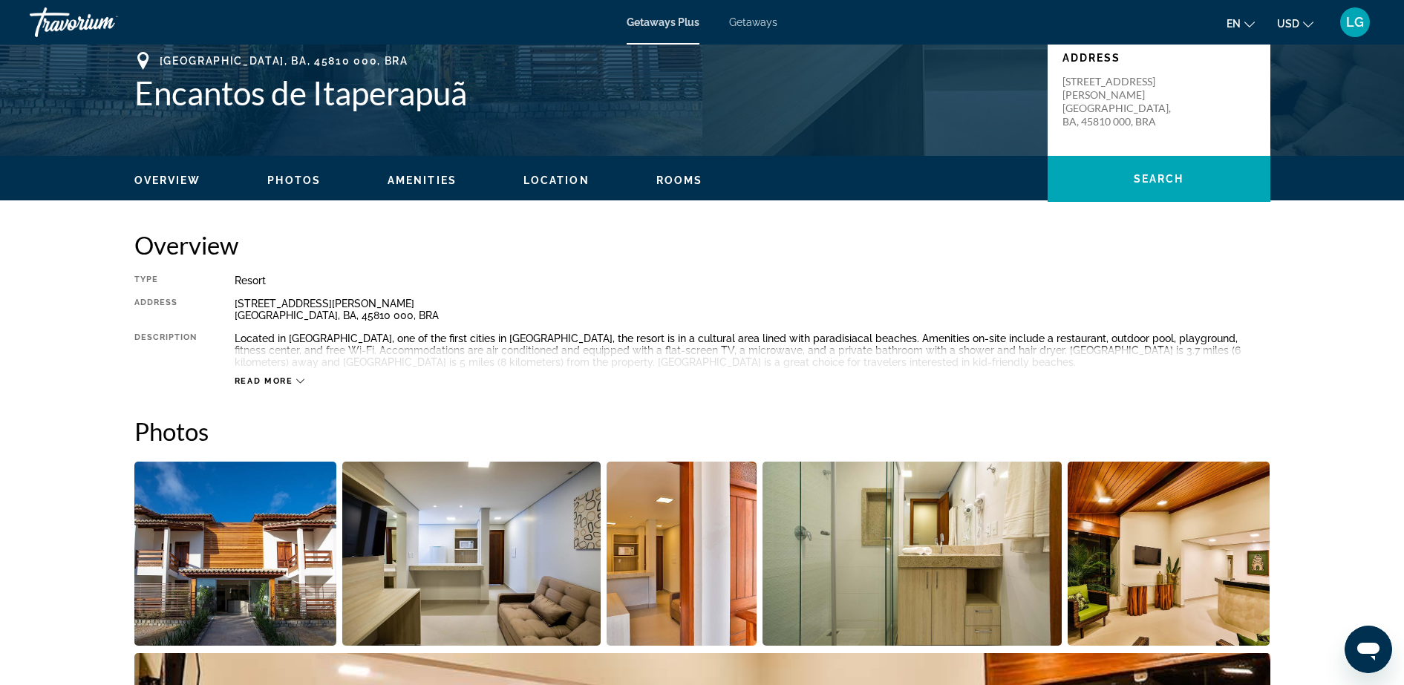
scroll to position [371, 0]
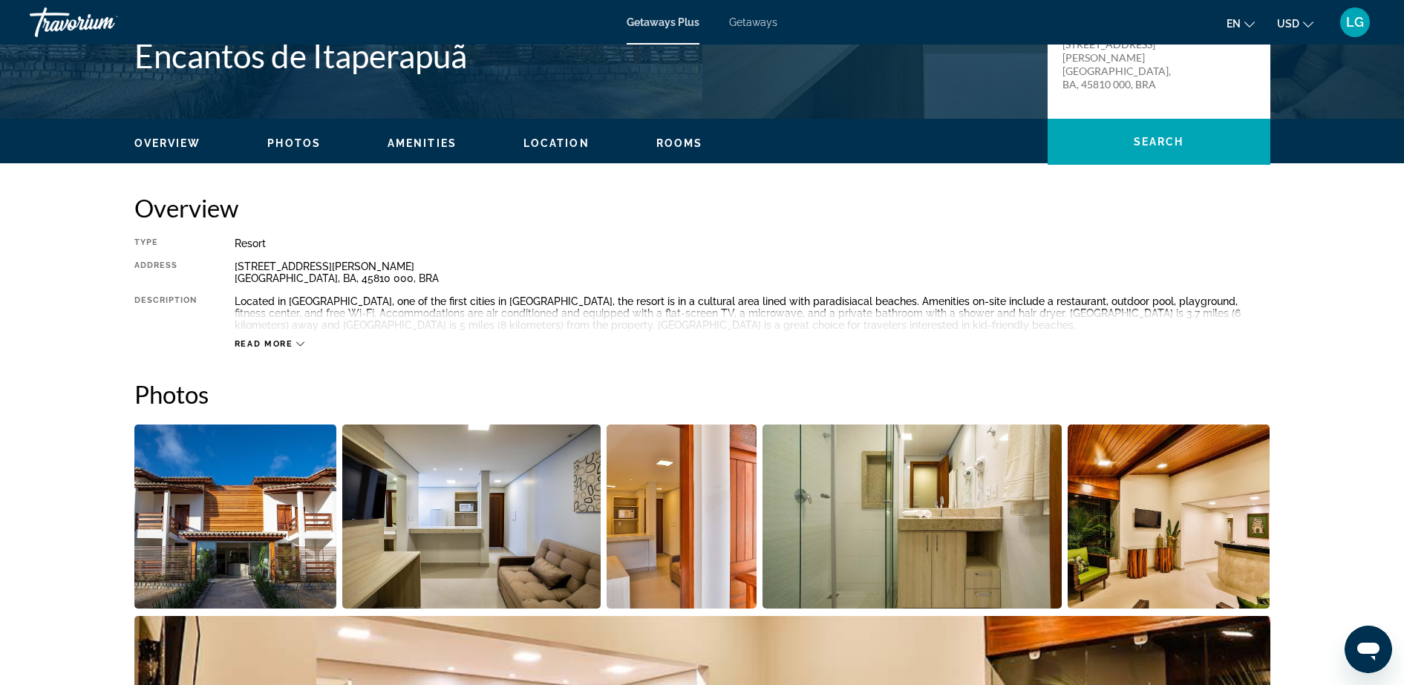
click at [292, 344] on div "Read more" at bounding box center [270, 344] width 71 height 10
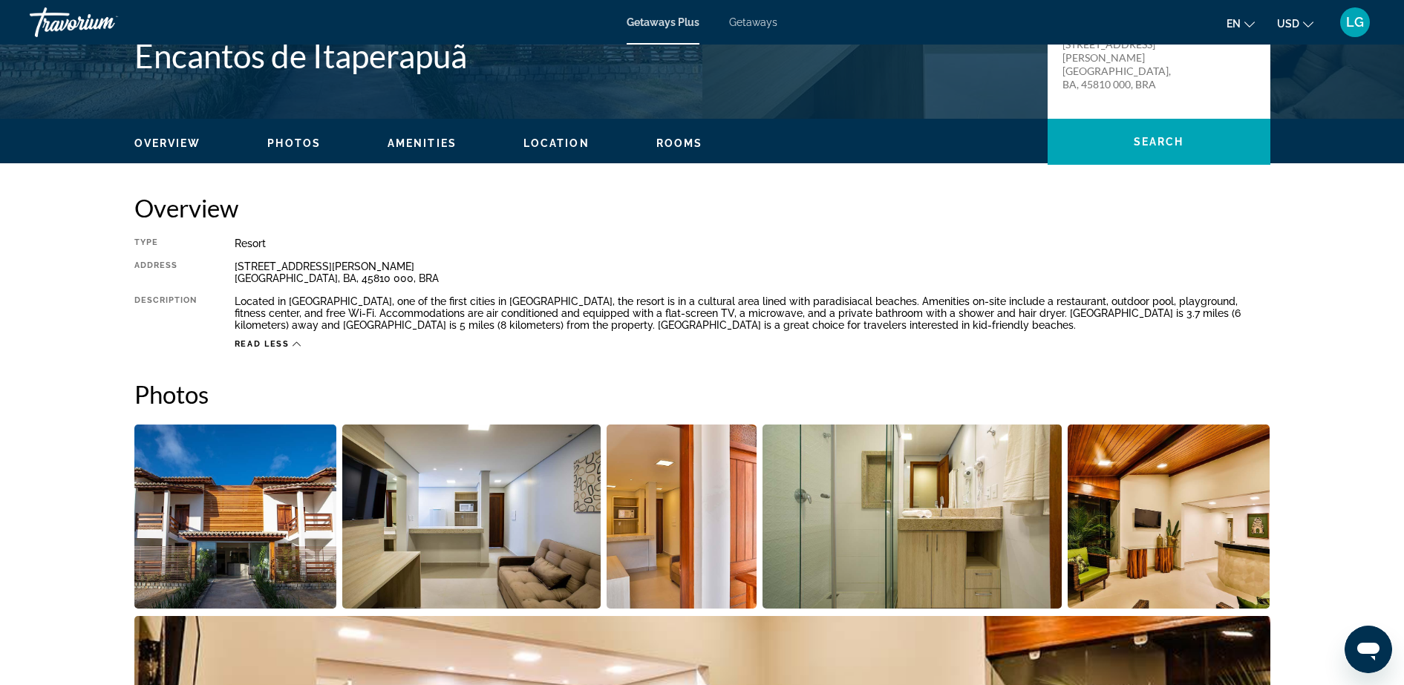
drag, startPoint x: 290, startPoint y: 299, endPoint x: 365, endPoint y: 302, distance: 75.8
